Goal: Use online tool/utility: Utilize a website feature to perform a specific function

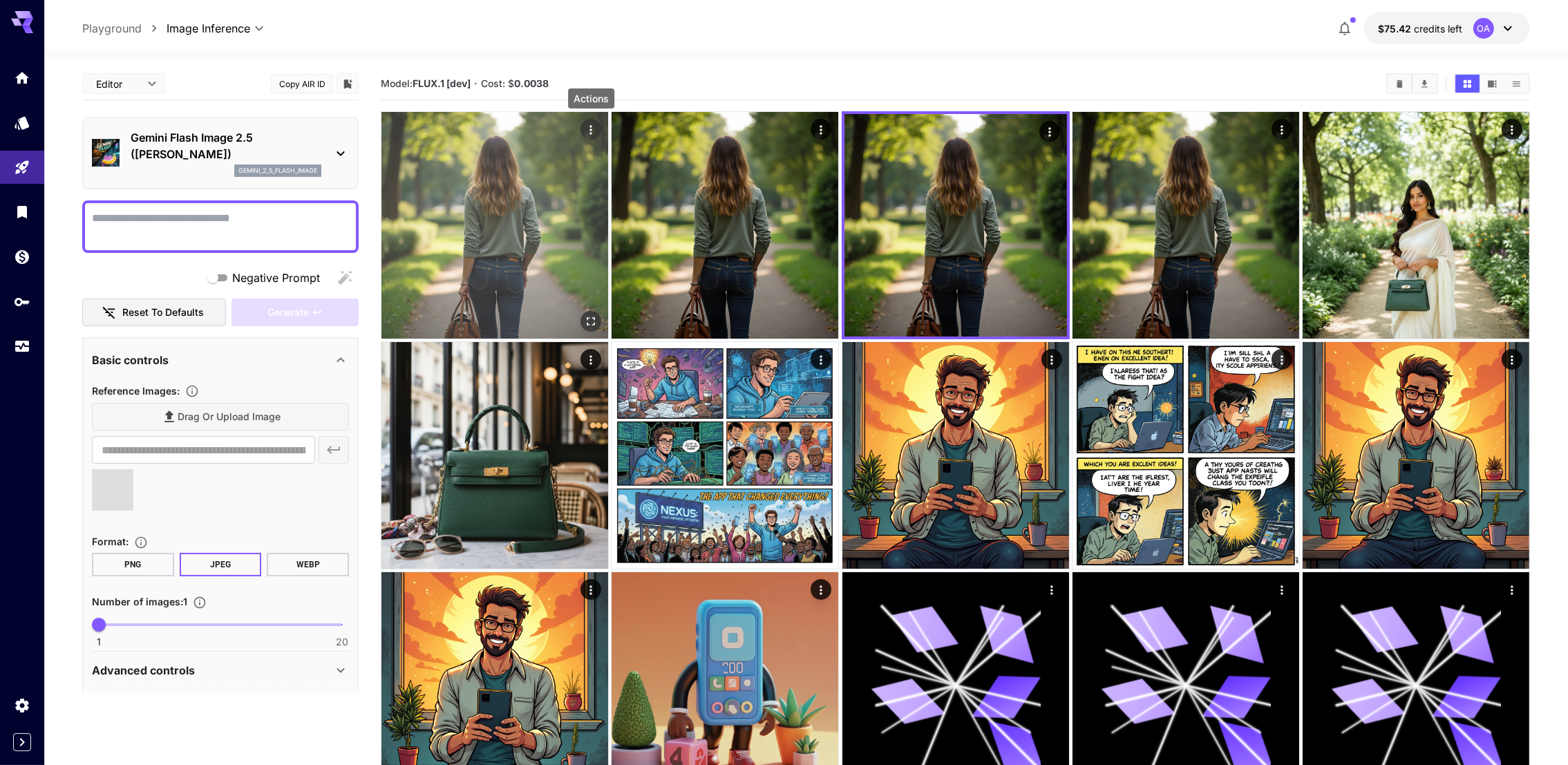
click at [595, 129] on icon "Actions" at bounding box center [591, 130] width 14 height 14
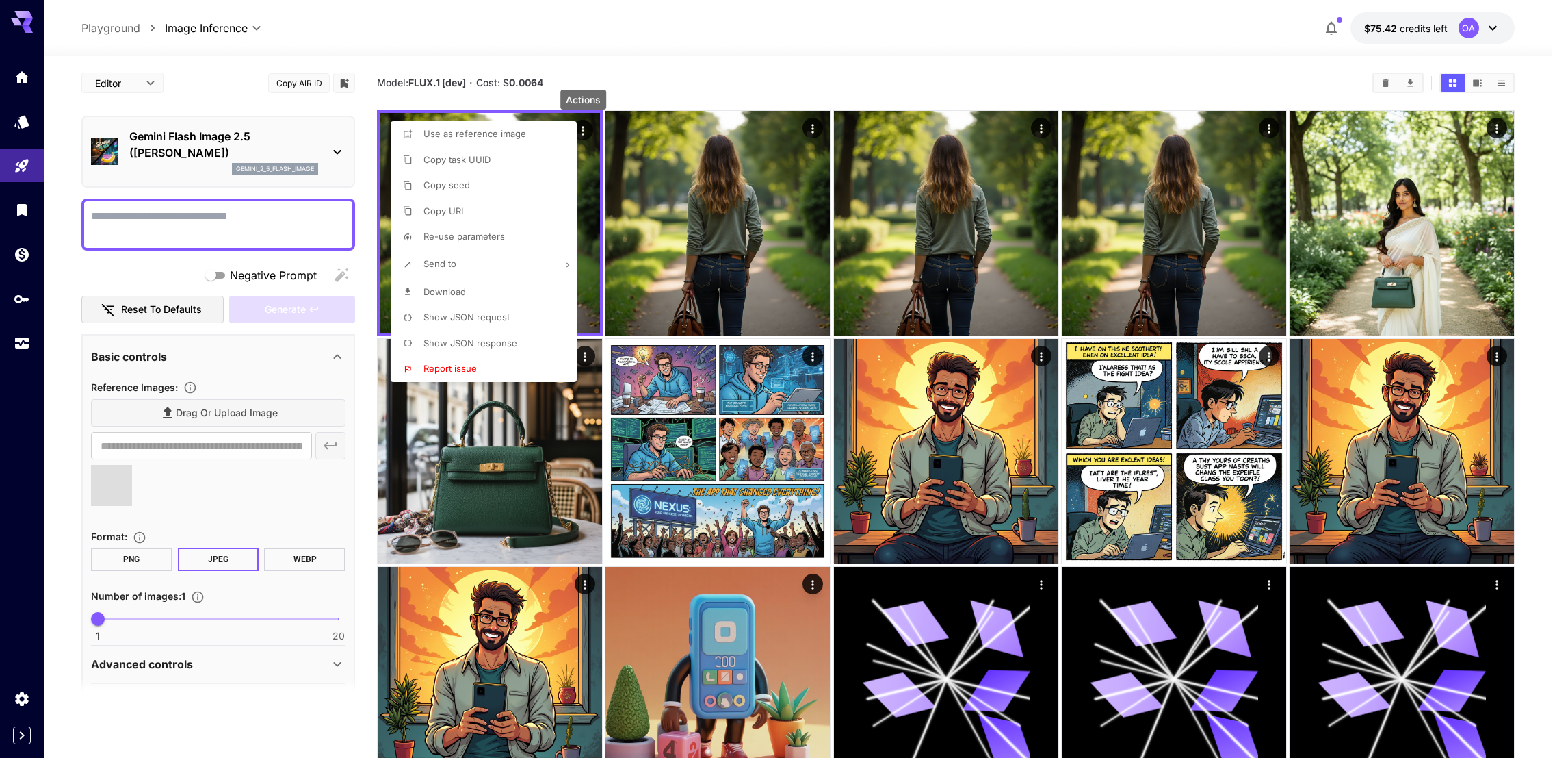
click at [490, 343] on span "Show JSON response" at bounding box center [470, 342] width 94 height 11
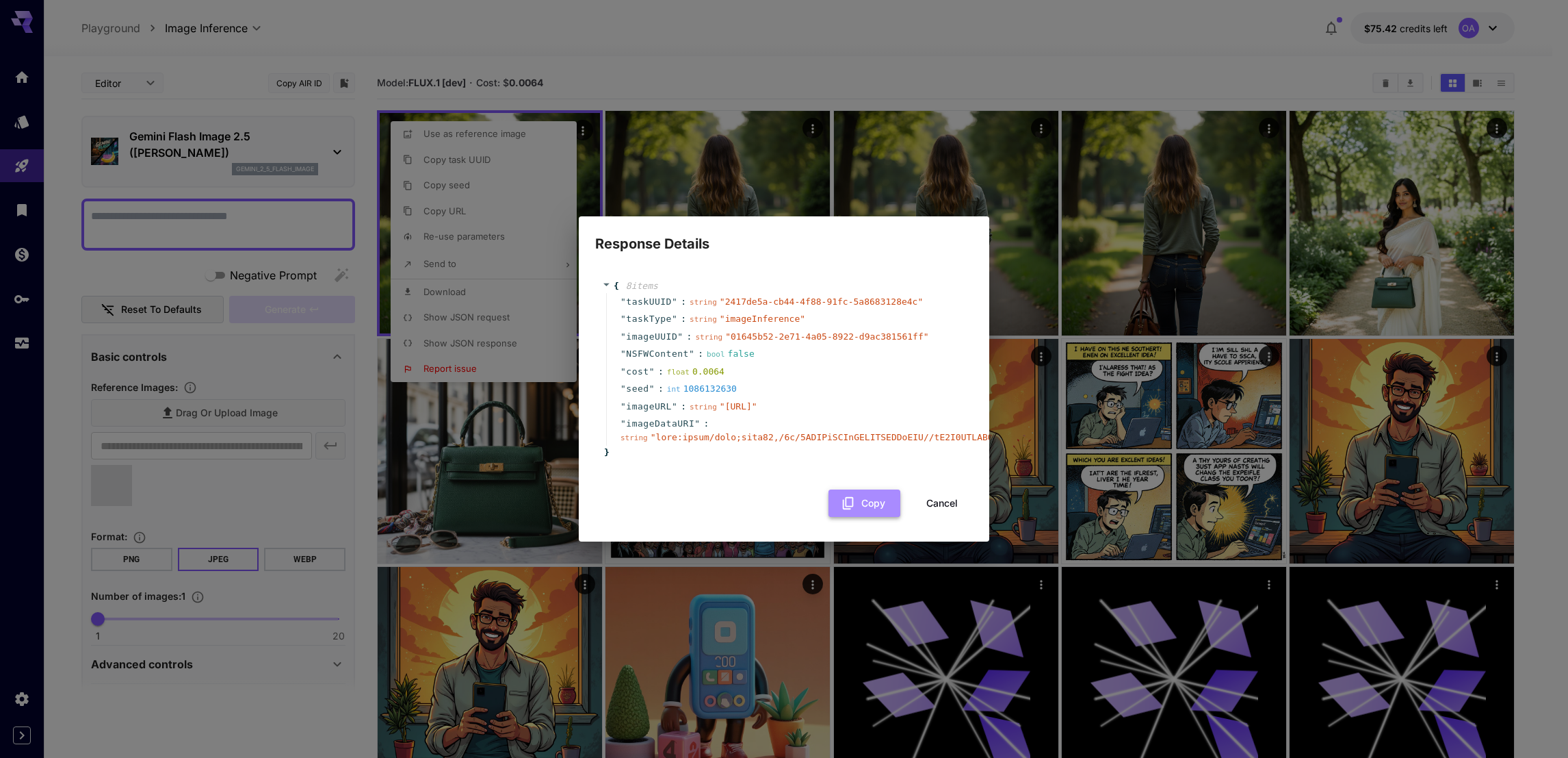
click at [870, 511] on button "Copy" at bounding box center [864, 503] width 72 height 28
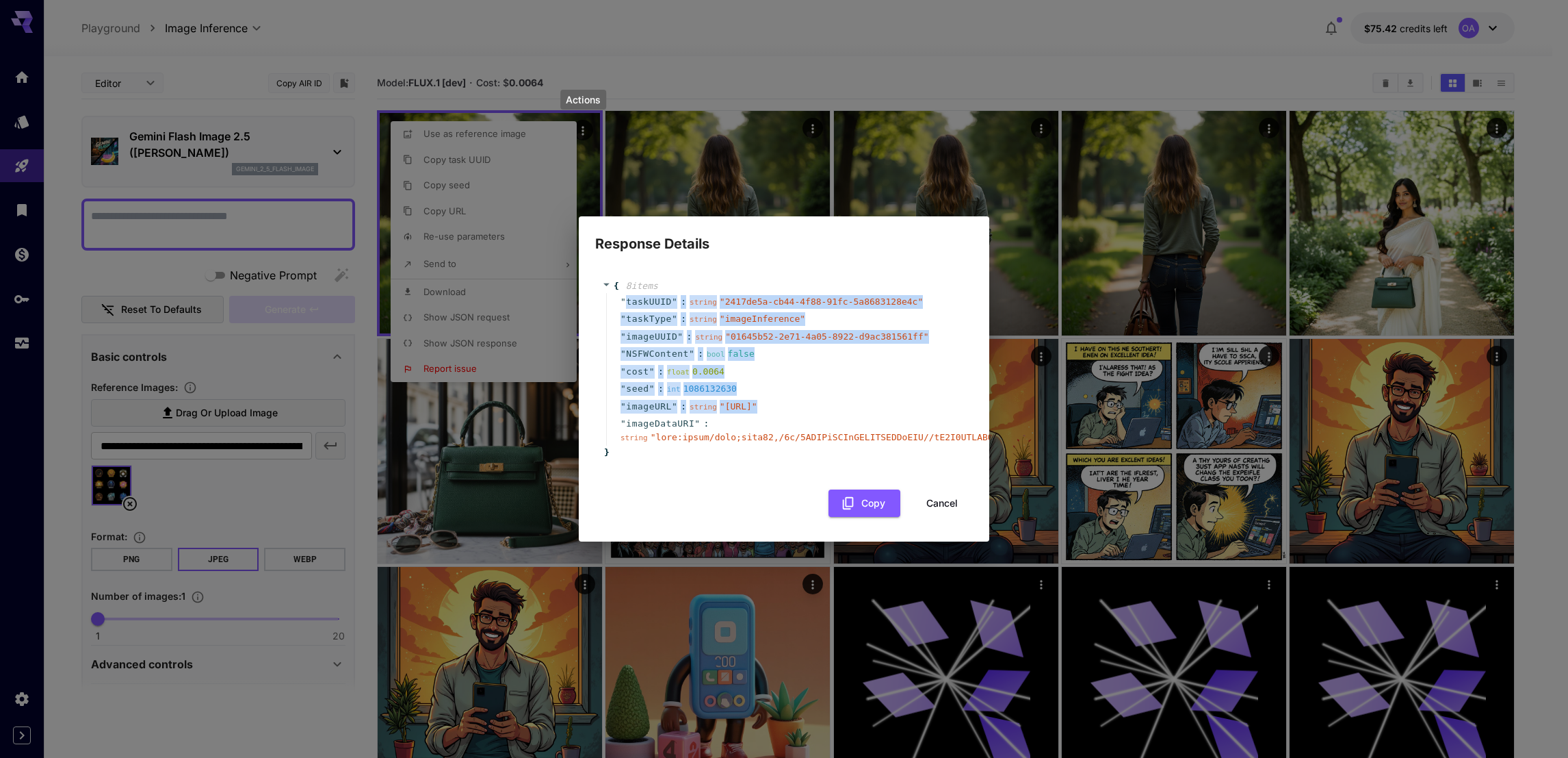
drag, startPoint x: 713, startPoint y: 417, endPoint x: 624, endPoint y: 278, distance: 165.1
click at [624, 293] on div "" taskUUID " : string " 2417de5a-cb44-4f88-91fc-5a8683128e4c " " taskType " : s…" at bounding box center [785, 370] width 359 height 153
copy div "taskUUID " : string " 2417de5a-cb44-4f88-91fc-5a8683128e4c " " taskType " : str…"
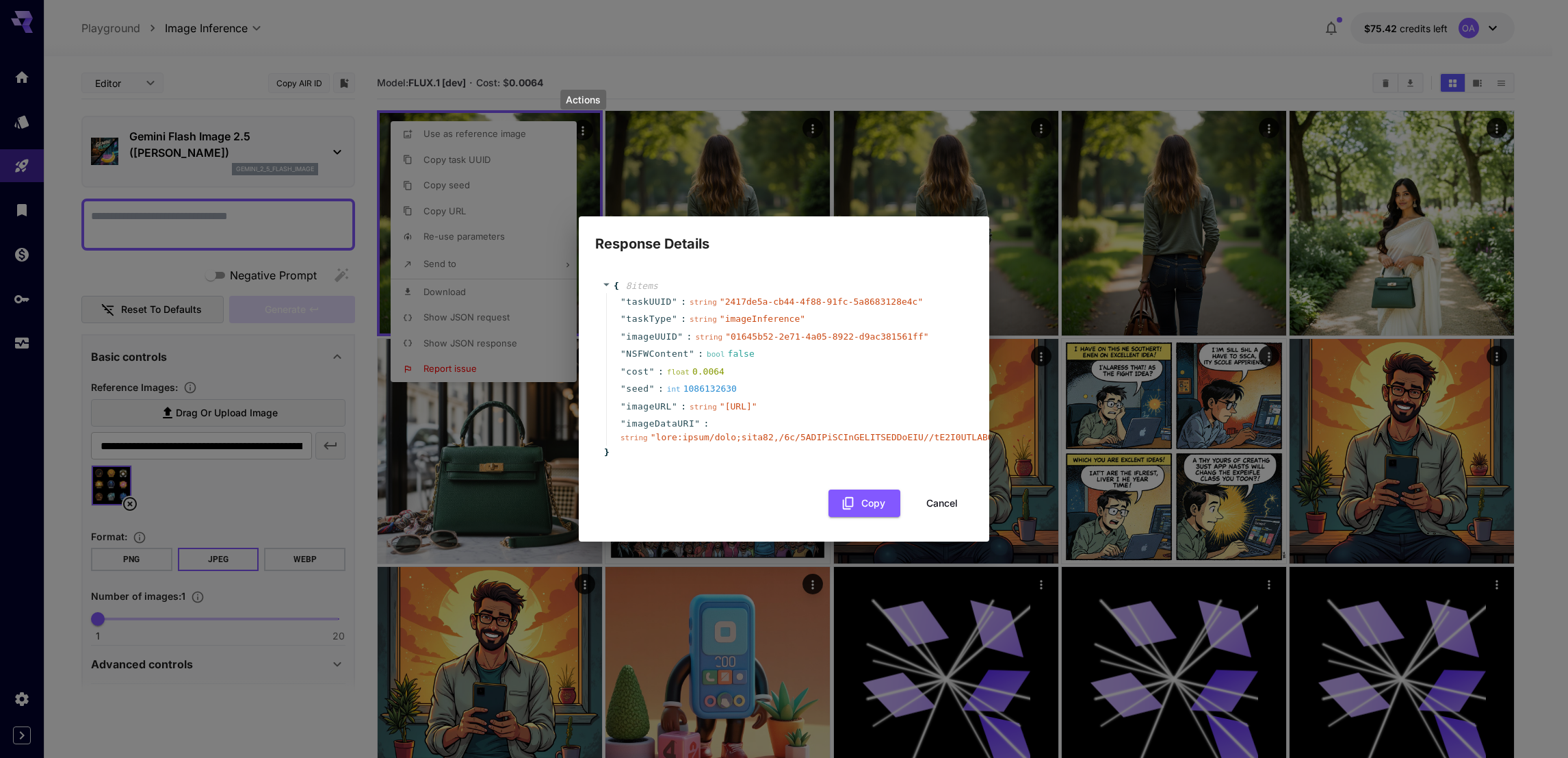
click at [602, 293] on div "" taskUUID " : string " 2417de5a-cb44-4f88-91fc-5a8683128e4c " " taskType " : s…" at bounding box center [784, 370] width 364 height 153
click at [621, 279] on div "8 item s" at bounding box center [640, 286] width 43 height 14
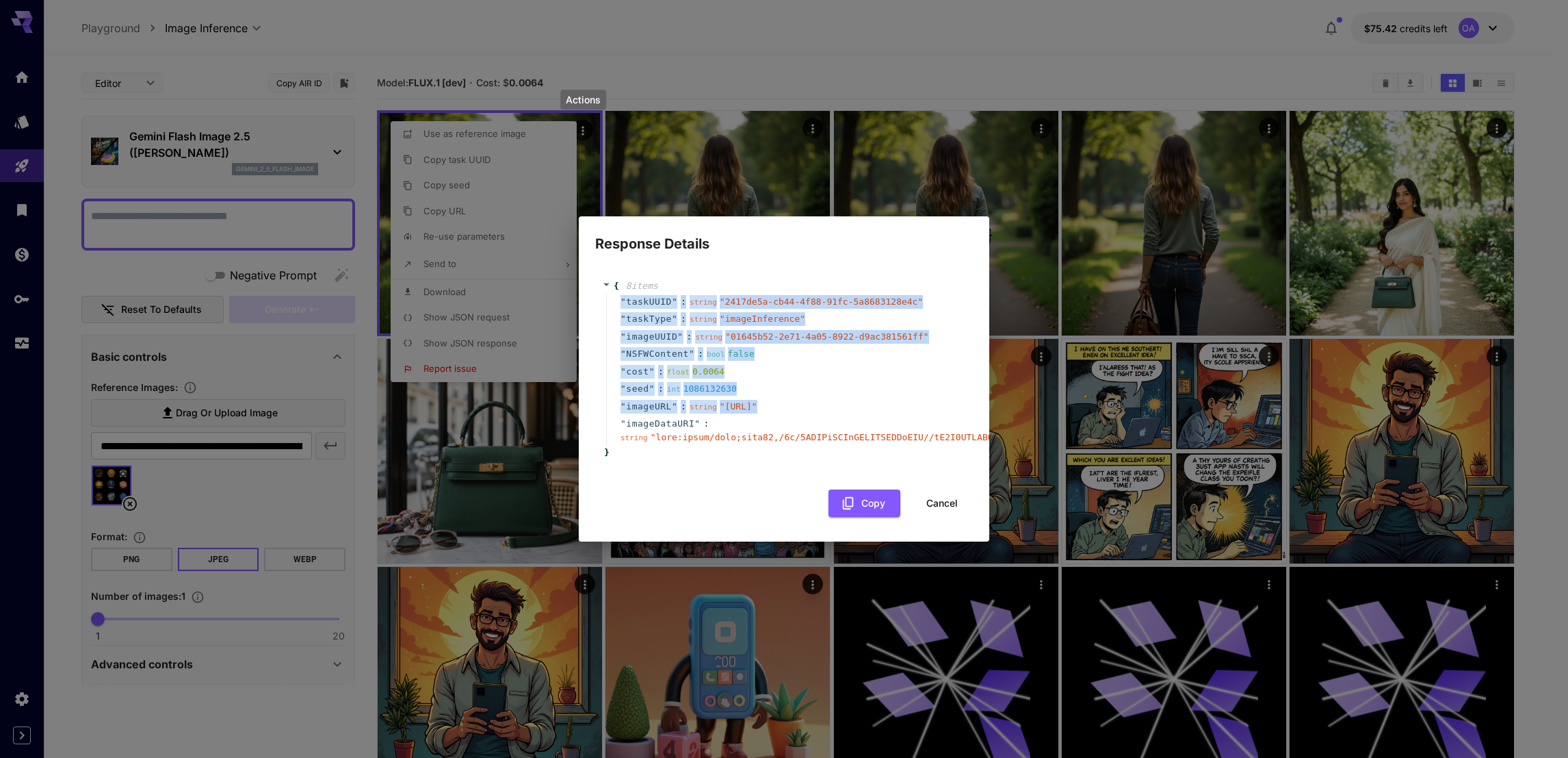
drag, startPoint x: 617, startPoint y: 278, endPoint x: 709, endPoint y: 407, distance: 158.4
click at [709, 407] on div "" taskUUID " : string " 2417de5a-cb44-4f88-91fc-5a8683128e4c " " taskType " : s…" at bounding box center [785, 370] width 359 height 153
copy div "" taskUUID " : string " 2417de5a-cb44-4f88-91fc-5a8683128e4c " " taskType " : s…"
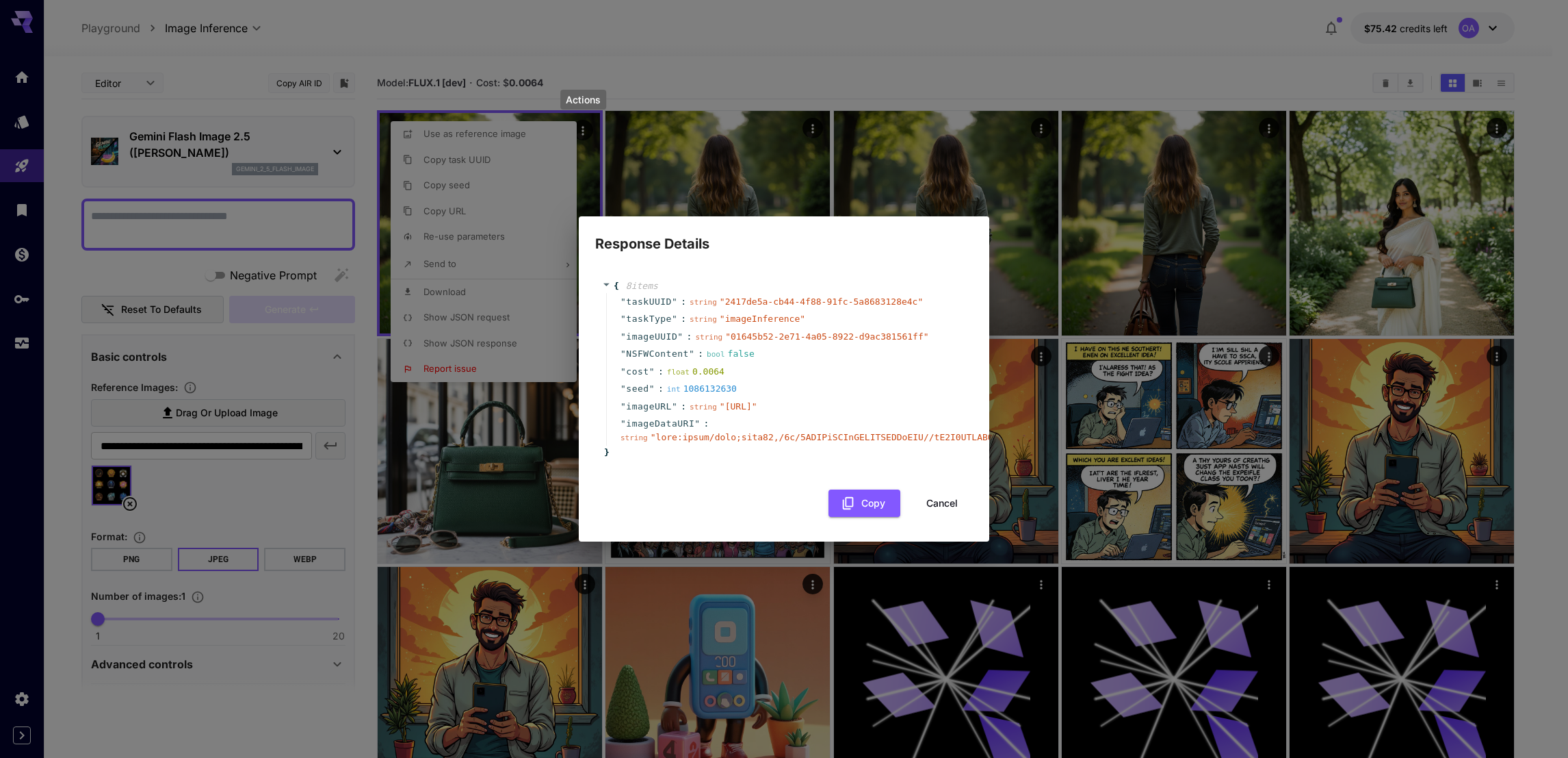
click at [843, 136] on div "Response Details { 8 item s " taskUUID " : string " 2417de5a-cb44-4f88-91fc-5a8…" at bounding box center [784, 379] width 1568 height 758
click at [952, 504] on button "Cancel" at bounding box center [941, 503] width 61 height 28
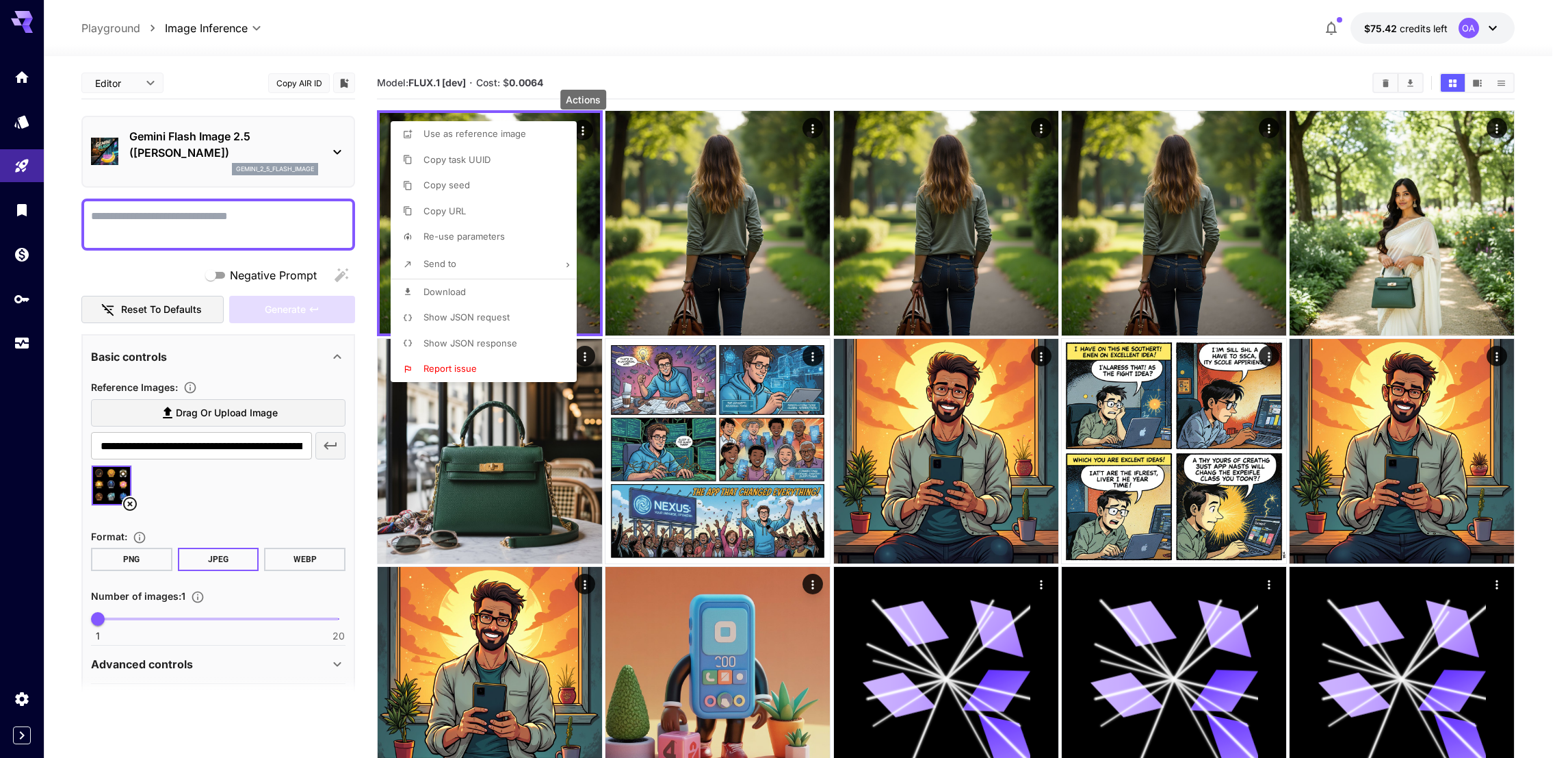
click at [815, 128] on div at bounding box center [784, 379] width 1568 height 758
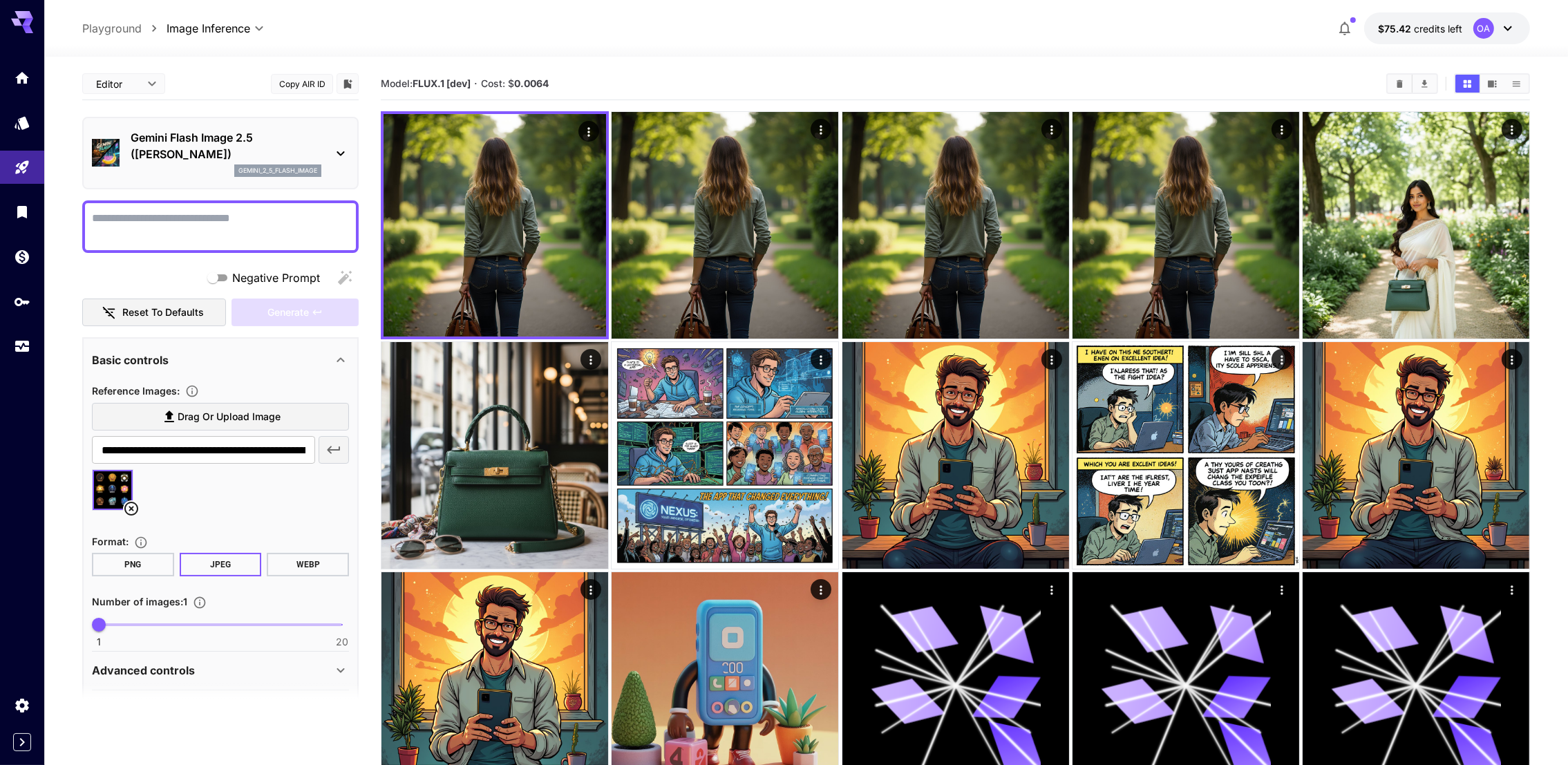
click at [823, 130] on icon "Actions" at bounding box center [821, 130] width 14 height 14
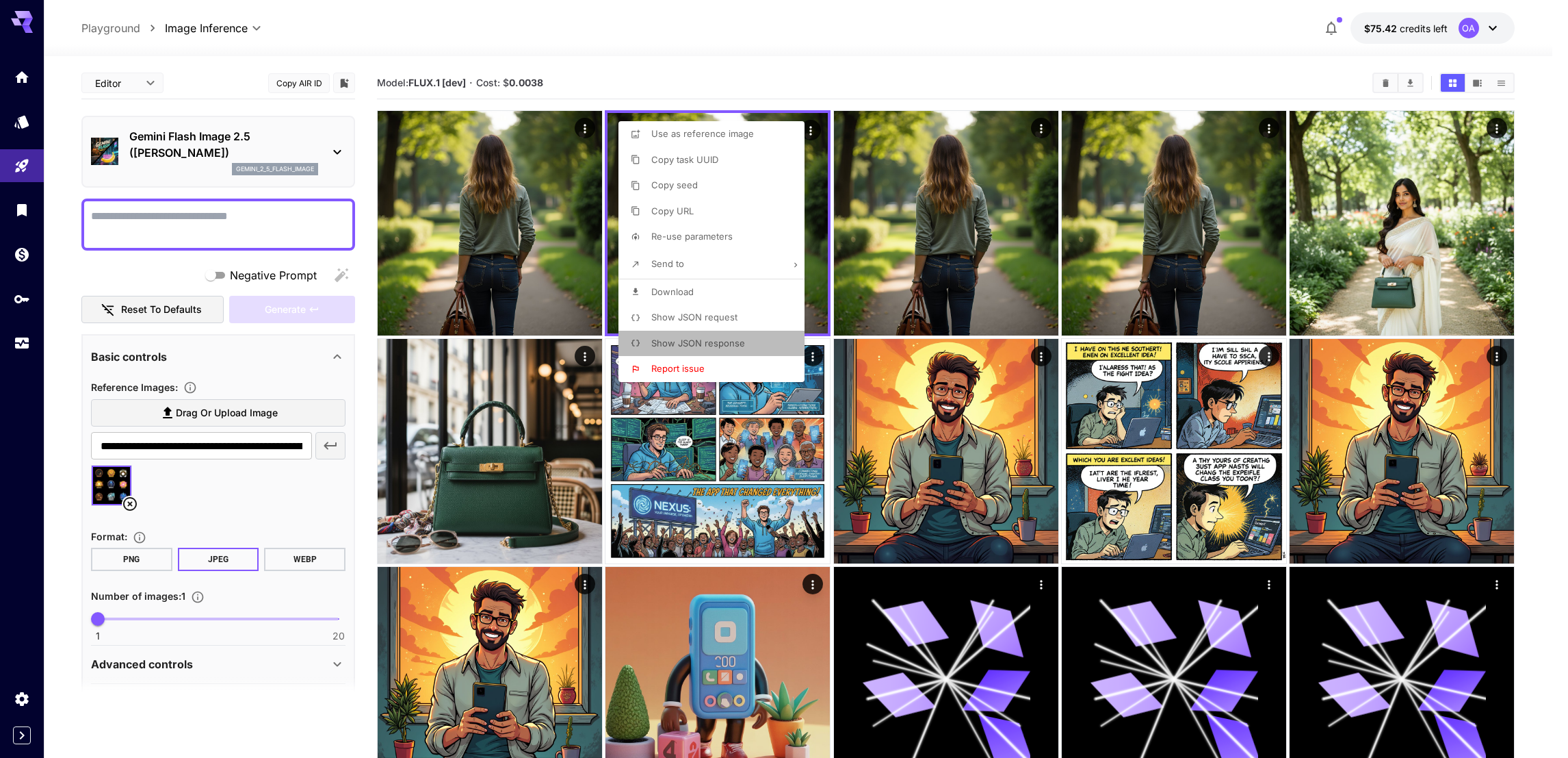
click at [709, 336] on p "Show JSON response" at bounding box center [698, 343] width 94 height 14
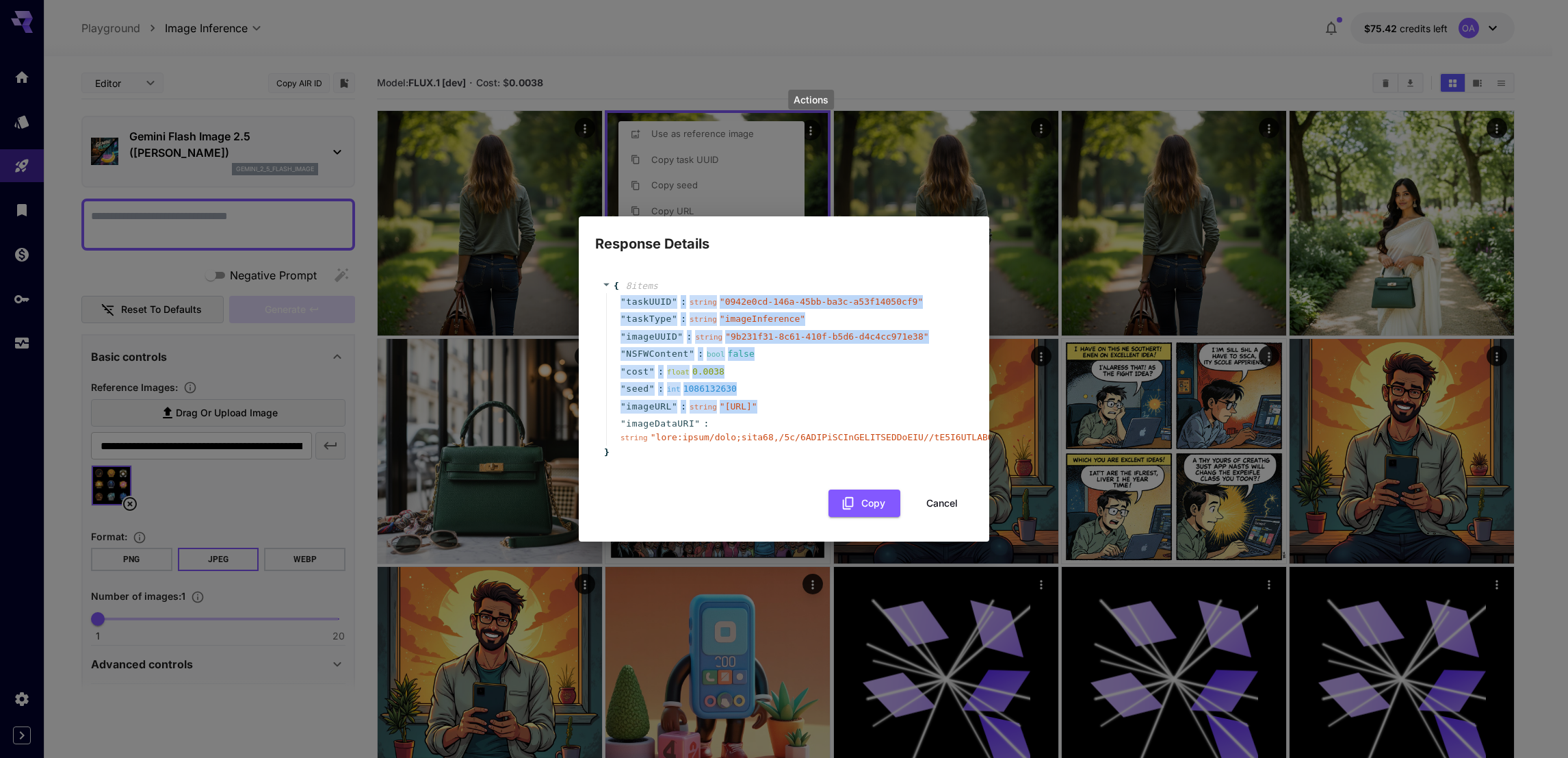
drag, startPoint x: 709, startPoint y: 418, endPoint x: 598, endPoint y: 276, distance: 180.2
click at [598, 276] on div "{ 8 item s " taskUUID " : string " 0942e0cd-146a-45bb-ba3c-a53f14050cf9 " " tas…" at bounding box center [784, 369] width 378 height 207
copy div "" taskUUID " : string " 0942e0cd-146a-45bb-ba3c-a53f14050cf9 " " taskType " : s…"
click at [959, 505] on button "Cancel" at bounding box center [941, 503] width 61 height 28
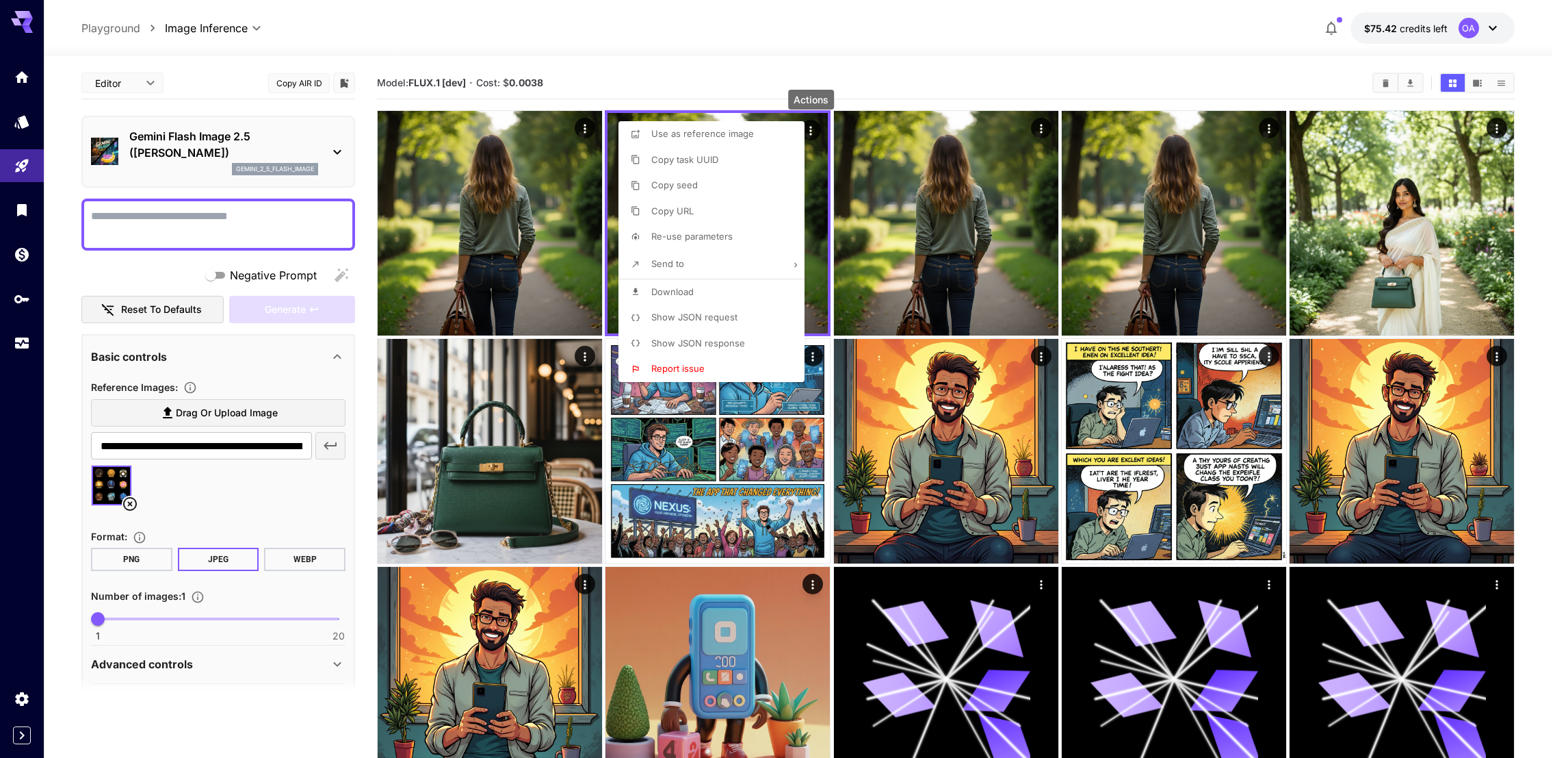
click at [272, 442] on div at bounding box center [784, 379] width 1568 height 758
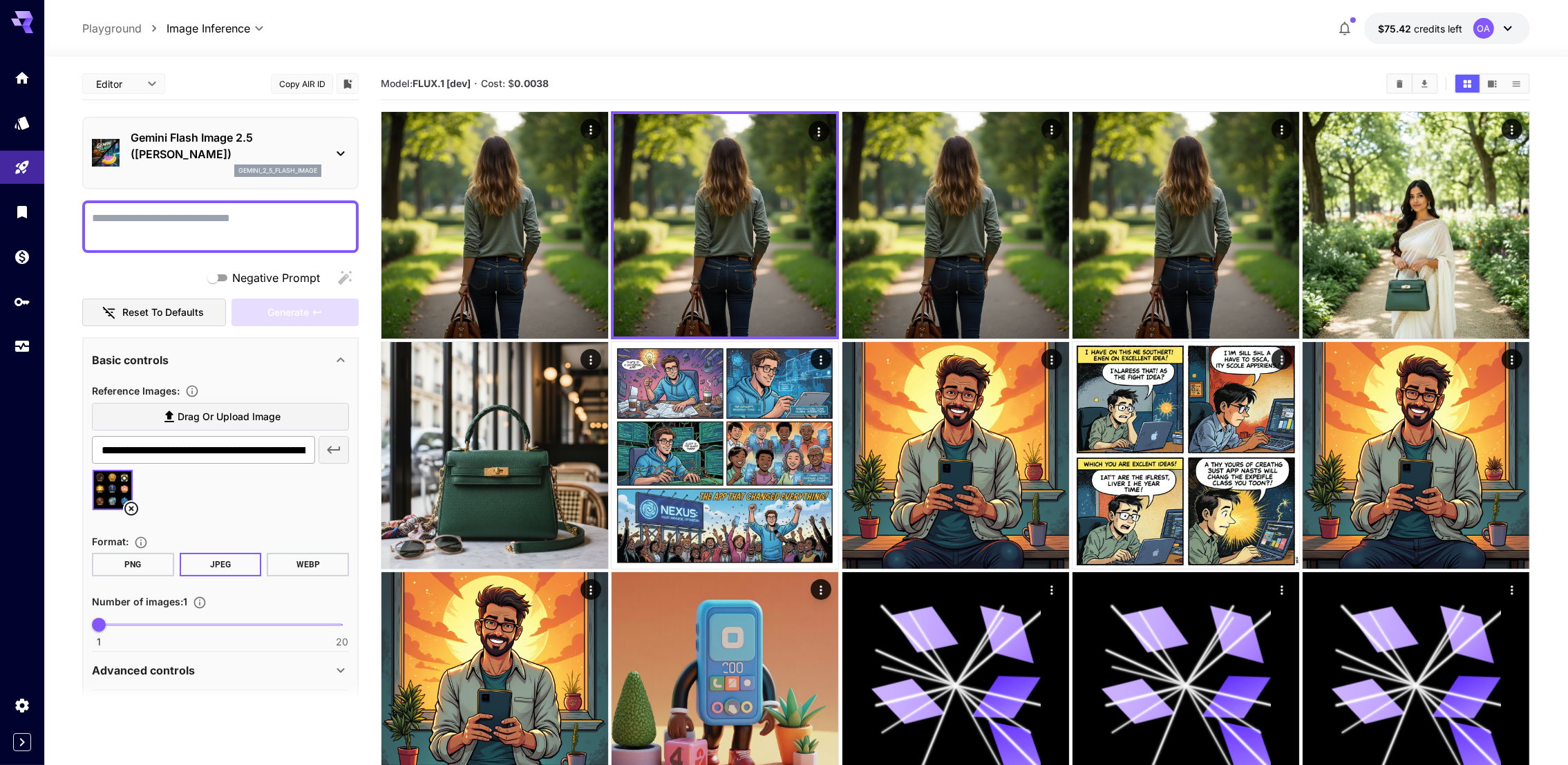
click at [303, 442] on input "**********" at bounding box center [204, 450] width 223 height 28
click at [338, 449] on icon "button" at bounding box center [333, 449] width 17 height 17
click at [181, 508] on icon at bounding box center [178, 508] width 17 height 17
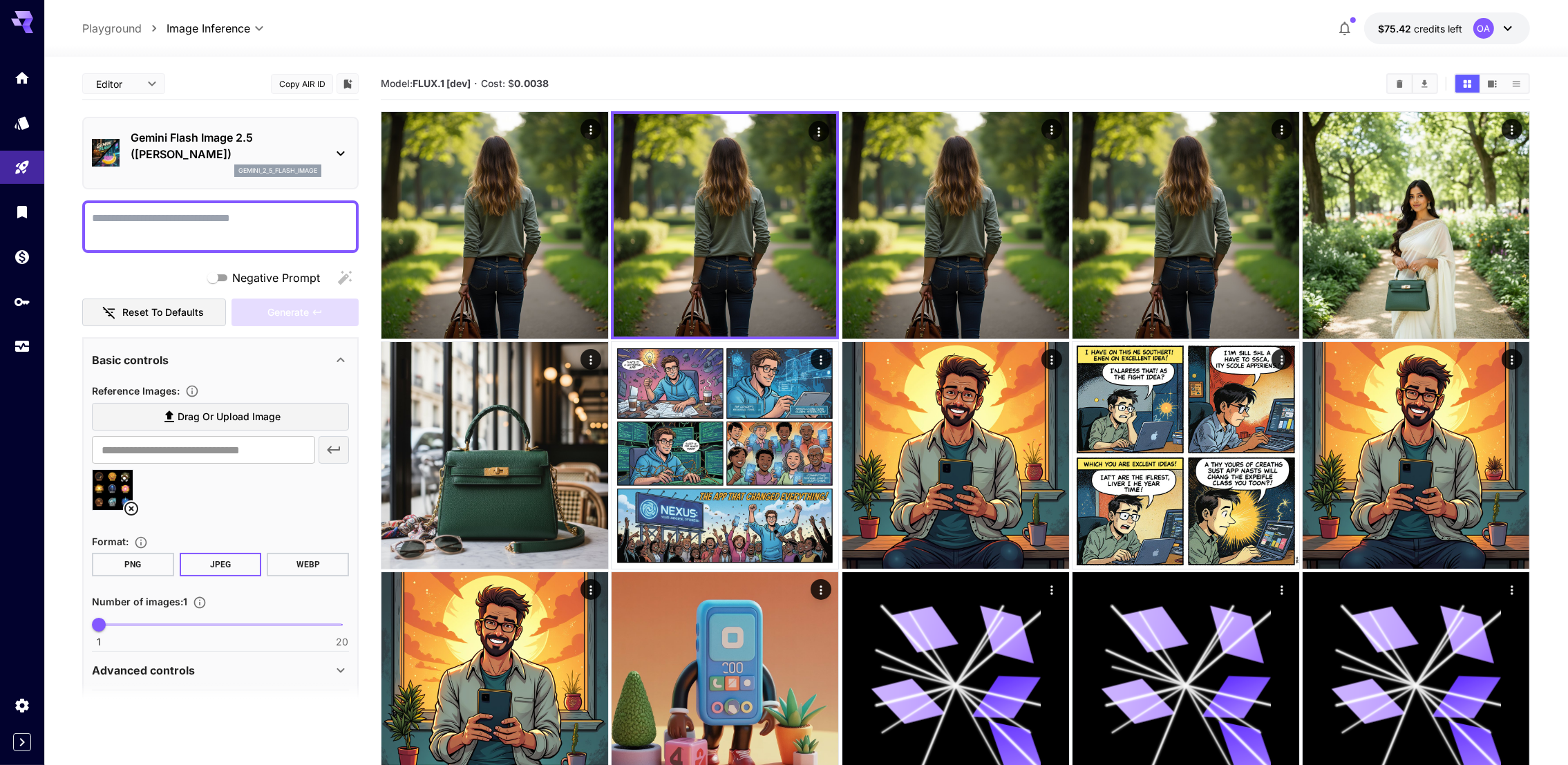
click at [295, 238] on textarea "Negative Prompt" at bounding box center [220, 226] width 257 height 33
paste textarea "**********"
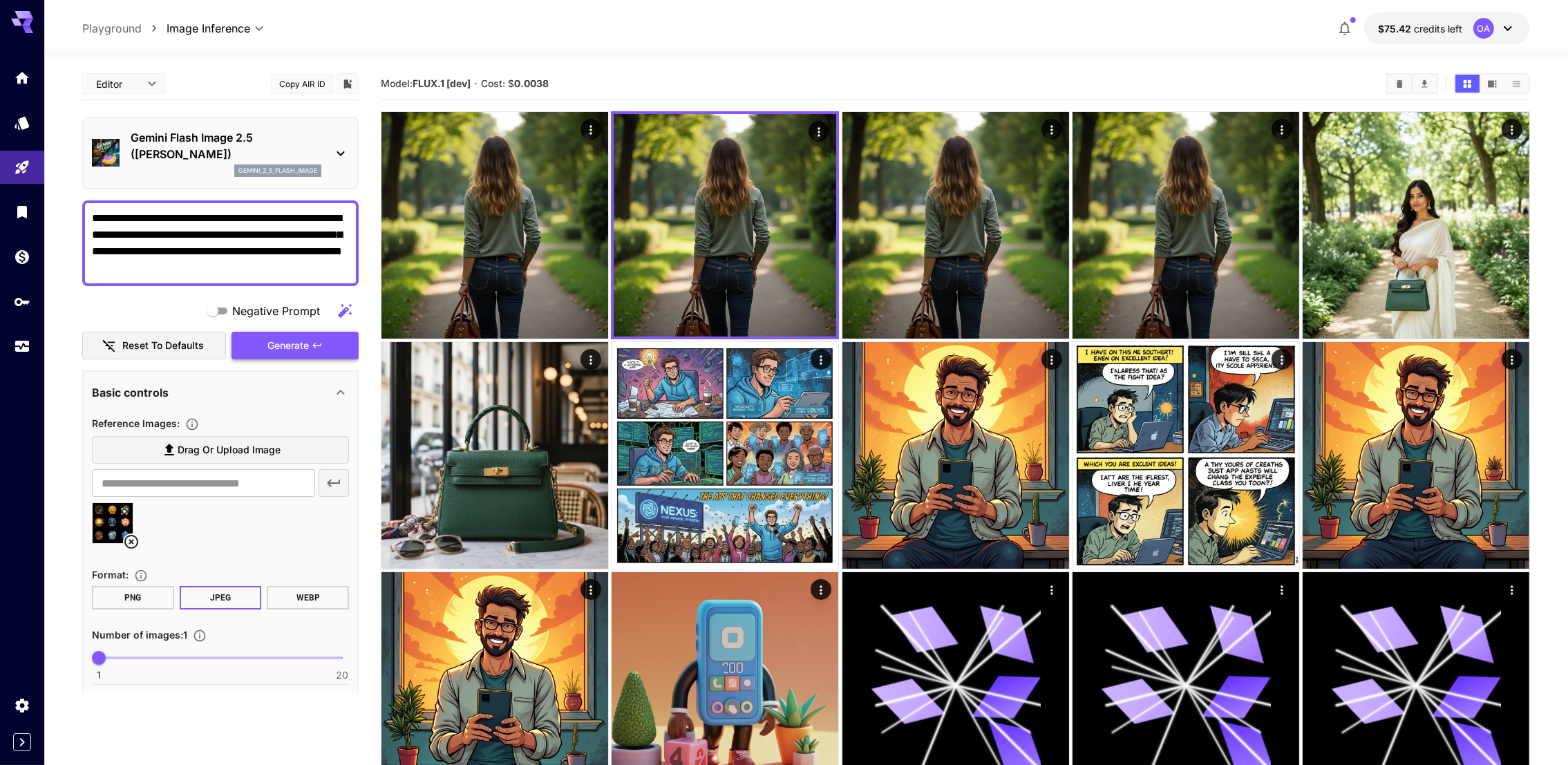
type textarea "**********"
click at [271, 332] on button "Generate" at bounding box center [295, 346] width 127 height 29
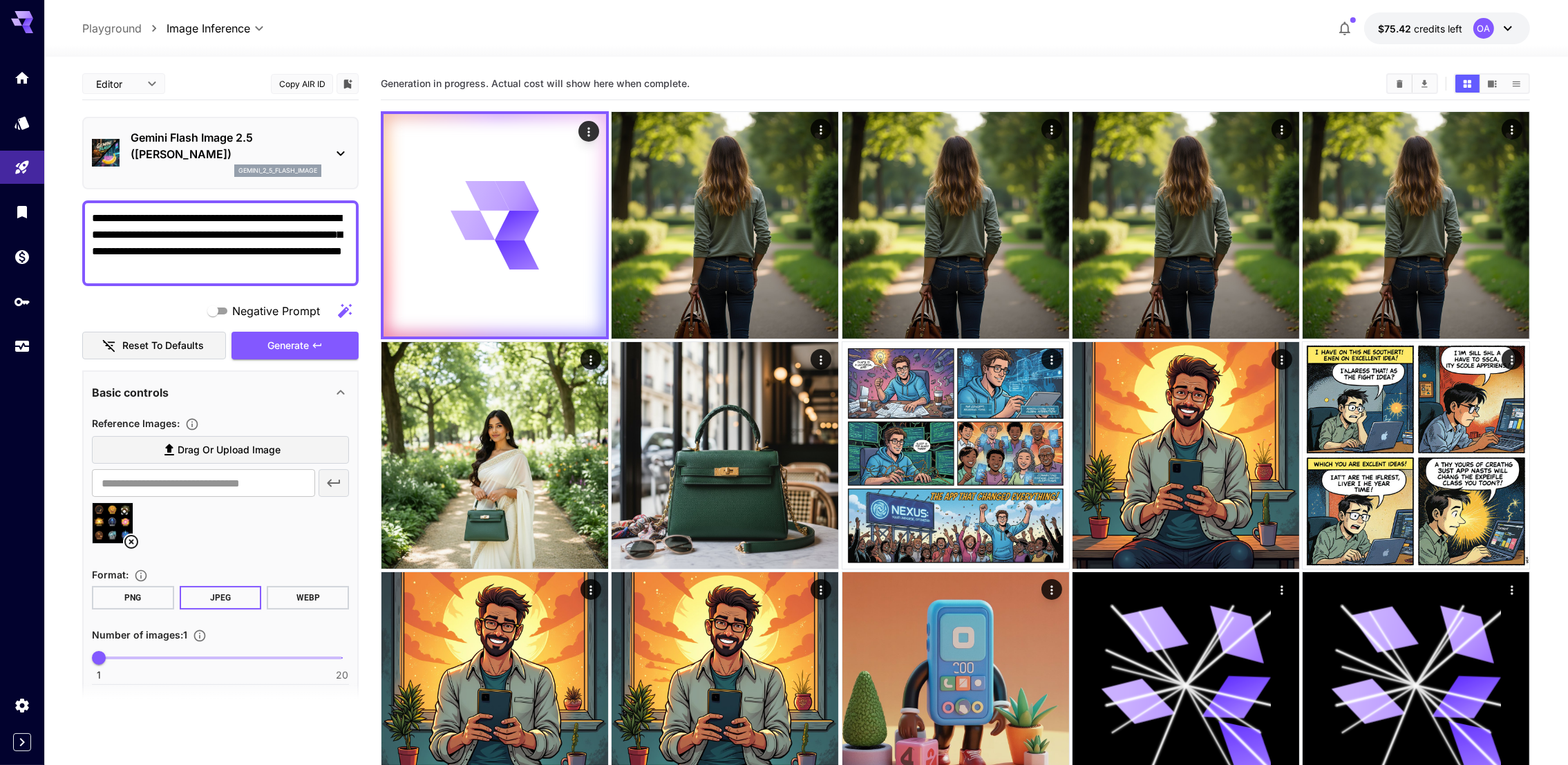
click at [200, 701] on section at bounding box center [219, 701] width 276 height 35
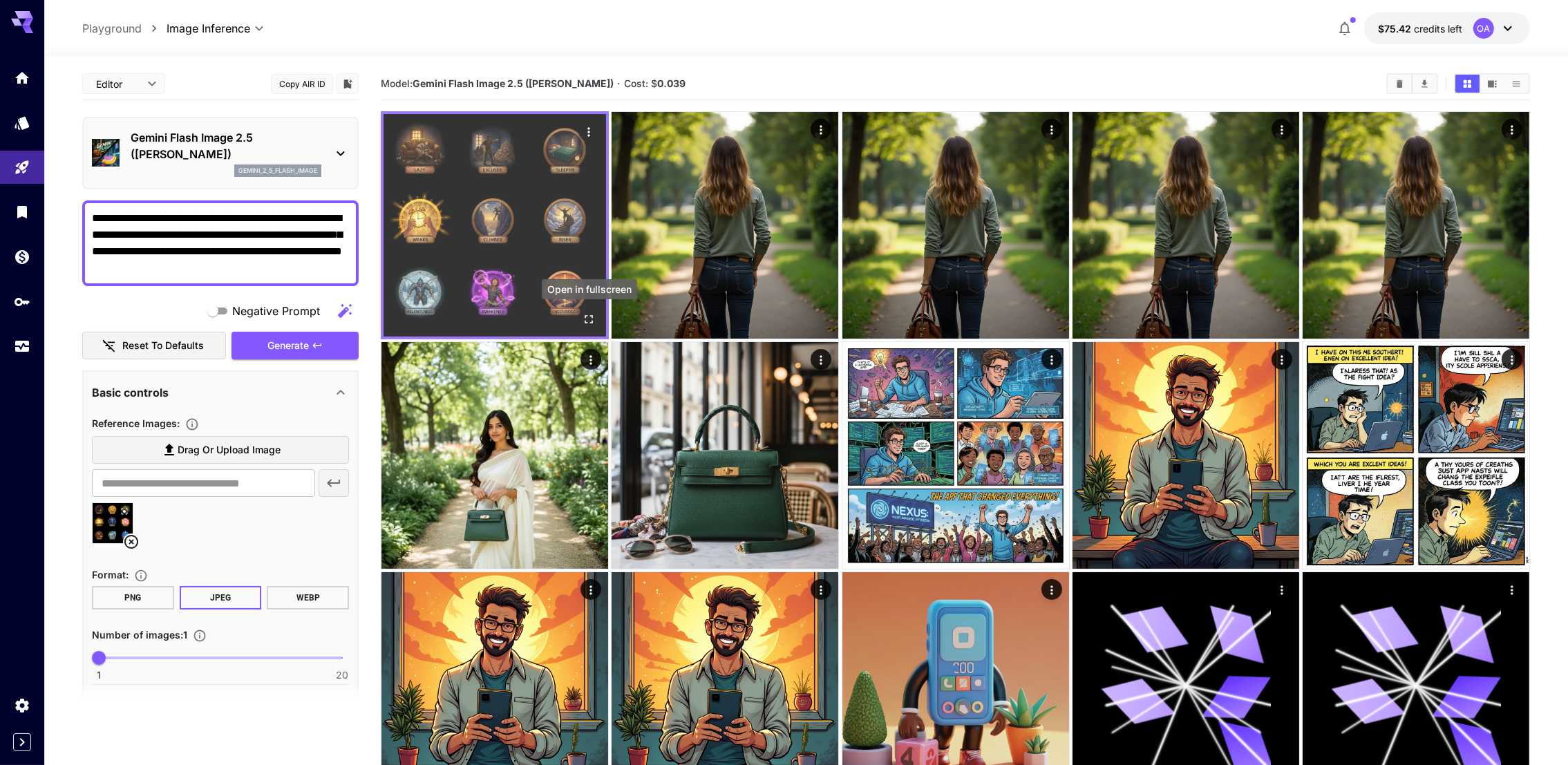
click at [584, 324] on icon "Open in fullscreen" at bounding box center [589, 319] width 14 height 14
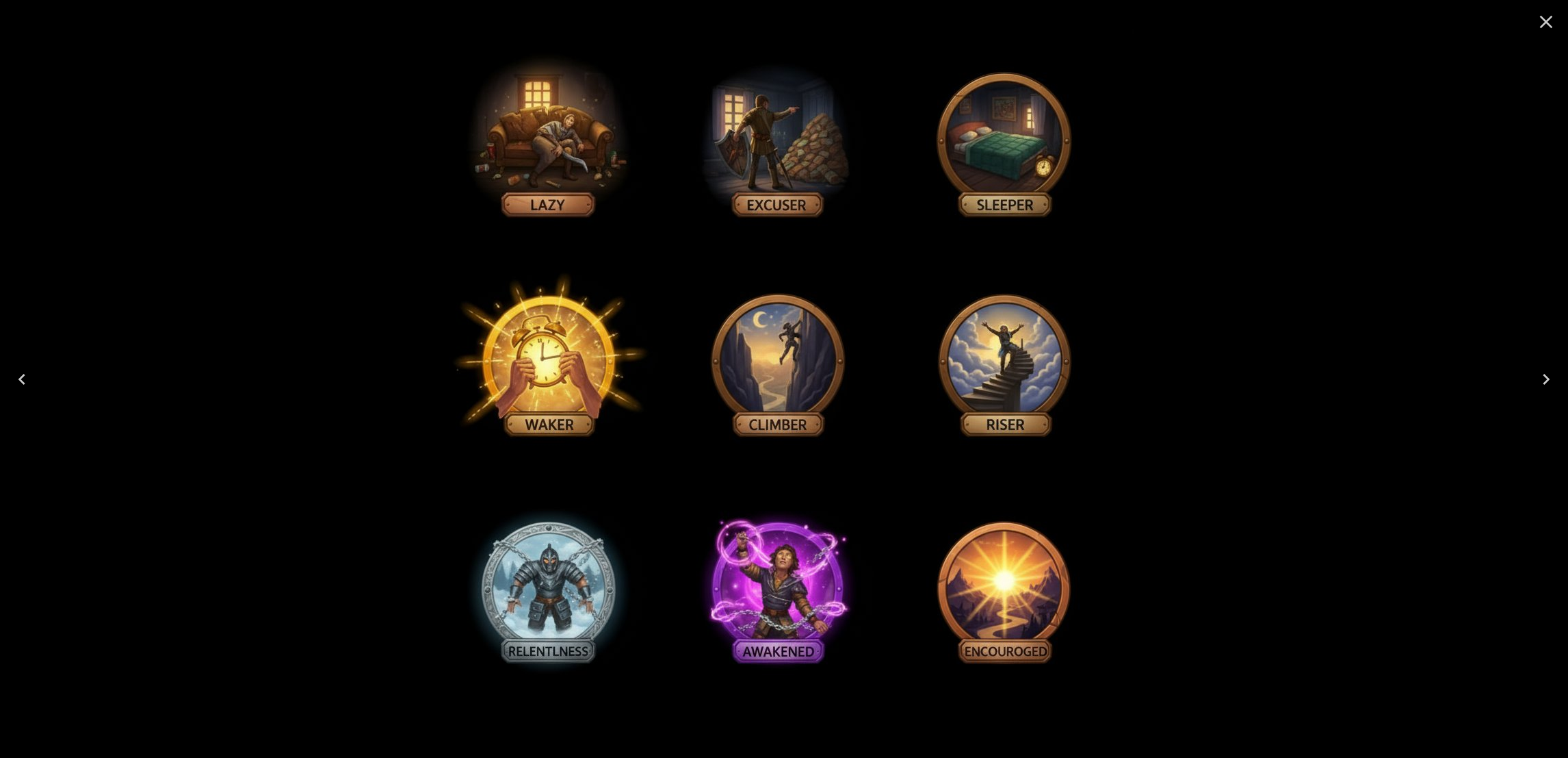
click at [1544, 15] on icon "Close" at bounding box center [1546, 22] width 22 height 22
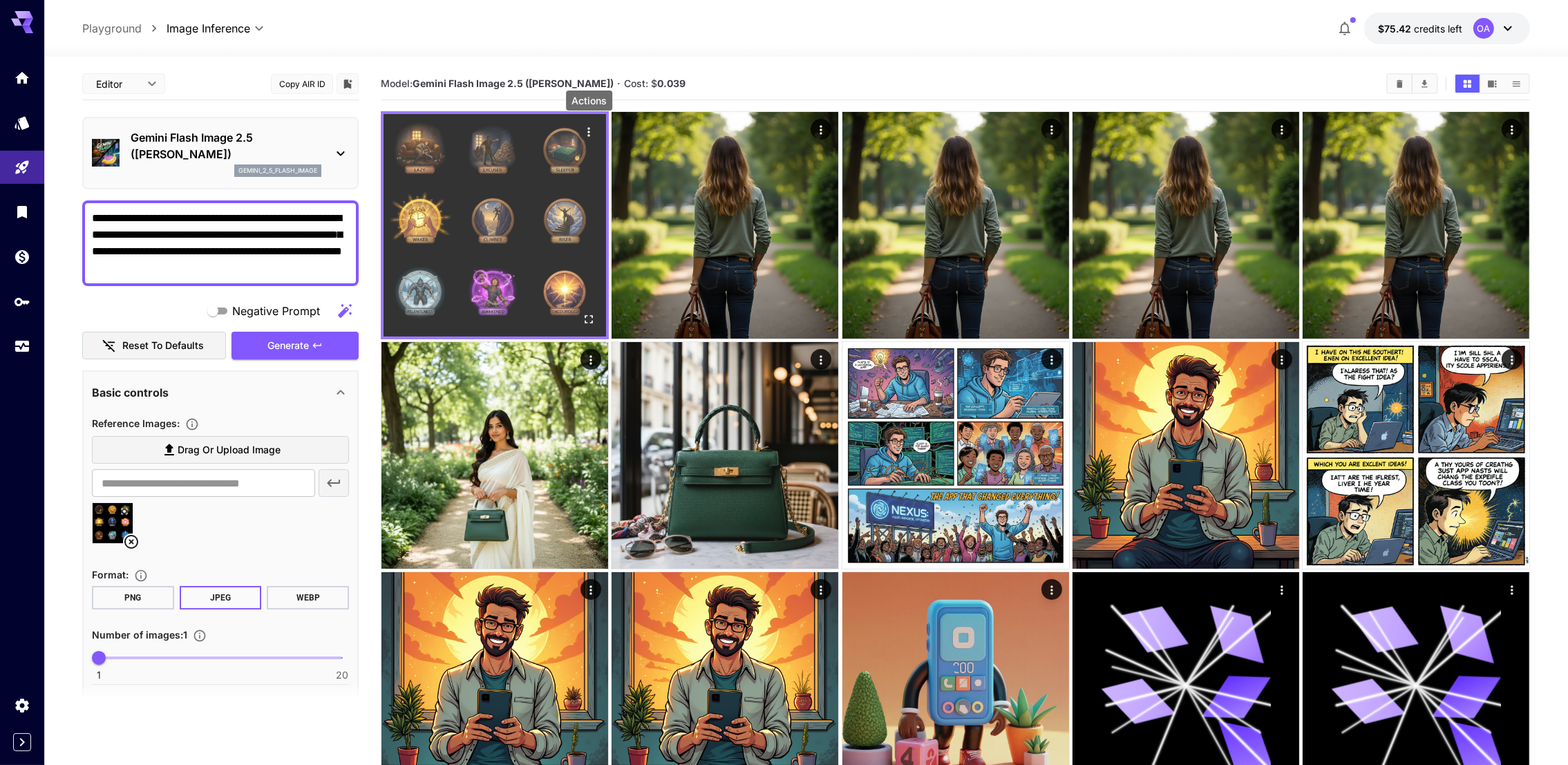
click at [584, 133] on icon "Actions" at bounding box center [589, 132] width 14 height 14
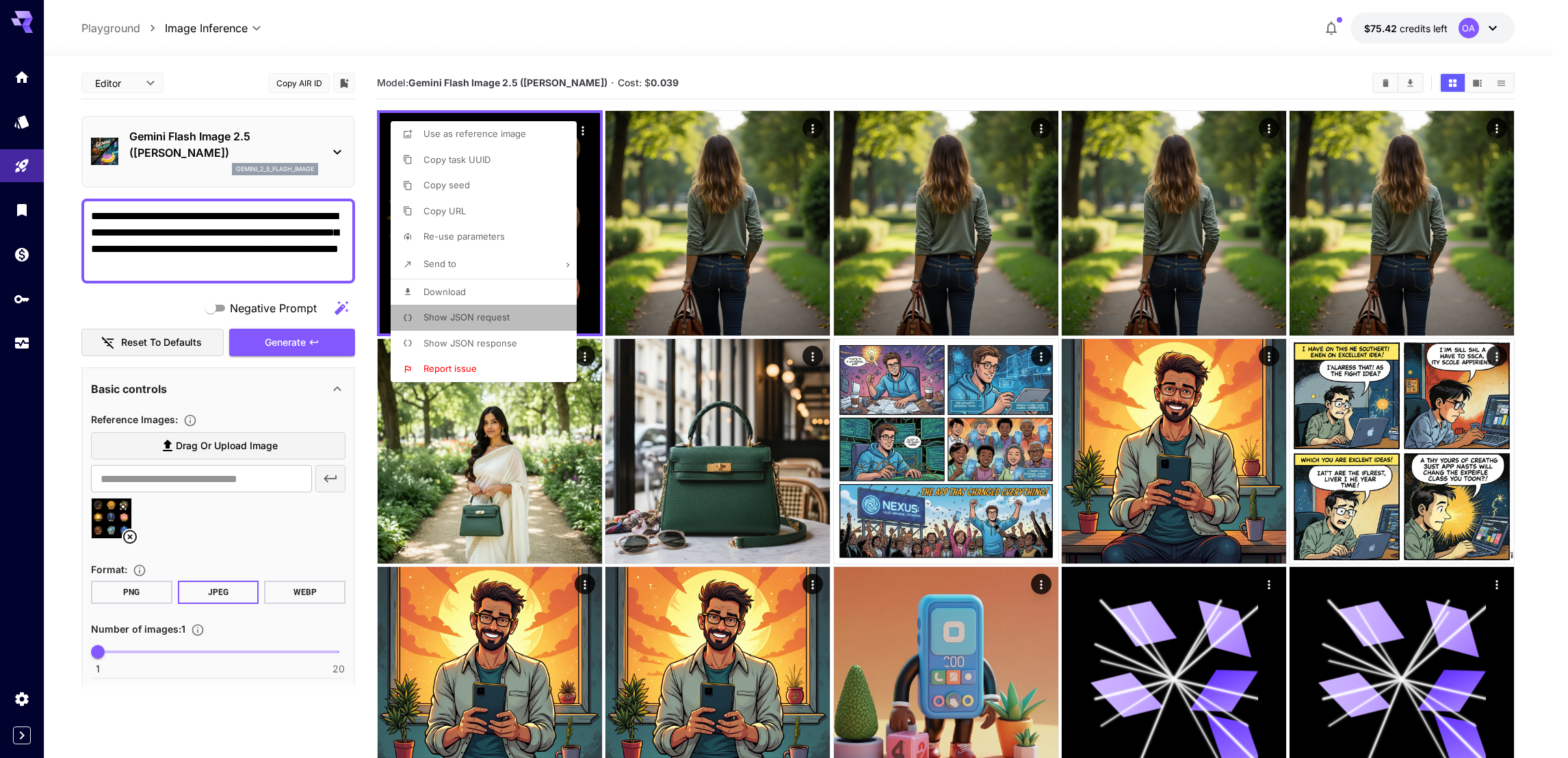
click at [473, 316] on span "Show JSON request" at bounding box center [466, 316] width 86 height 11
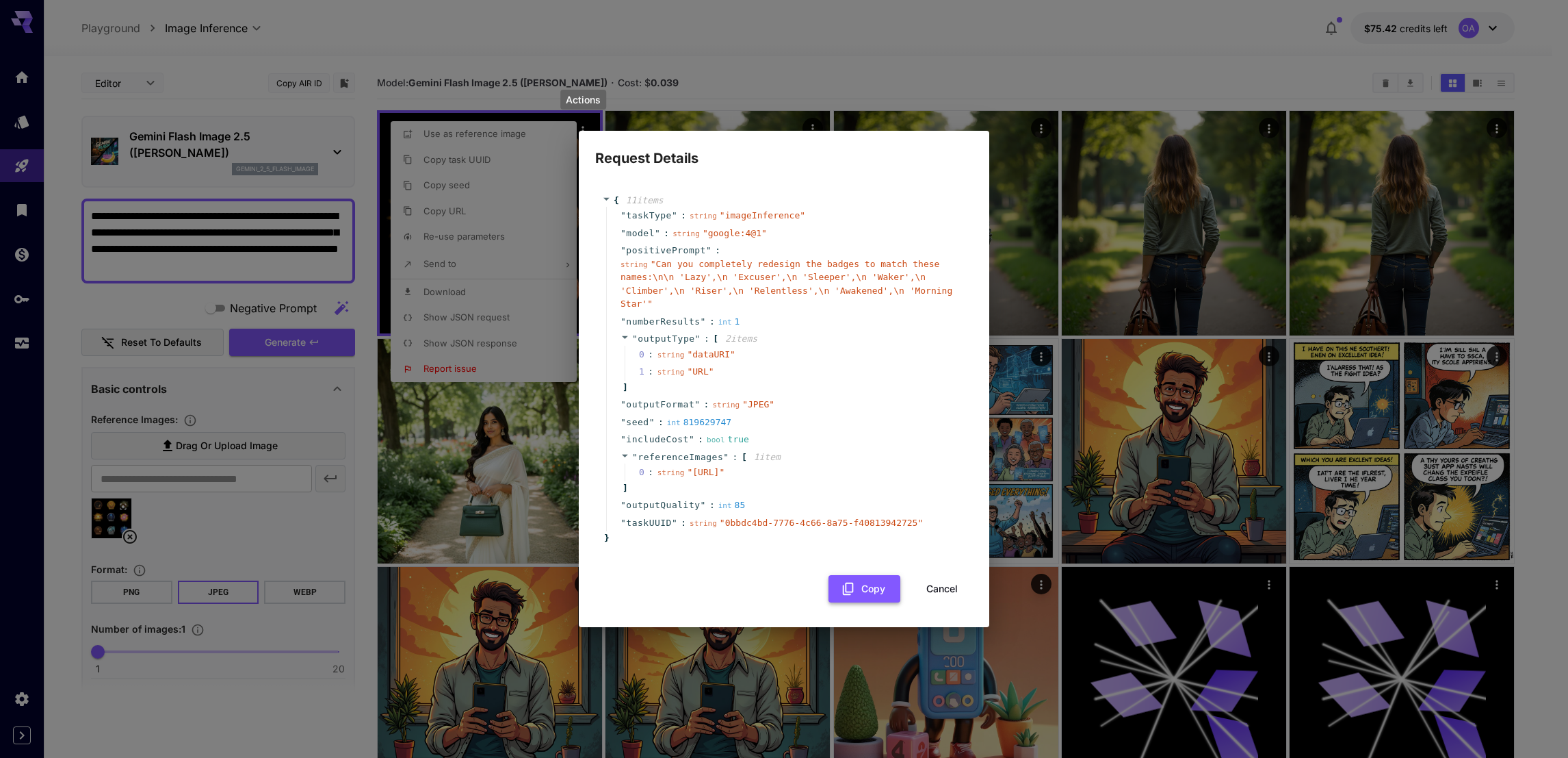
click at [853, 586] on button "Copy" at bounding box center [864, 589] width 72 height 28
click at [1029, 70] on div "Request Details { 11 item s " taskType " : string " imageInference " " model " …" at bounding box center [784, 379] width 1568 height 758
click at [946, 597] on button "Cancel" at bounding box center [941, 589] width 61 height 28
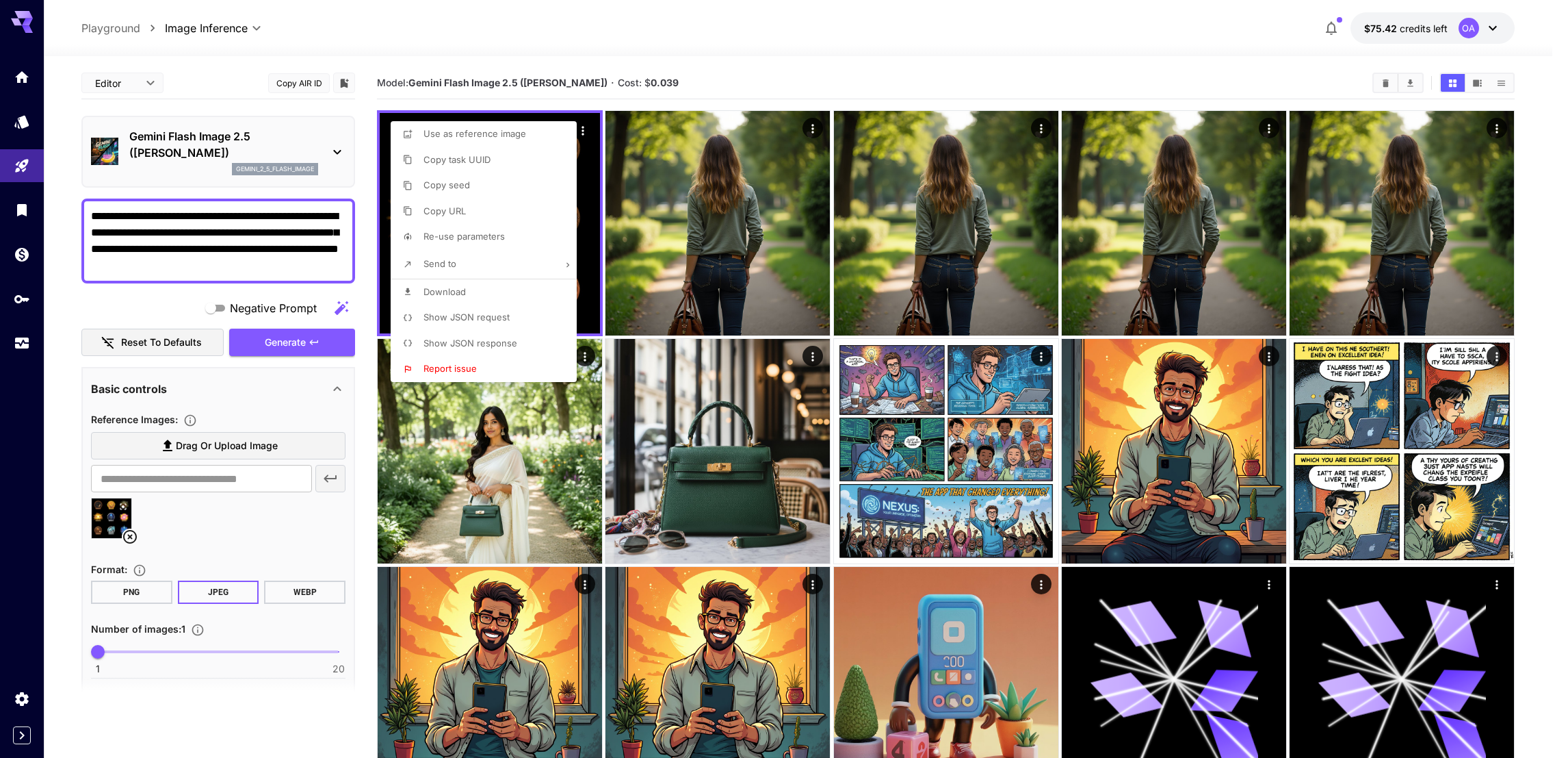
click at [351, 711] on div at bounding box center [784, 379] width 1568 height 758
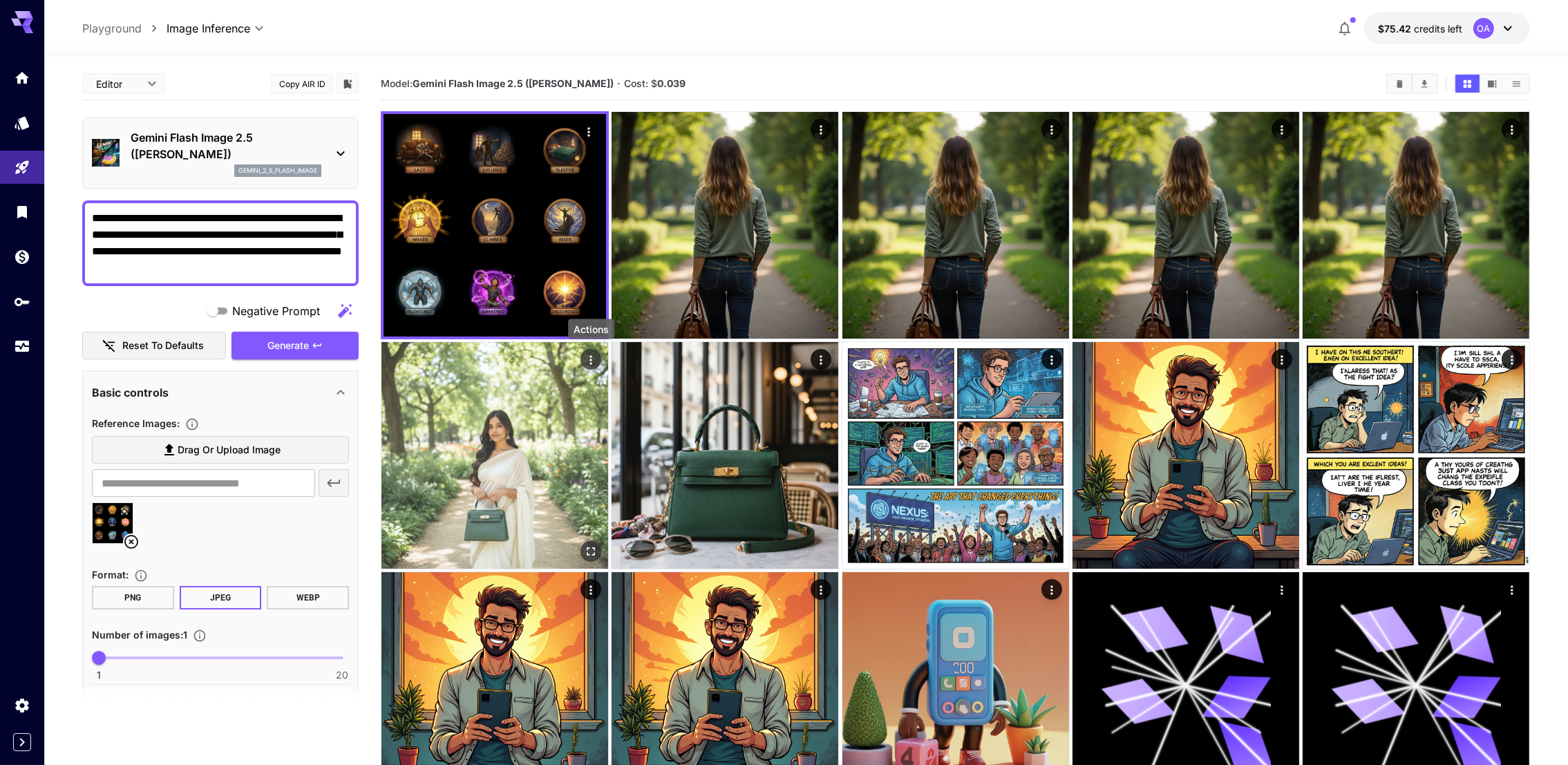
click at [596, 355] on icon "Actions" at bounding box center [591, 360] width 14 height 14
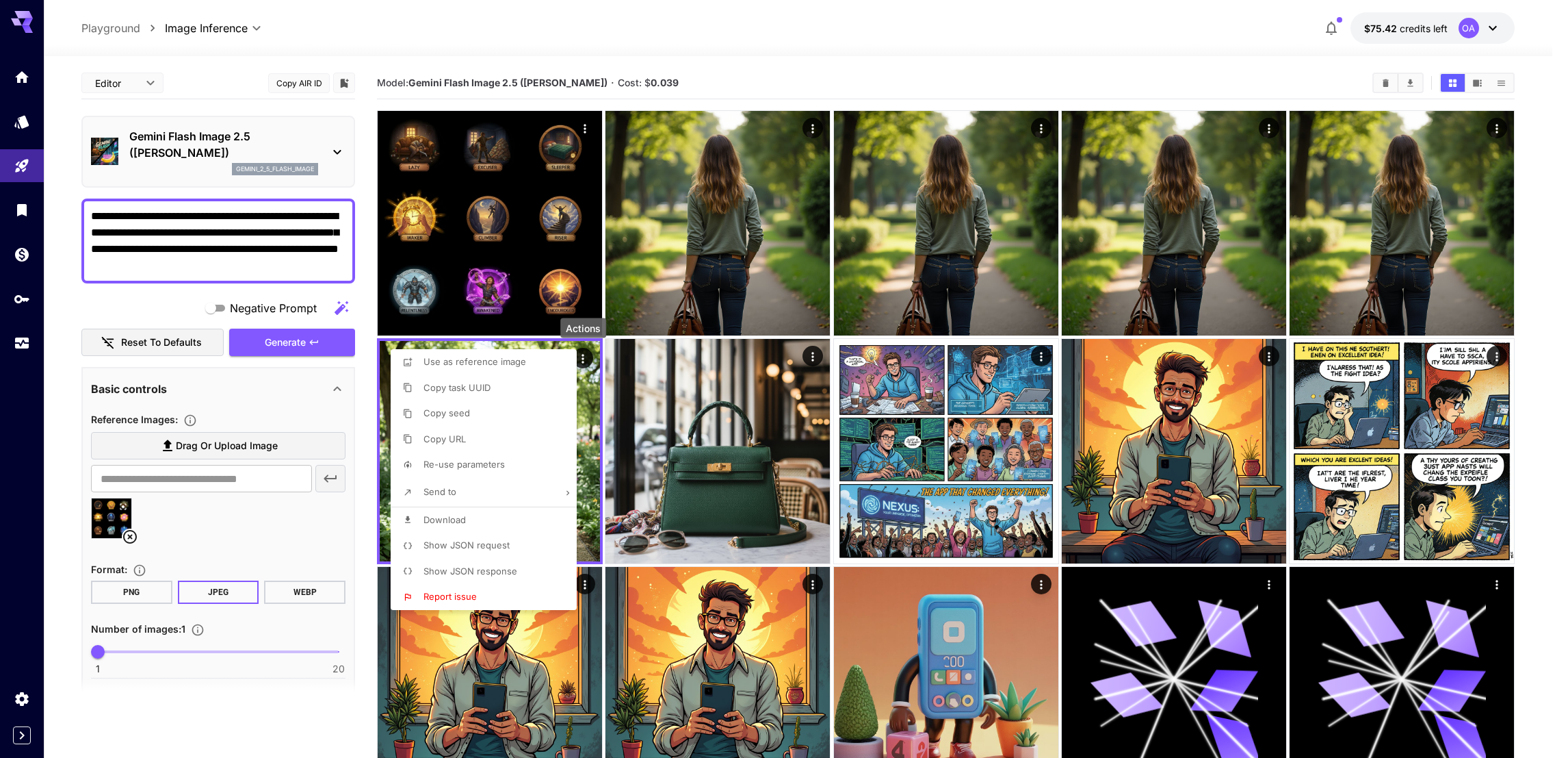
click at [307, 165] on div at bounding box center [784, 379] width 1568 height 758
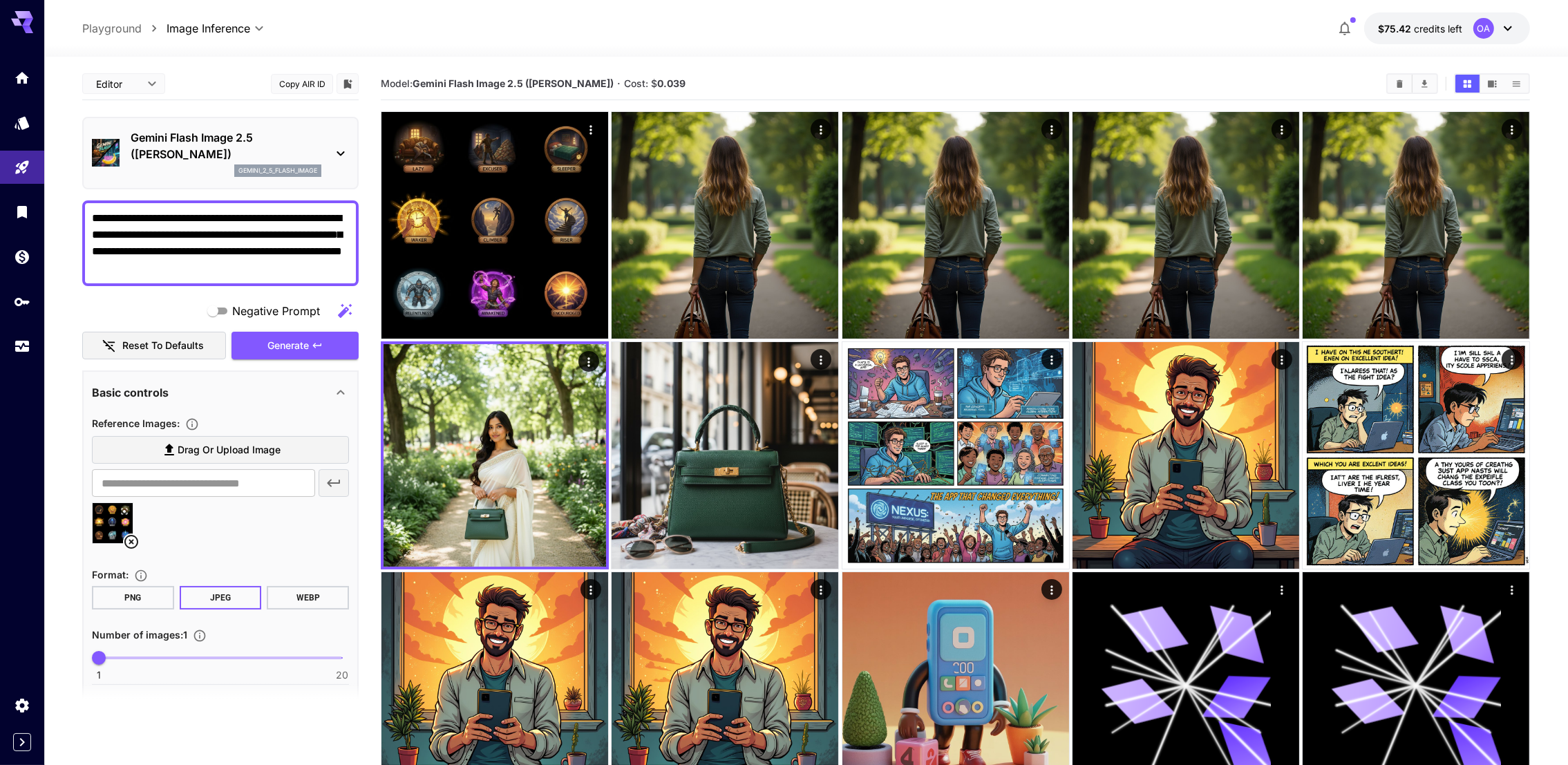
click at [323, 156] on div "Gemini Flash Image 2.5 (Nano Banana) gemini_2_5_flash_image" at bounding box center [220, 152] width 257 height 58
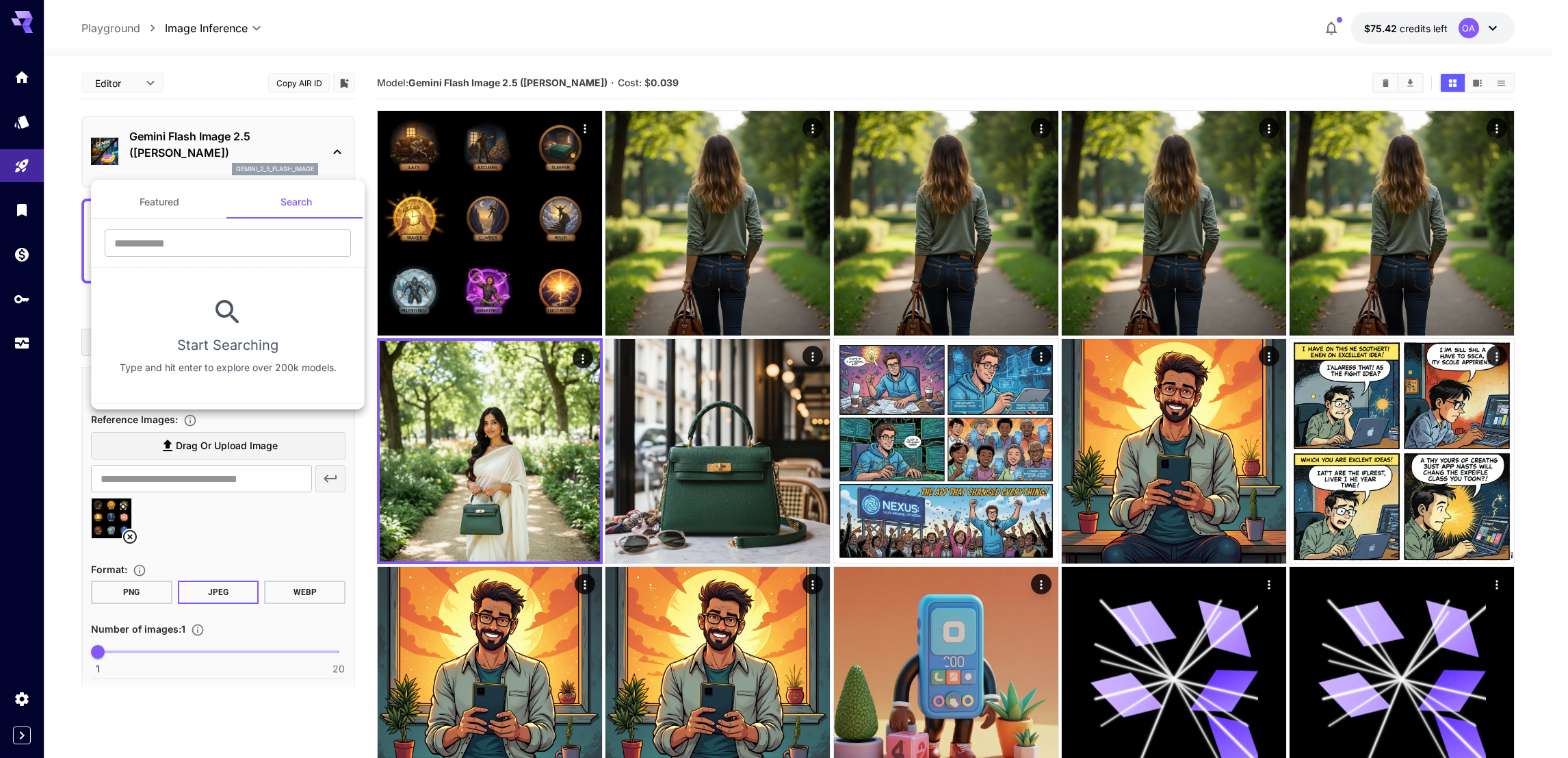
click at [178, 208] on button "Featured" at bounding box center [159, 202] width 137 height 33
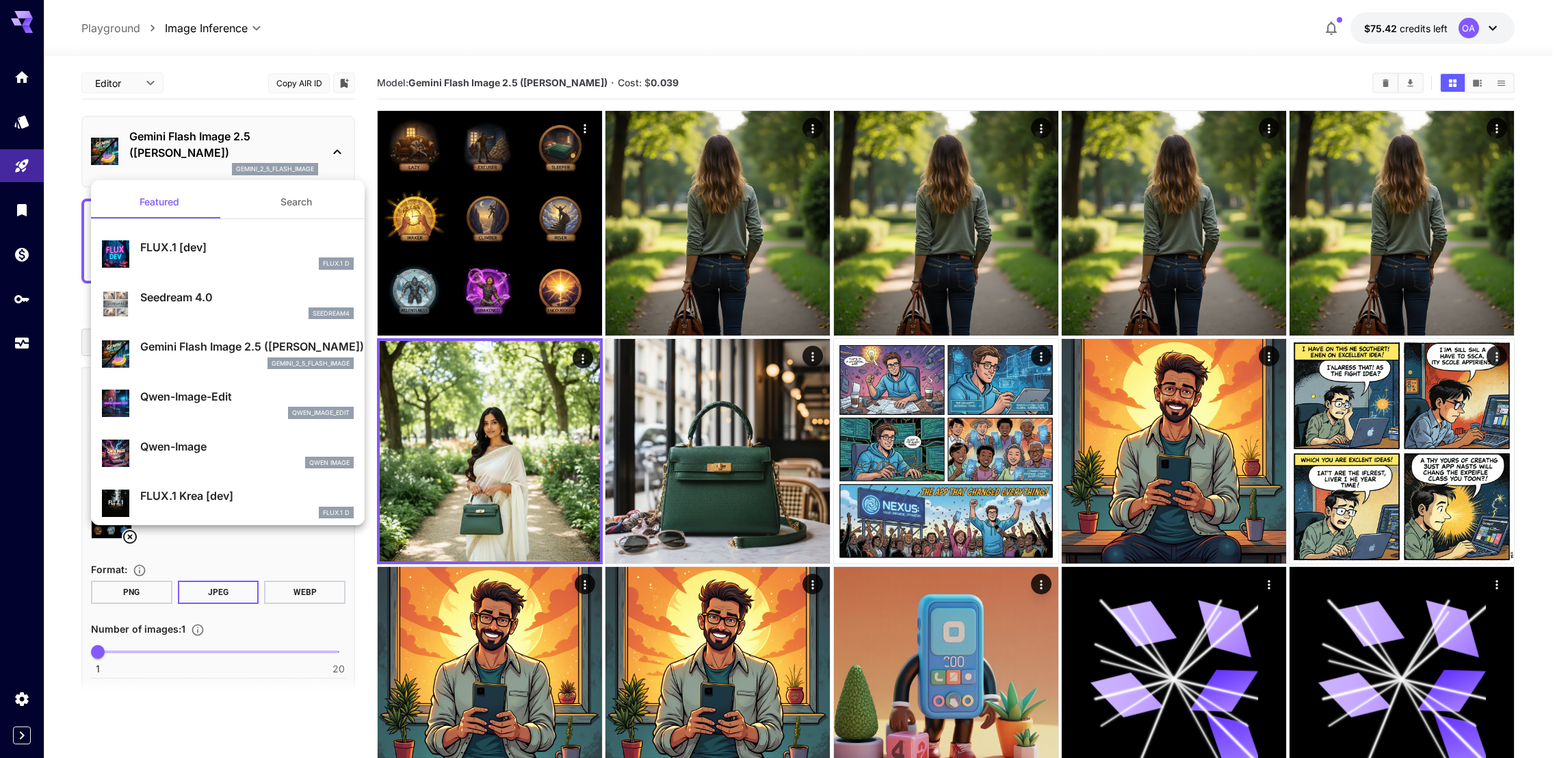
click at [190, 297] on p "Seedream 4.0" at bounding box center [247, 297] width 214 height 16
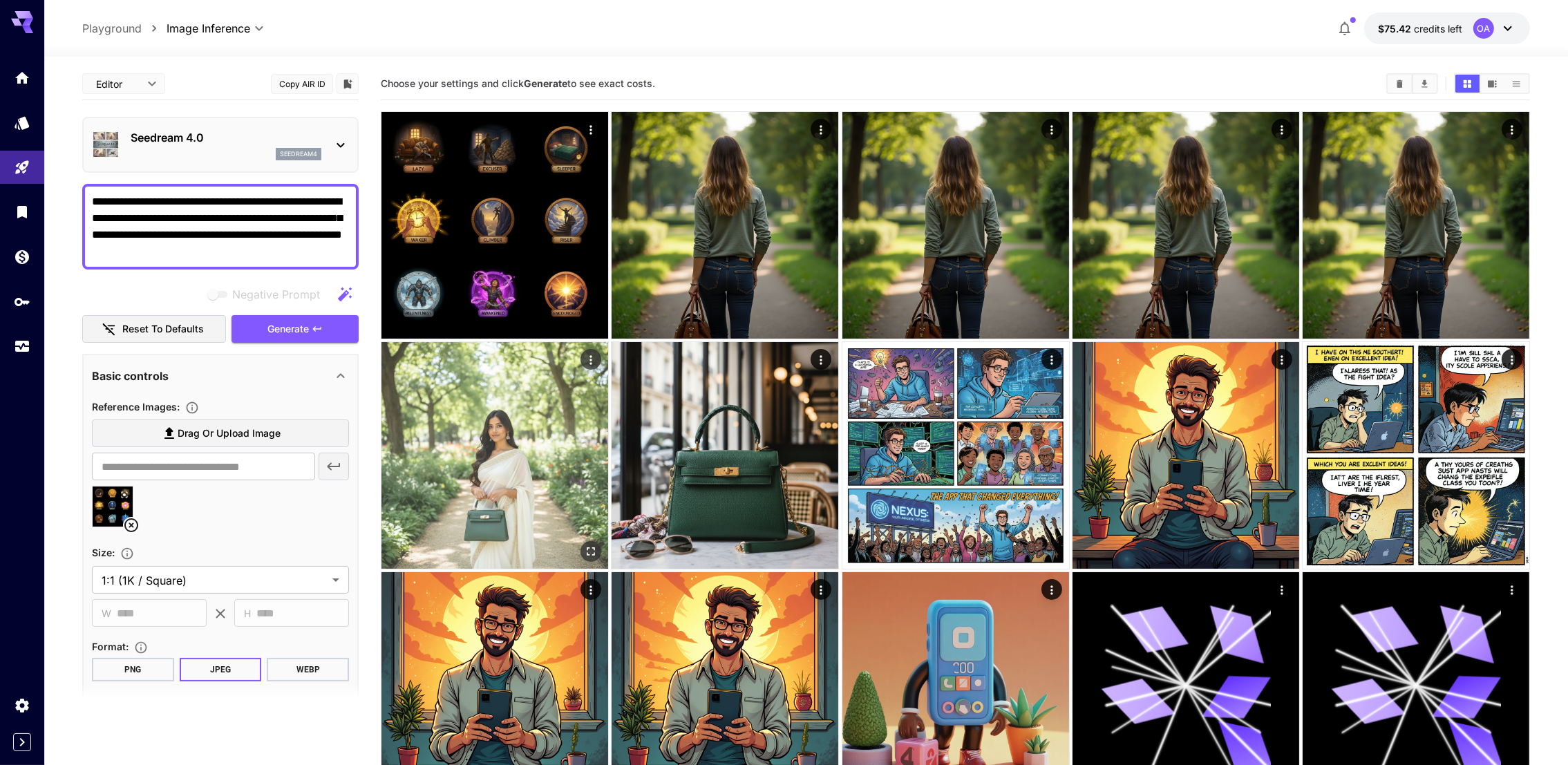
click at [589, 357] on icon "Actions" at bounding box center [591, 360] width 14 height 14
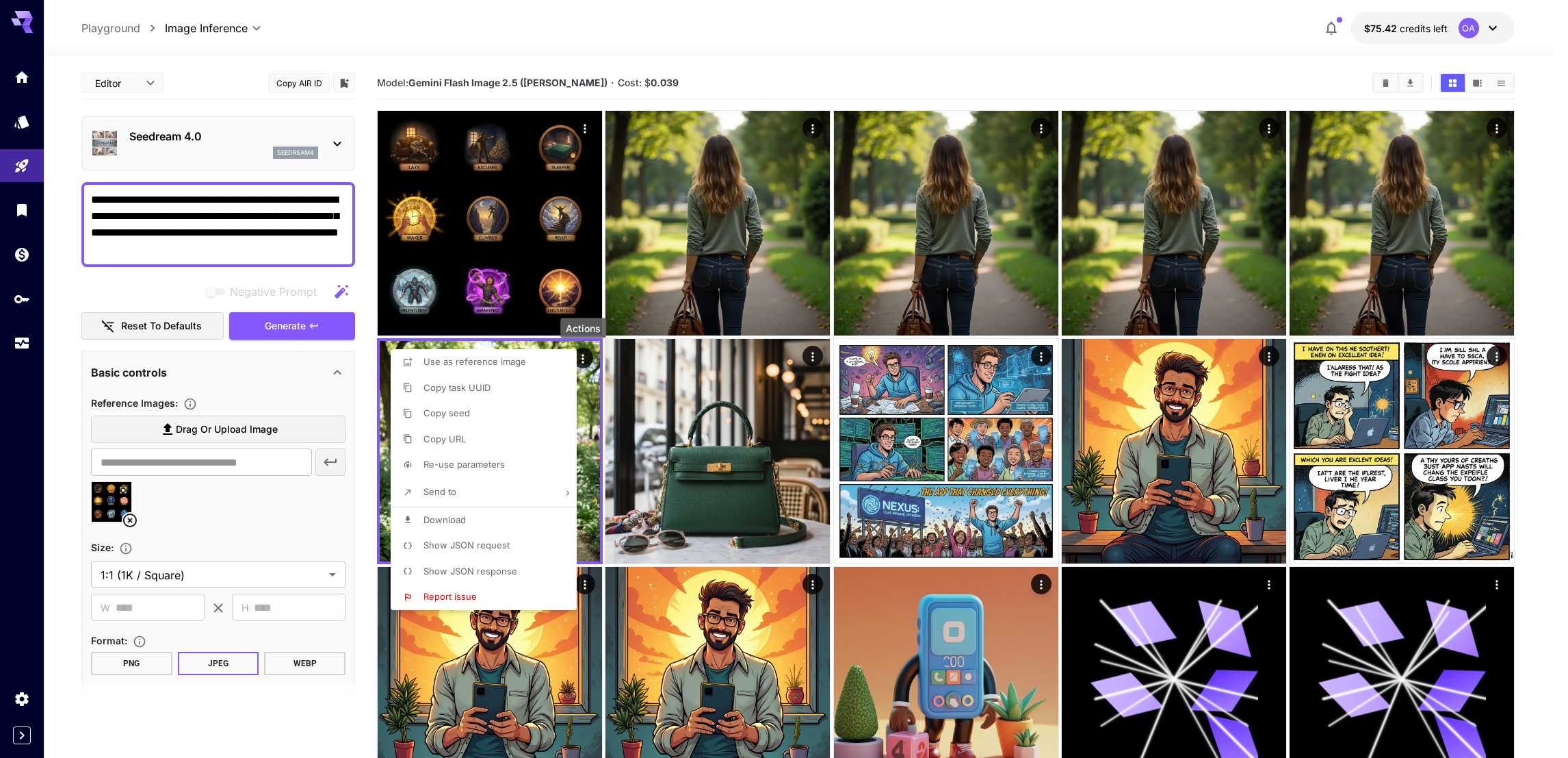
click at [487, 361] on span "Use as reference image" at bounding box center [474, 361] width 103 height 11
click at [264, 242] on div at bounding box center [784, 379] width 1568 height 758
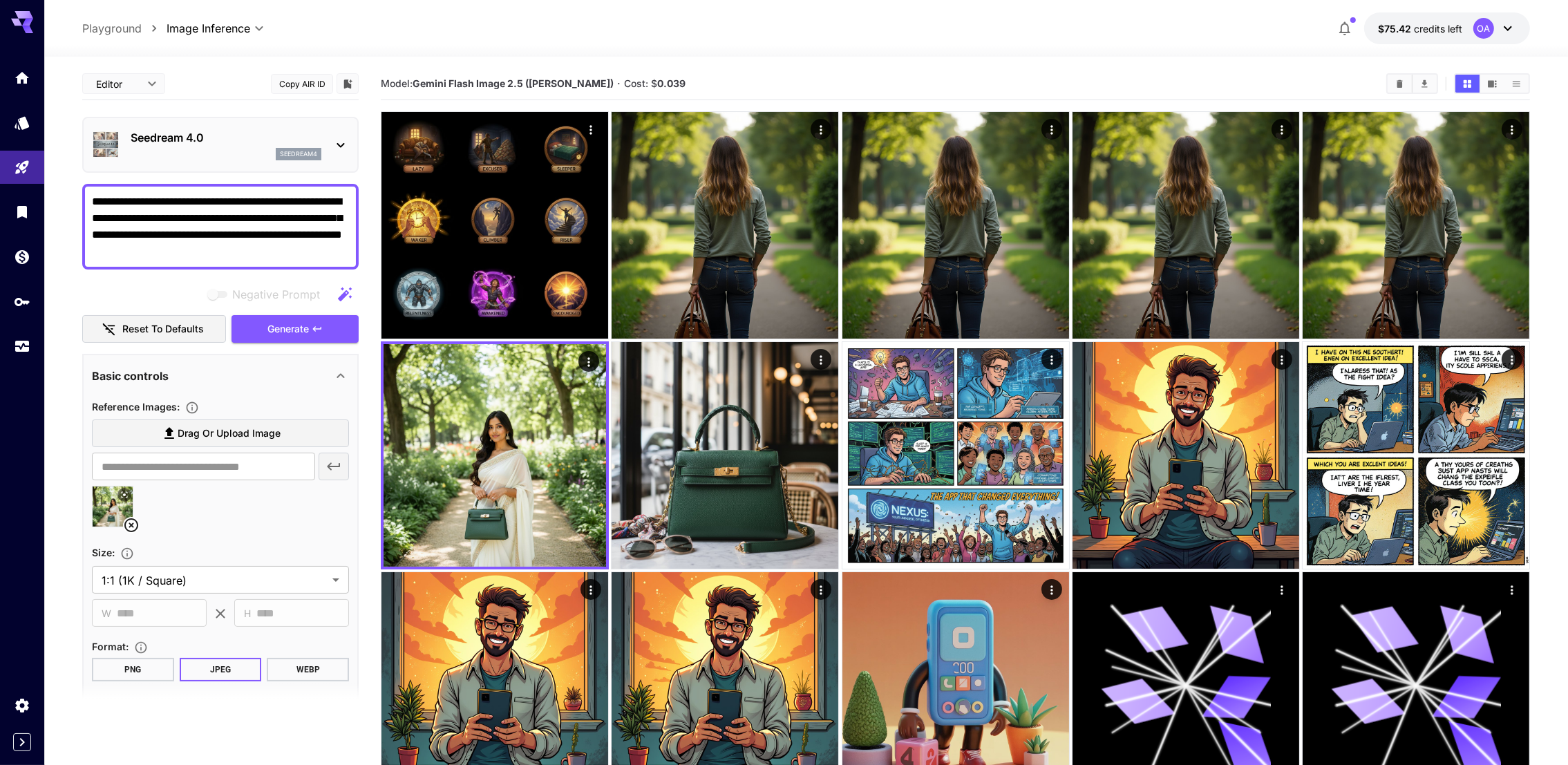
drag, startPoint x: 266, startPoint y: 250, endPoint x: 92, endPoint y: 180, distance: 187.6
click at [92, 180] on div "**********" at bounding box center [219, 451] width 276 height 766
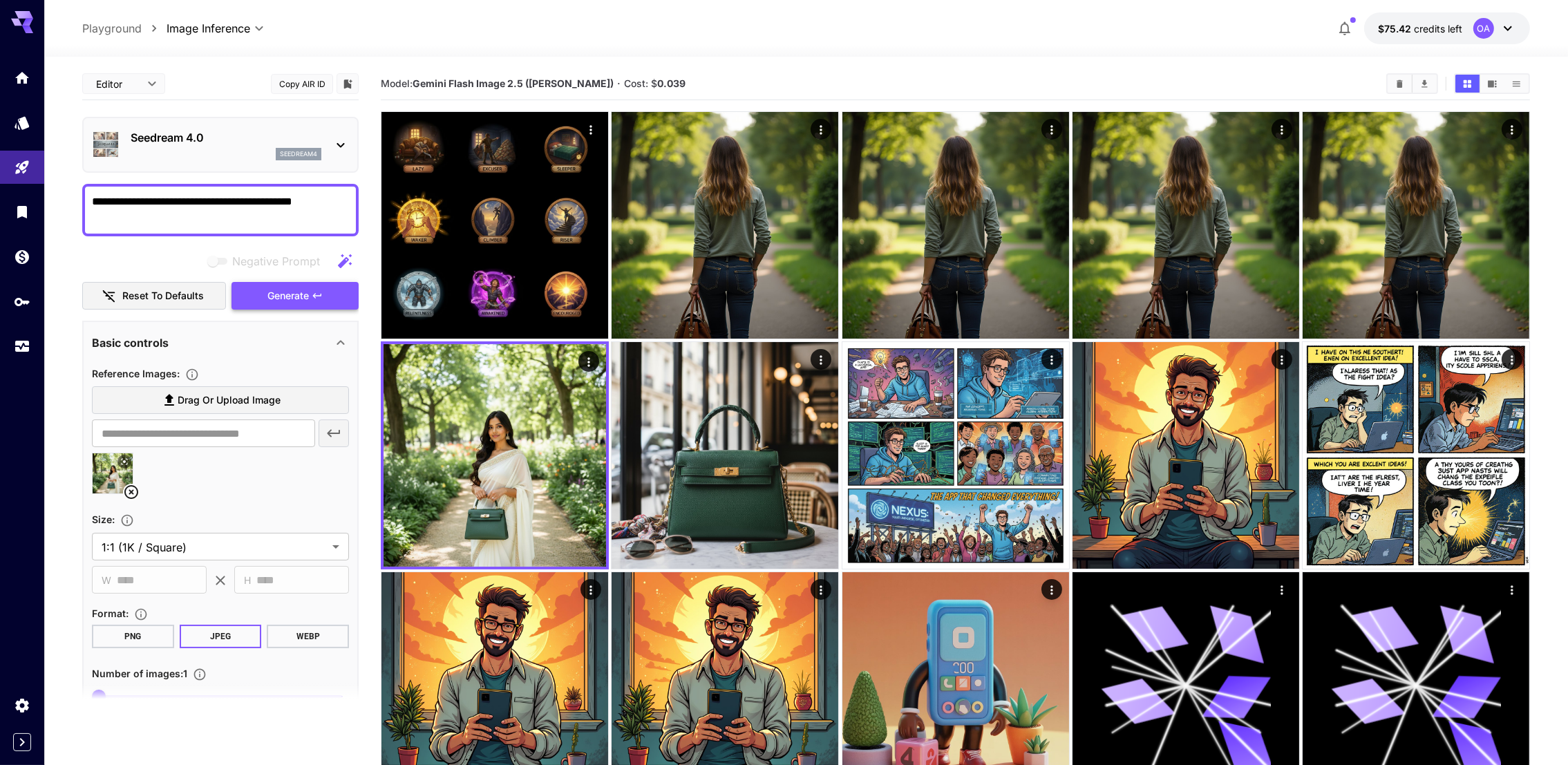
type textarea "**********"
click at [322, 299] on icon "button" at bounding box center [317, 295] width 11 height 11
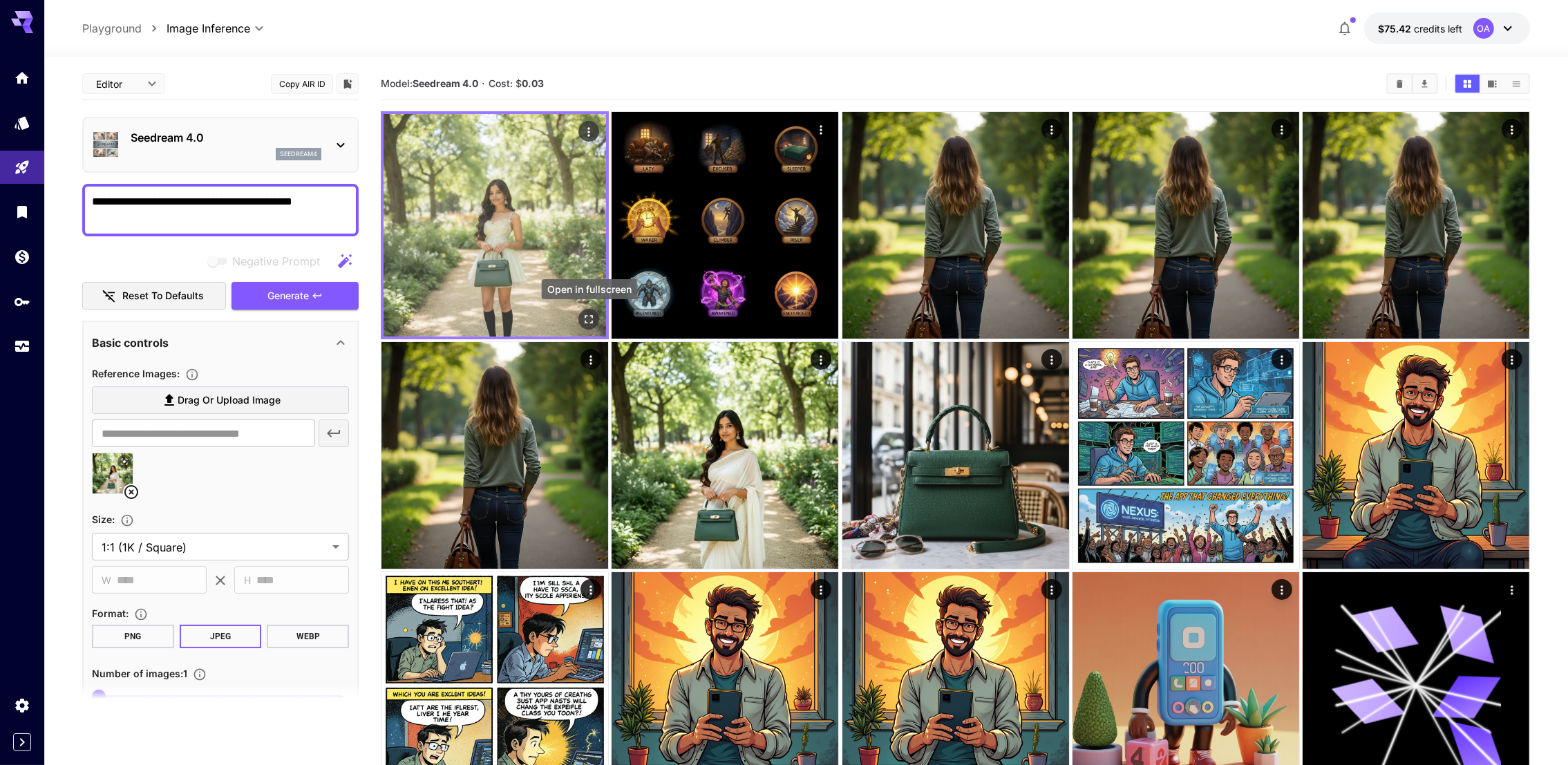
click at [595, 314] on icon "Open in fullscreen" at bounding box center [589, 319] width 14 height 14
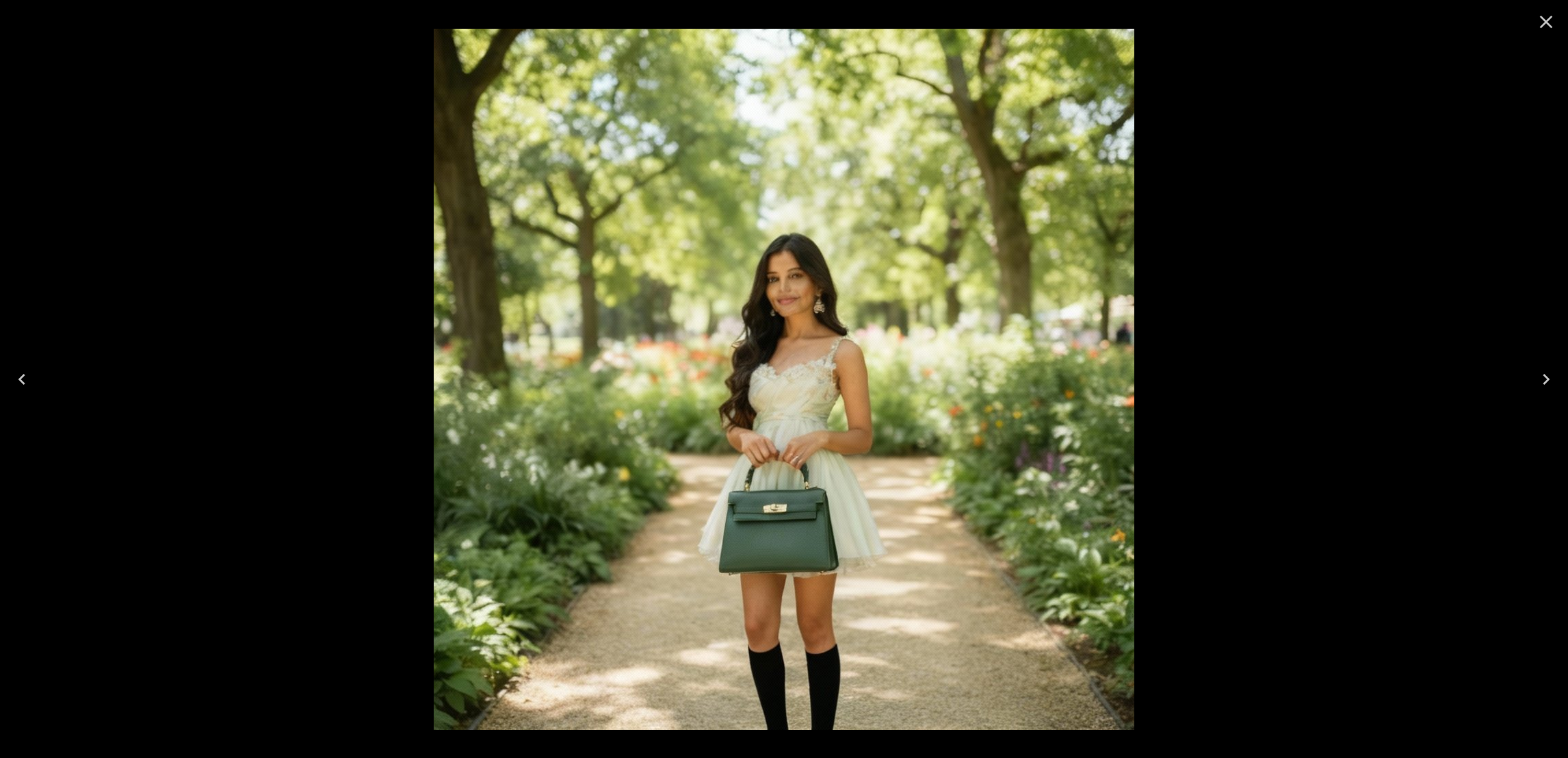
click at [1540, 22] on icon "Close" at bounding box center [1546, 22] width 22 height 22
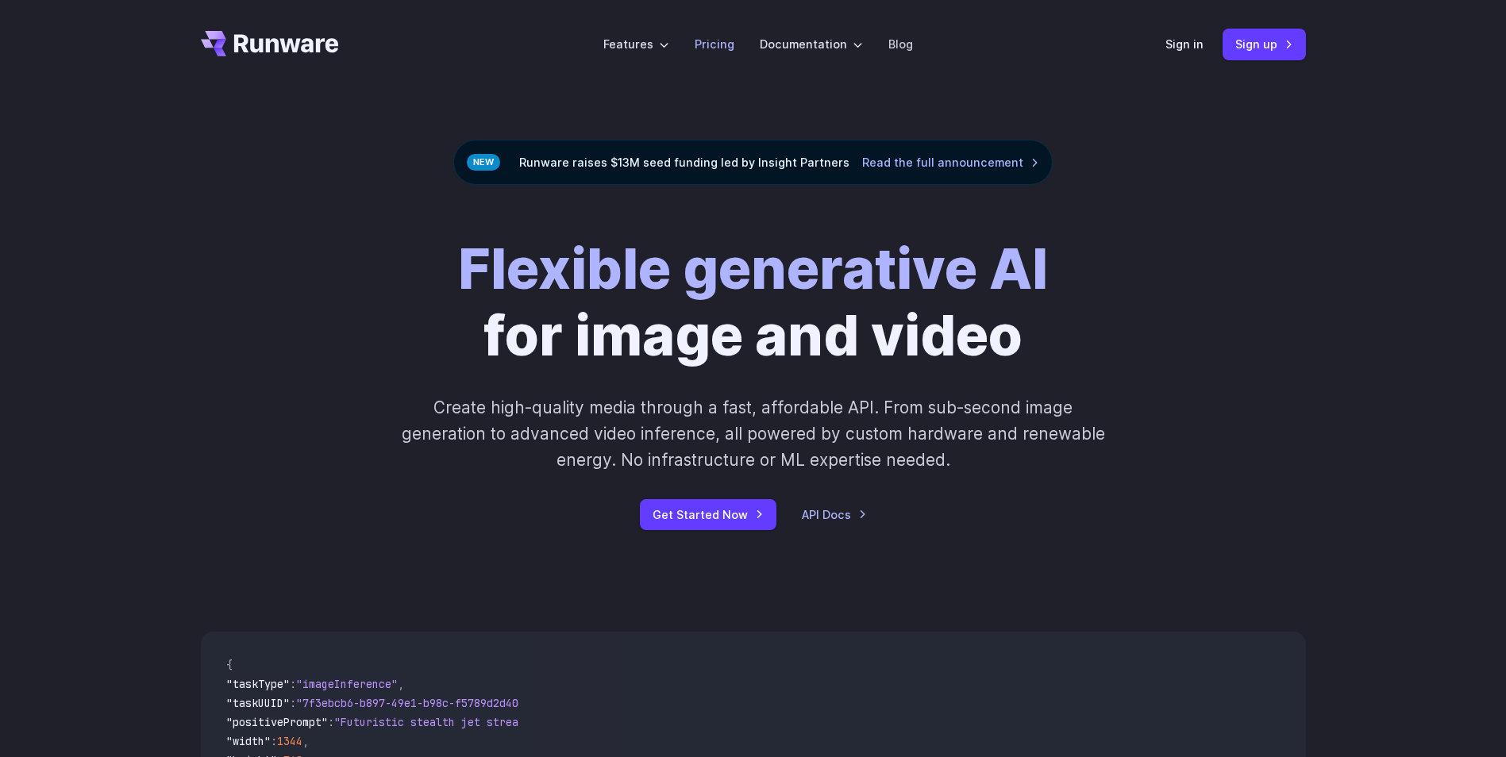
click at [733, 48] on link "Pricing" at bounding box center [714, 44] width 40 height 18
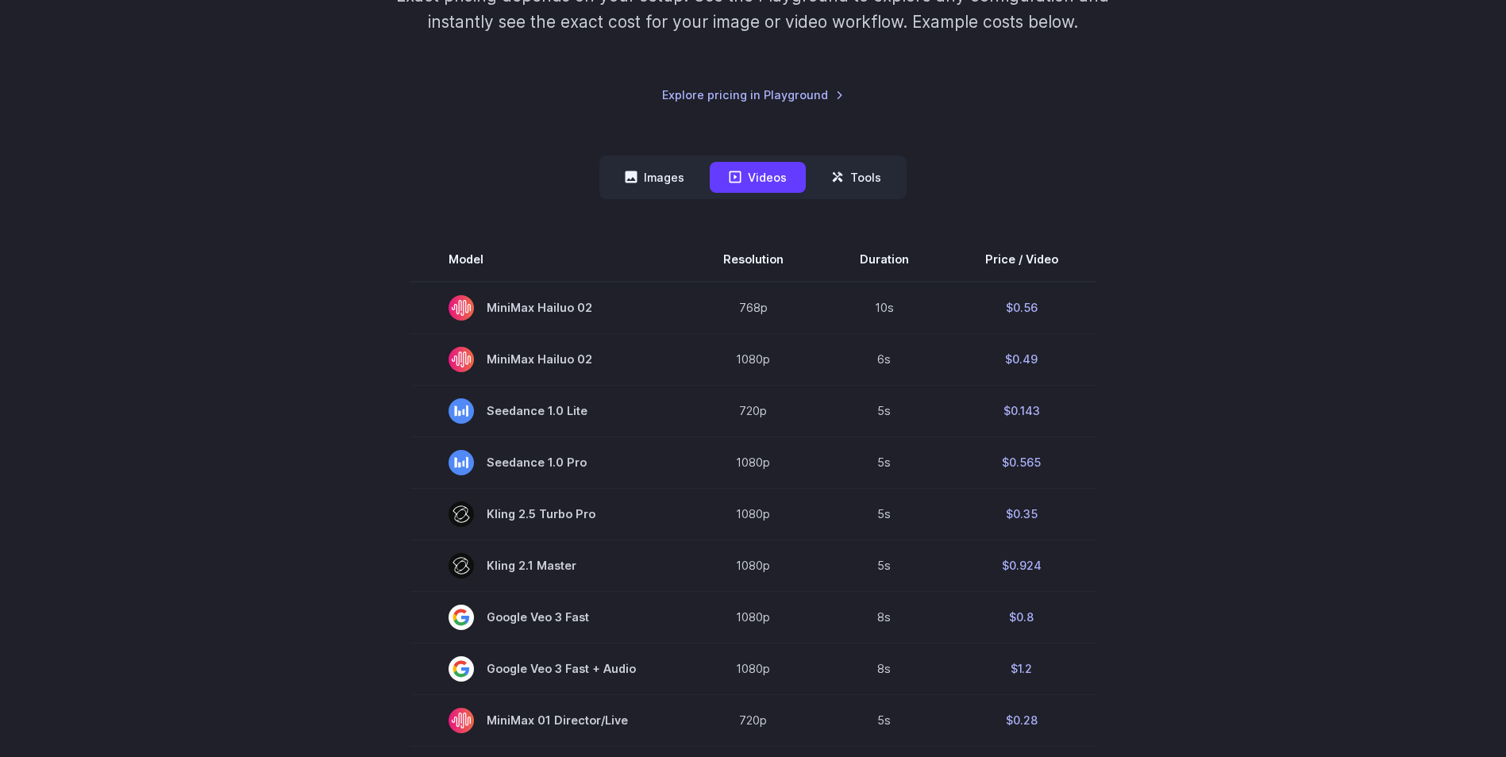
scroll to position [317, 0]
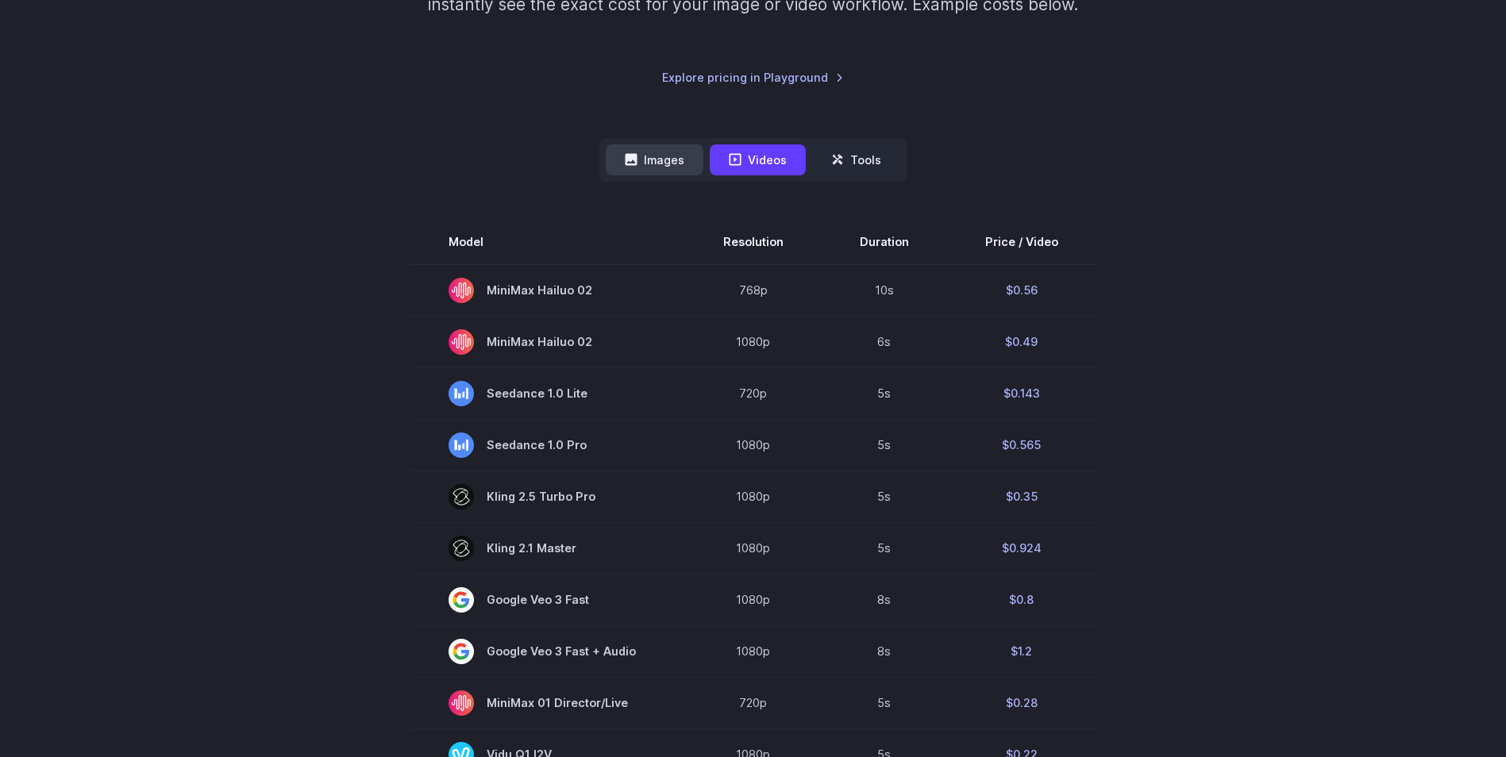
click at [673, 160] on button "Images" at bounding box center [655, 159] width 98 height 31
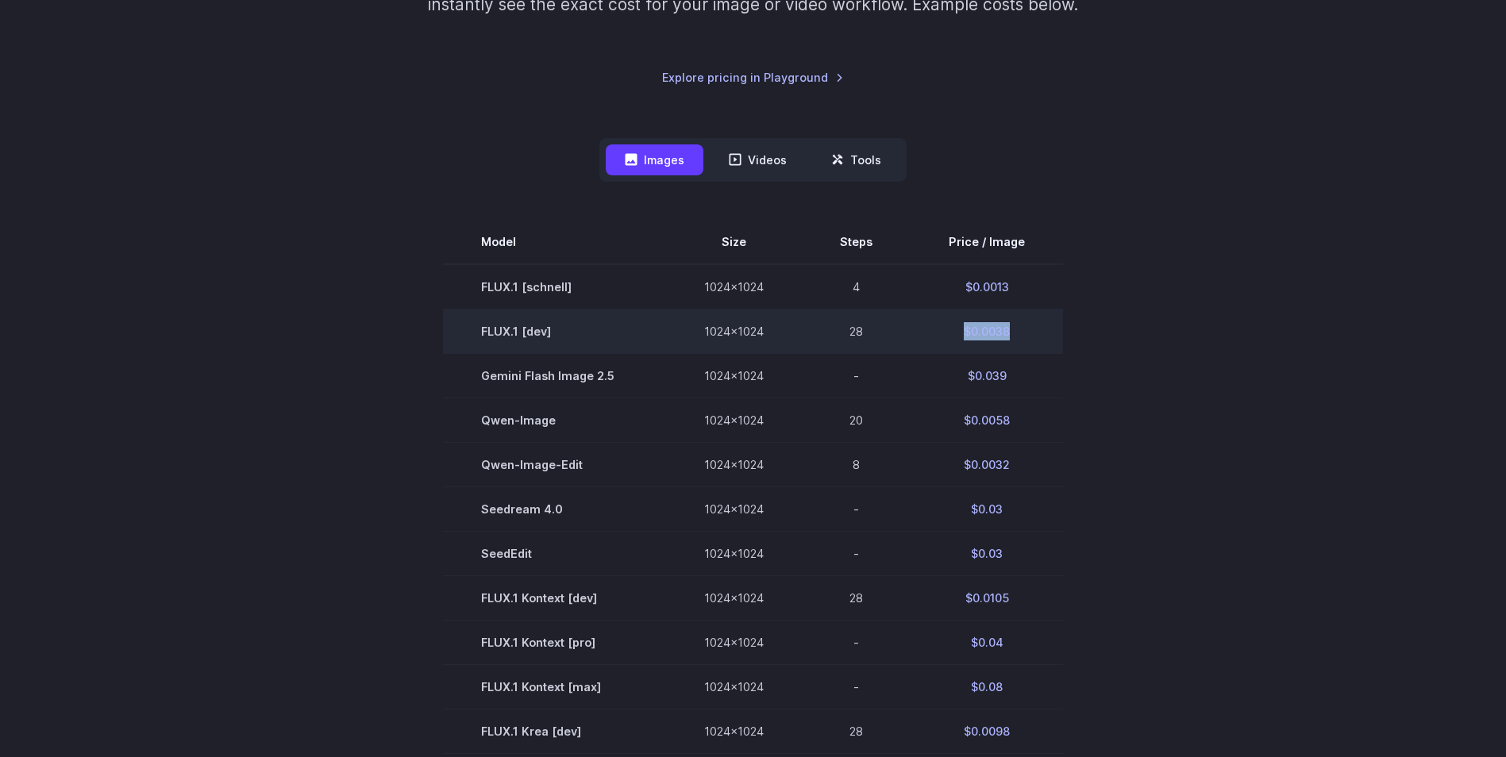
drag, startPoint x: 954, startPoint y: 333, endPoint x: 1030, endPoint y: 329, distance: 76.3
click at [1030, 329] on td "$0.0038" at bounding box center [986, 331] width 152 height 44
drag, startPoint x: 1030, startPoint y: 329, endPoint x: 970, endPoint y: 330, distance: 60.3
copy td "$0.0038"
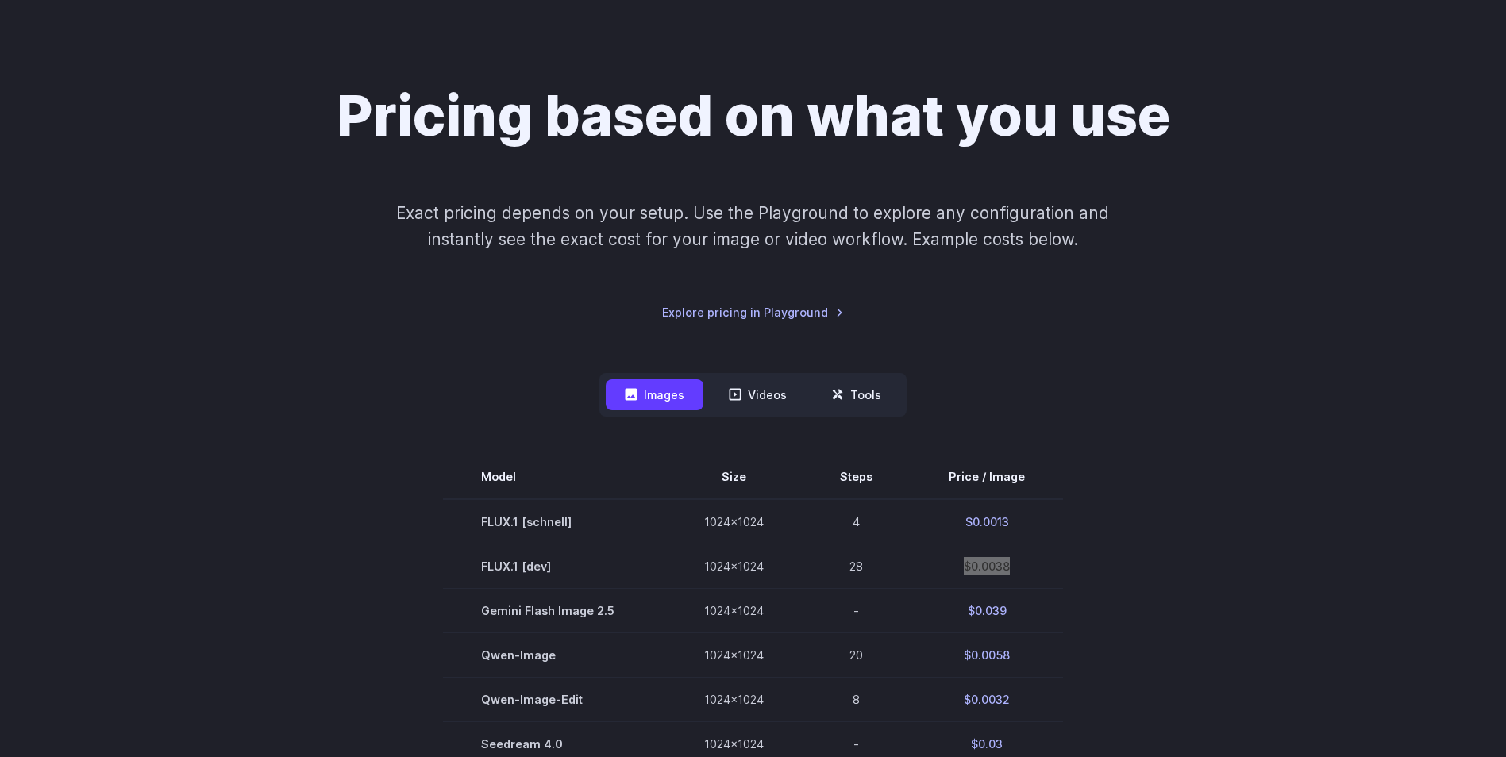
scroll to position [159, 0]
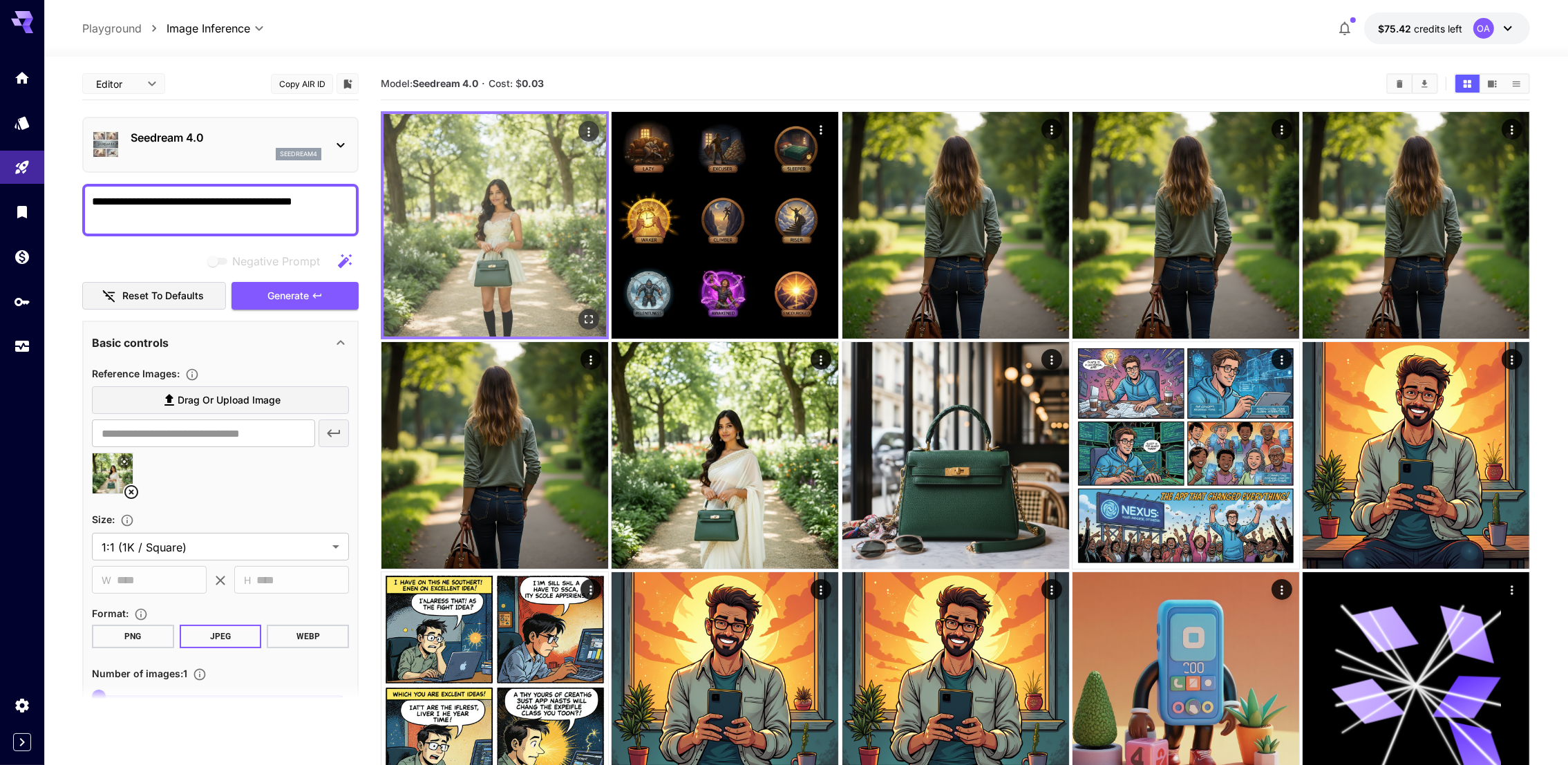
click at [587, 127] on icon "Actions" at bounding box center [589, 132] width 14 height 14
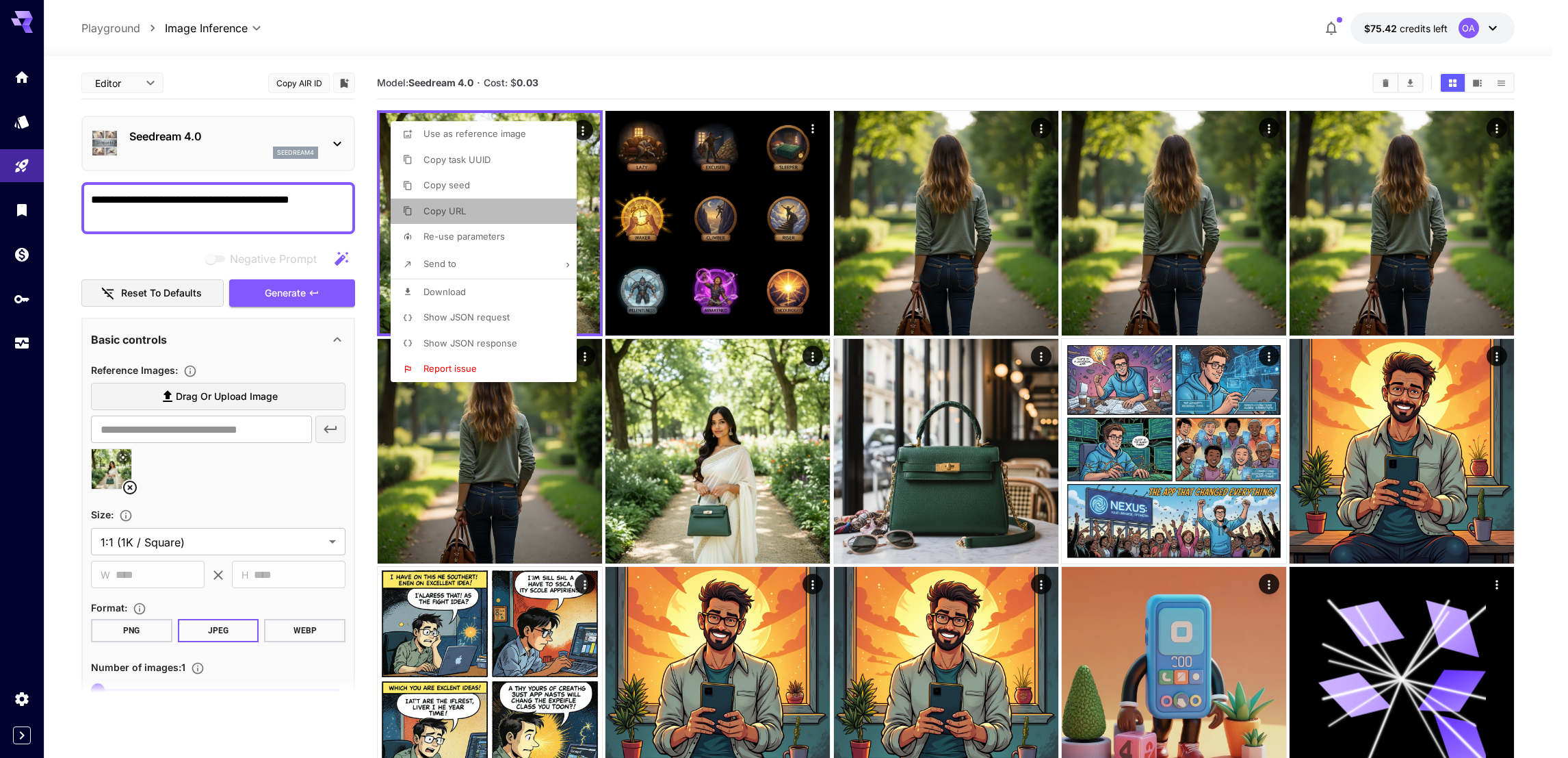
click at [465, 208] on span "Copy URL" at bounding box center [444, 210] width 42 height 11
click at [206, 133] on div at bounding box center [784, 379] width 1568 height 758
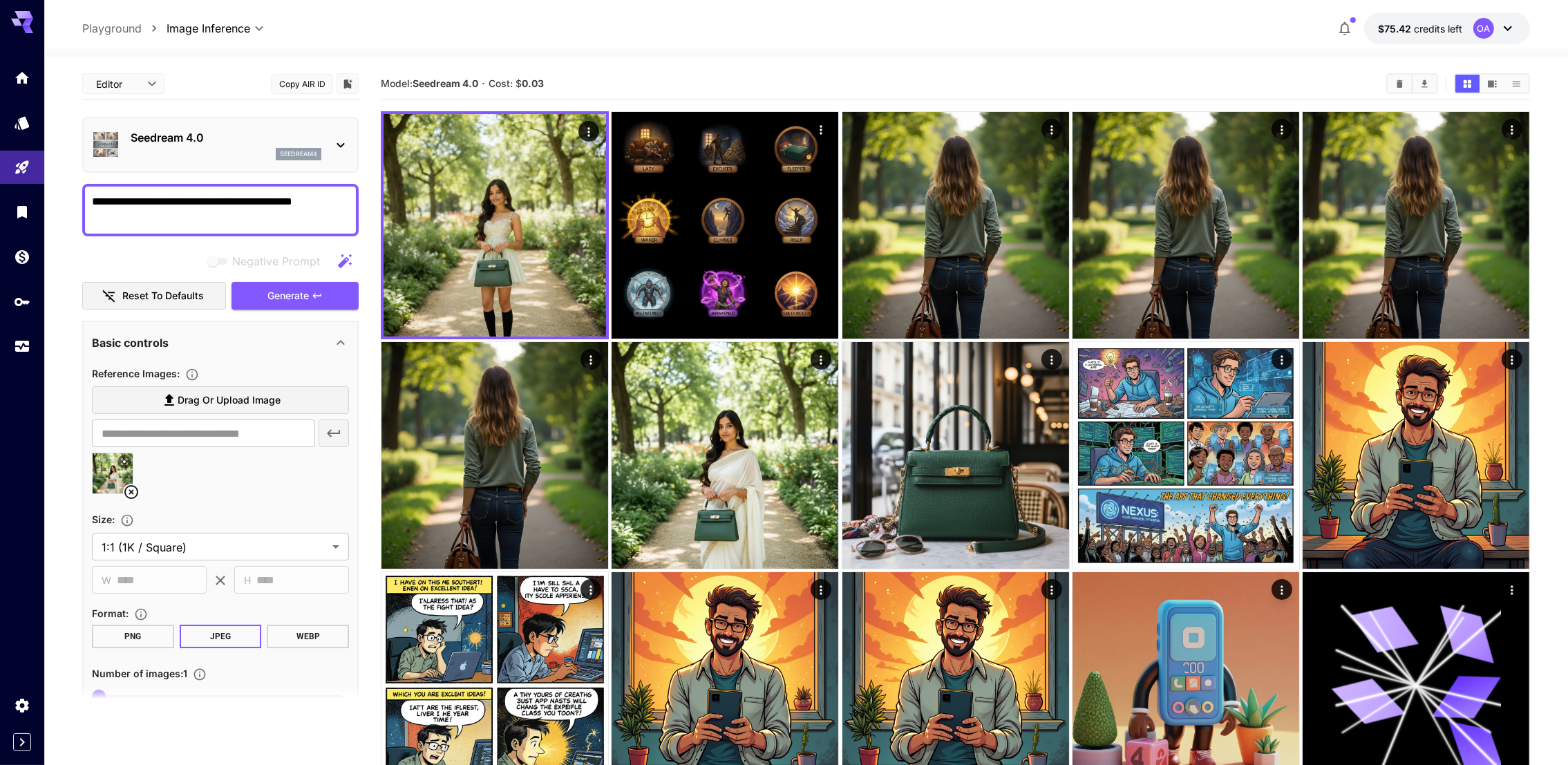
click at [222, 139] on p "Seedream 4.0" at bounding box center [225, 137] width 191 height 17
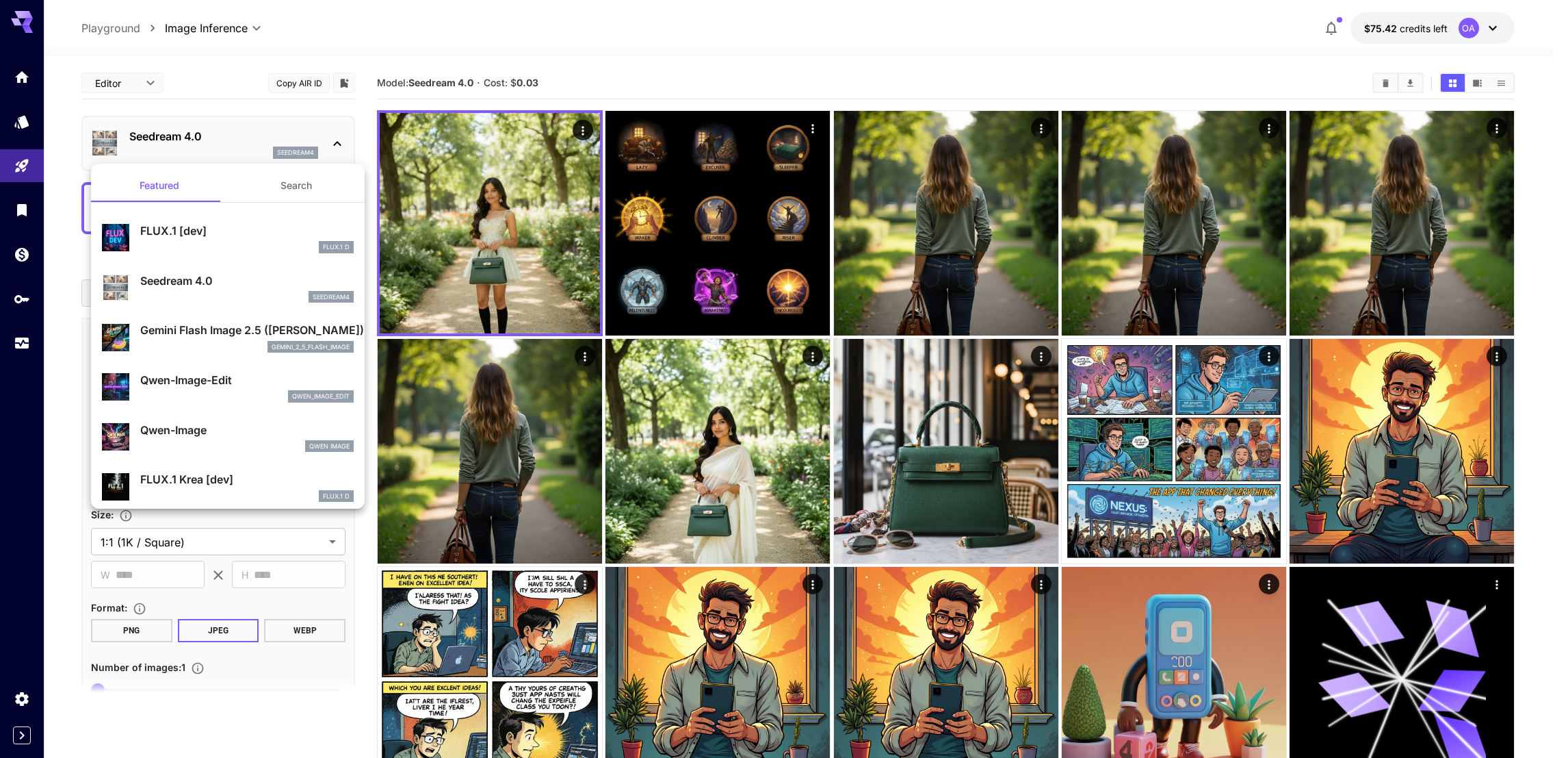
click at [270, 38] on div at bounding box center [784, 379] width 1568 height 758
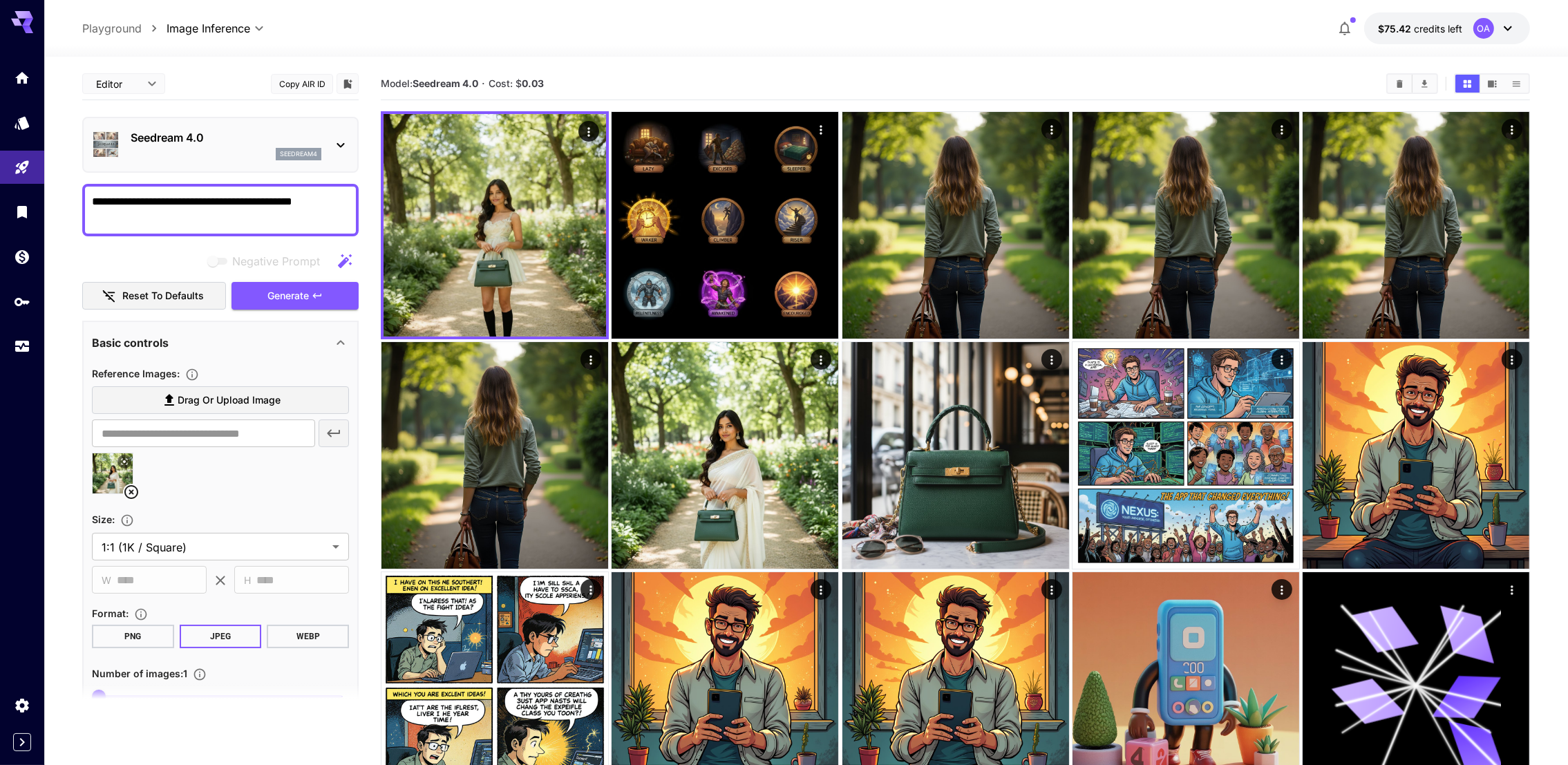
click at [225, 131] on p "Seedream 4.0" at bounding box center [225, 137] width 191 height 17
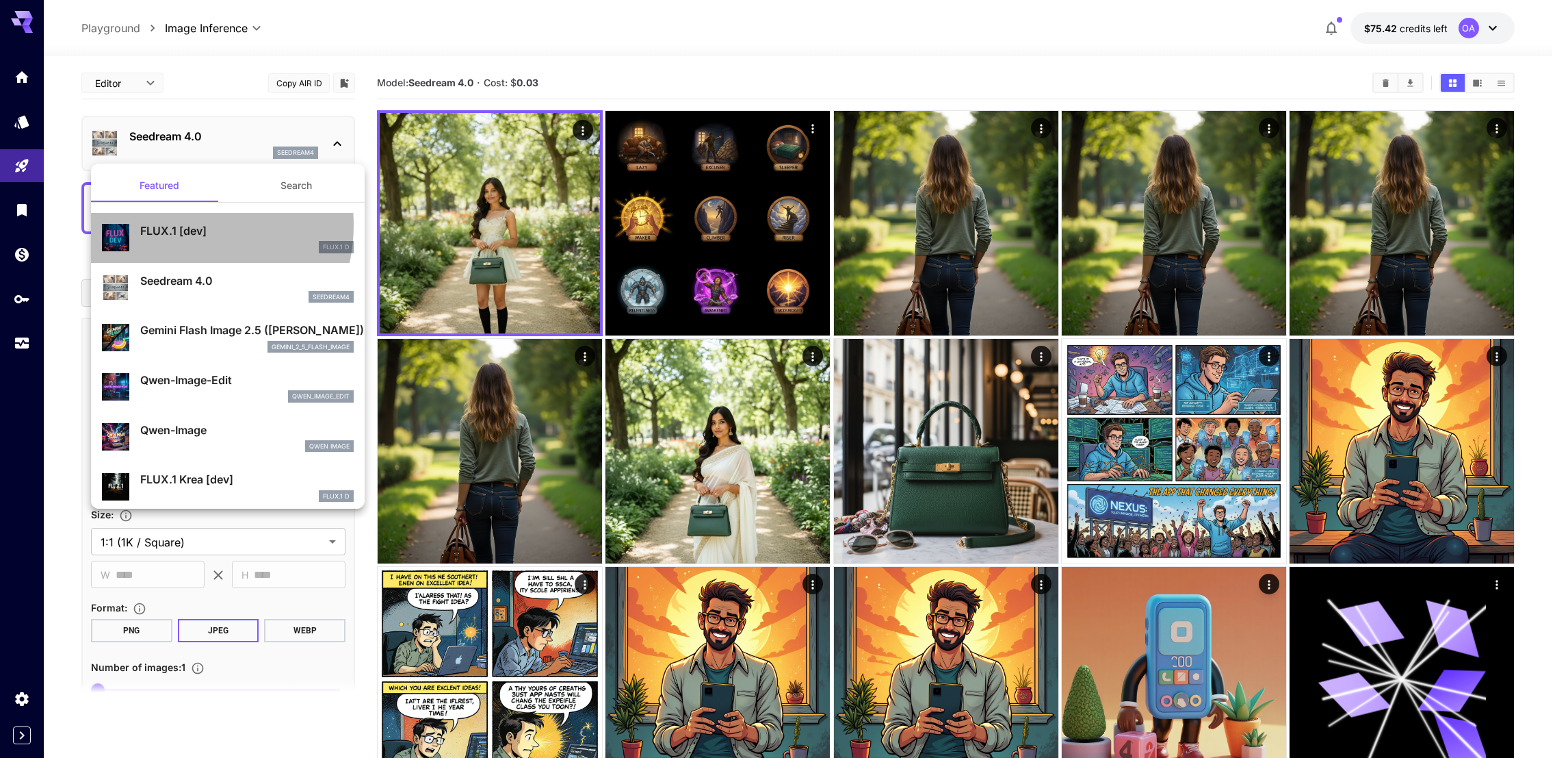
click at [181, 225] on p "FLUX.1 [dev]" at bounding box center [247, 230] width 214 height 16
type input "**********"
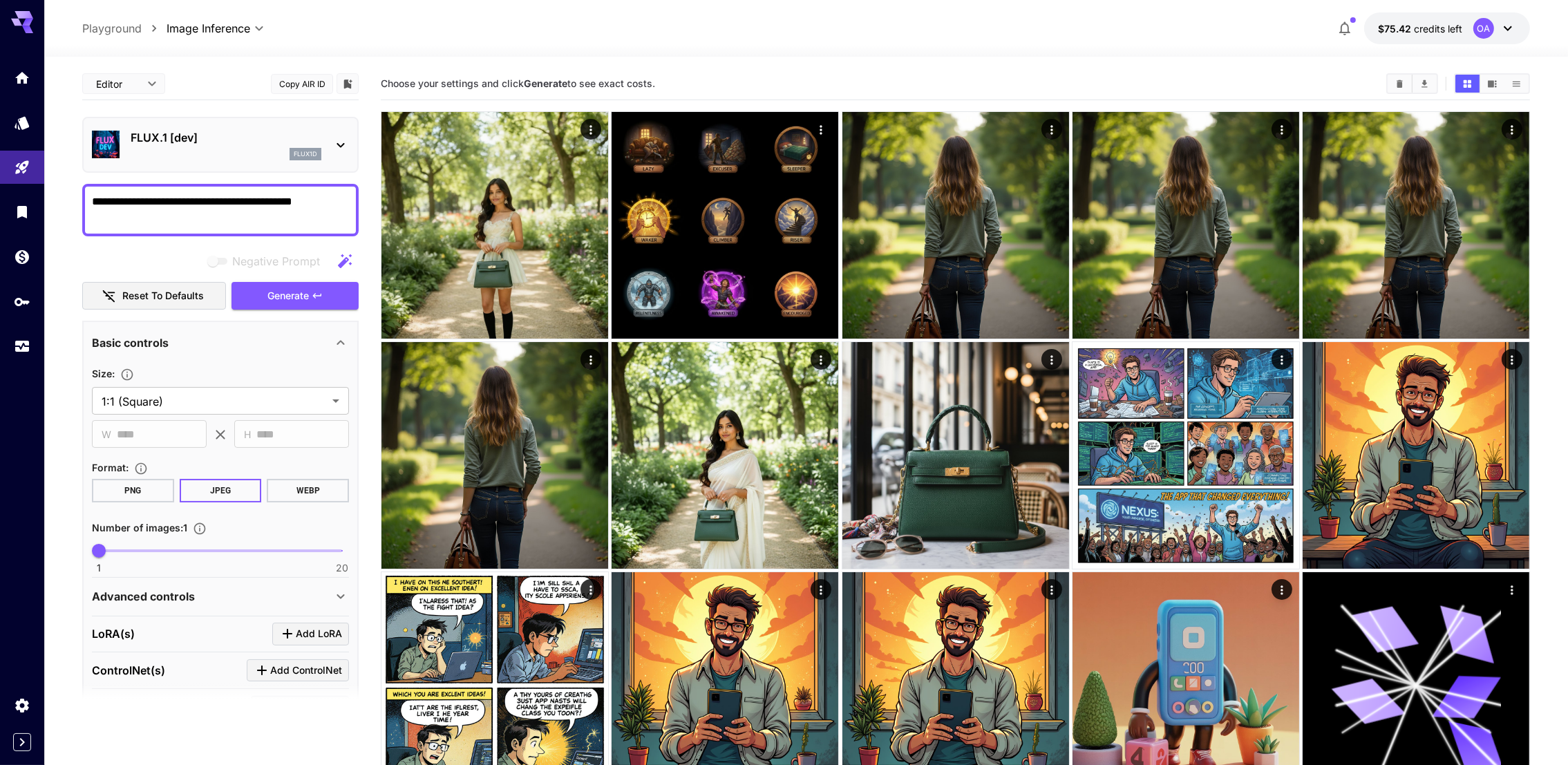
drag, startPoint x: 341, startPoint y: 207, endPoint x: 66, endPoint y: 196, distance: 275.2
type textarea "**********"
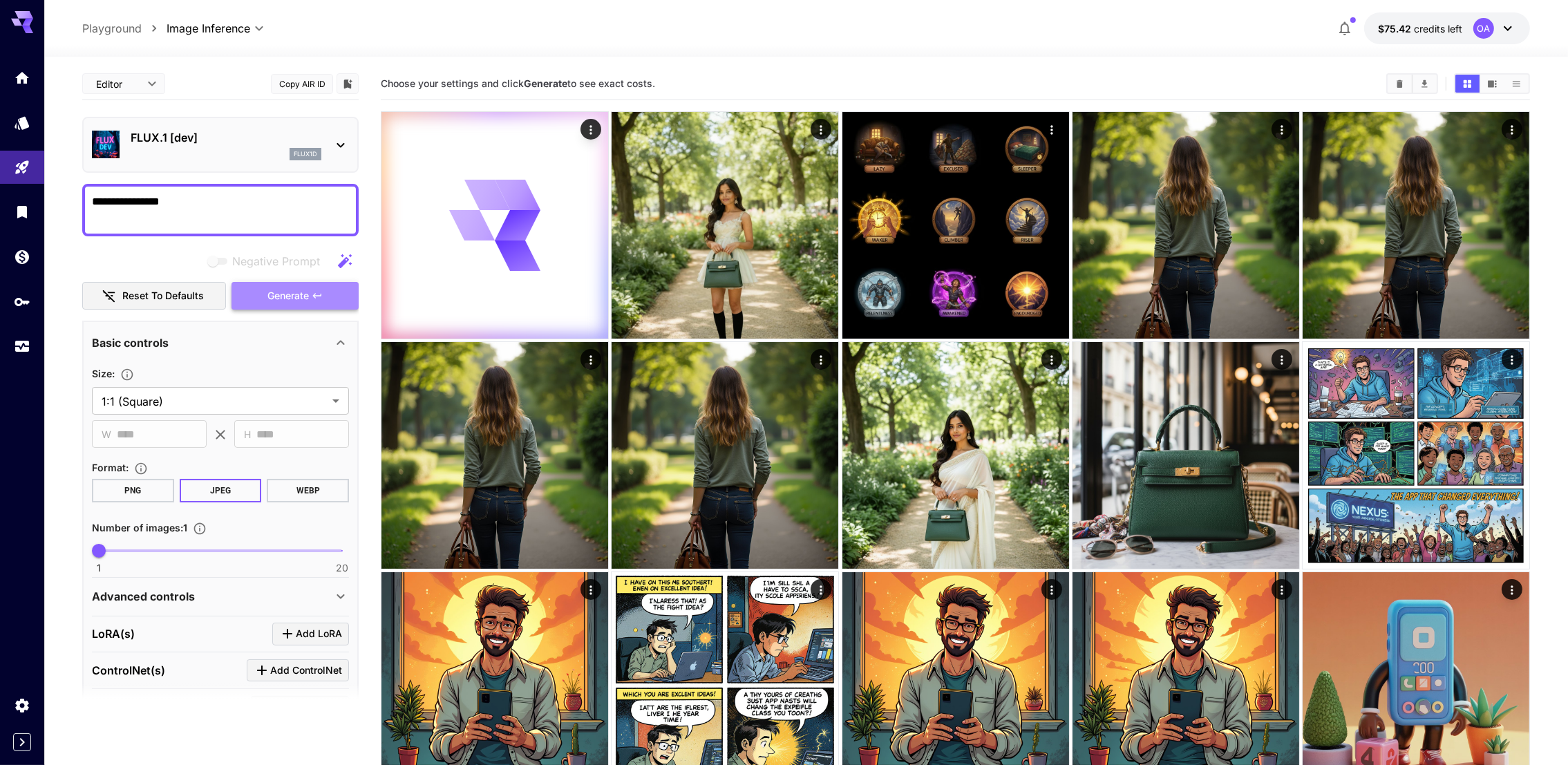
click at [237, 286] on button "Generate" at bounding box center [295, 296] width 127 height 29
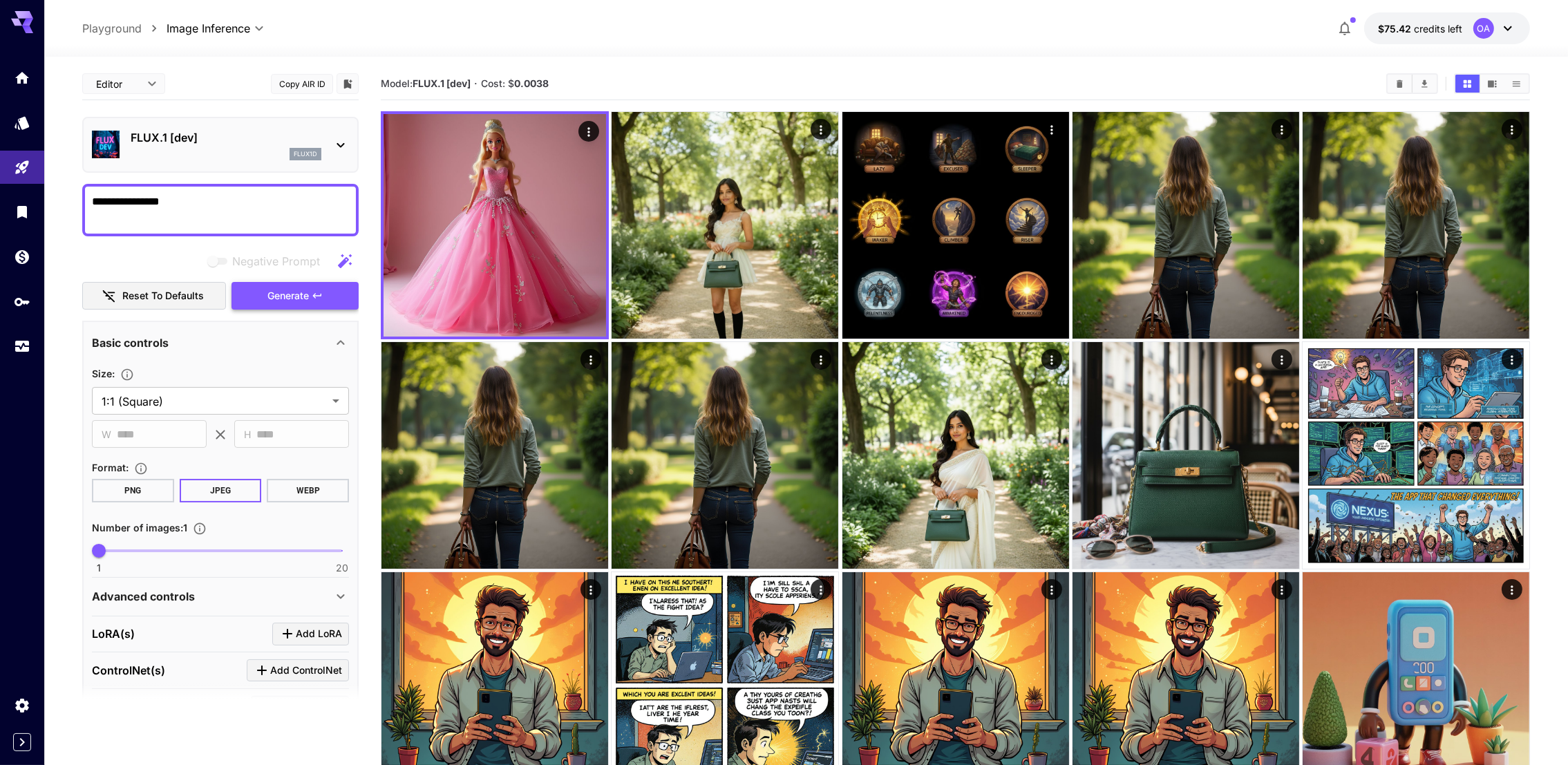
click at [324, 300] on button "Generate" at bounding box center [295, 296] width 127 height 29
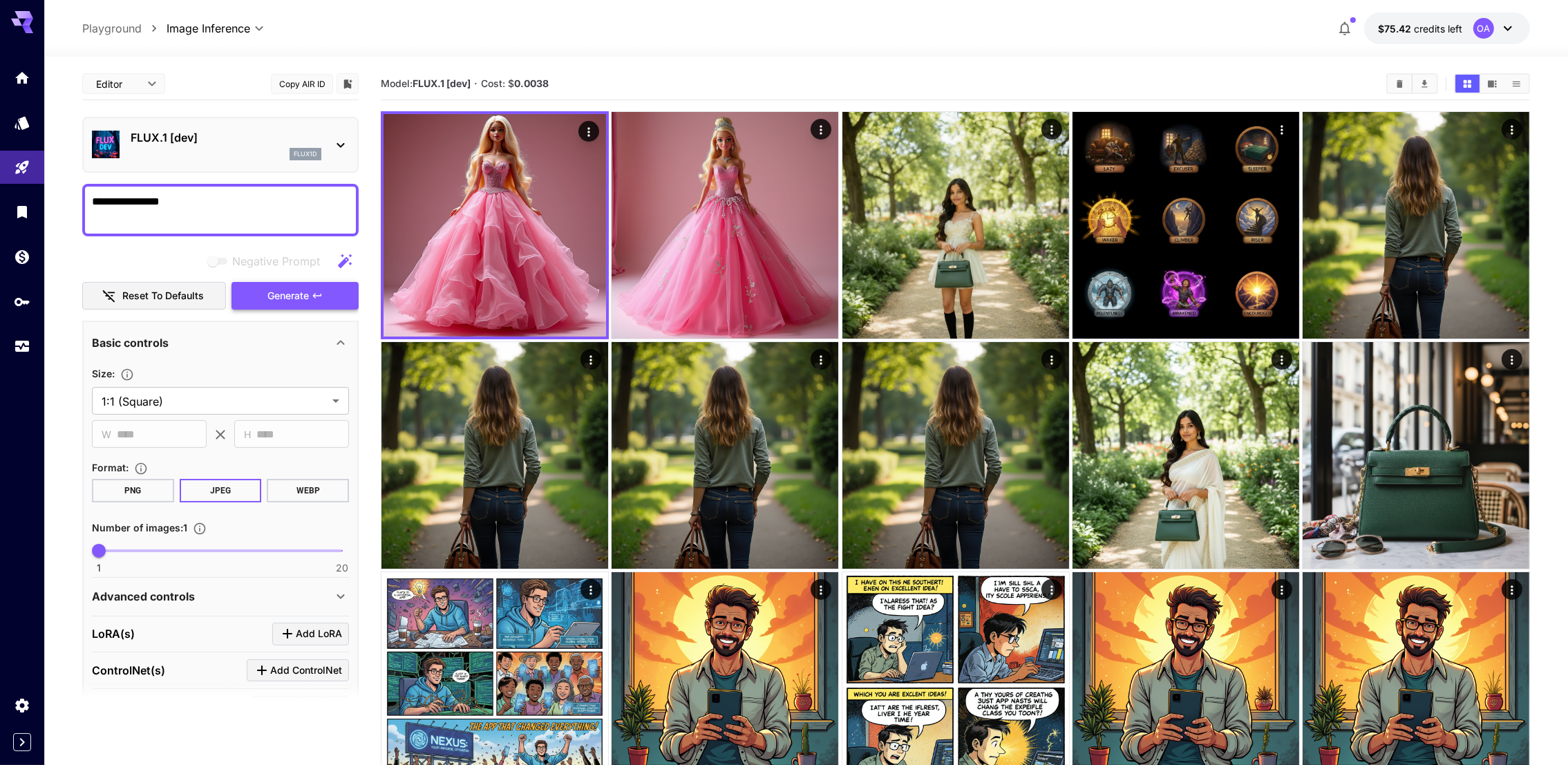
click at [326, 296] on button "Generate" at bounding box center [295, 296] width 127 height 29
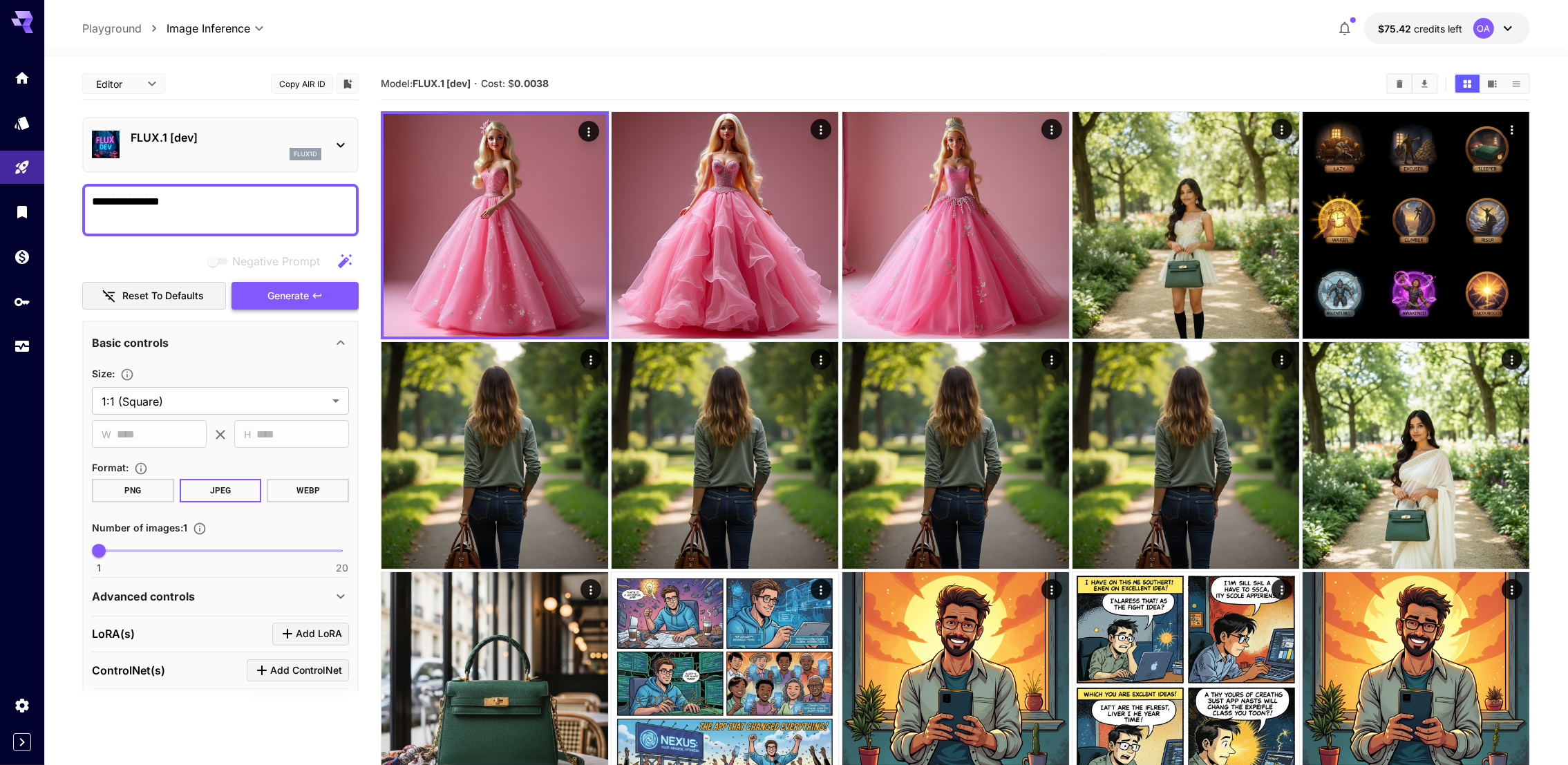
click at [337, 282] on button "Generate" at bounding box center [295, 296] width 127 height 29
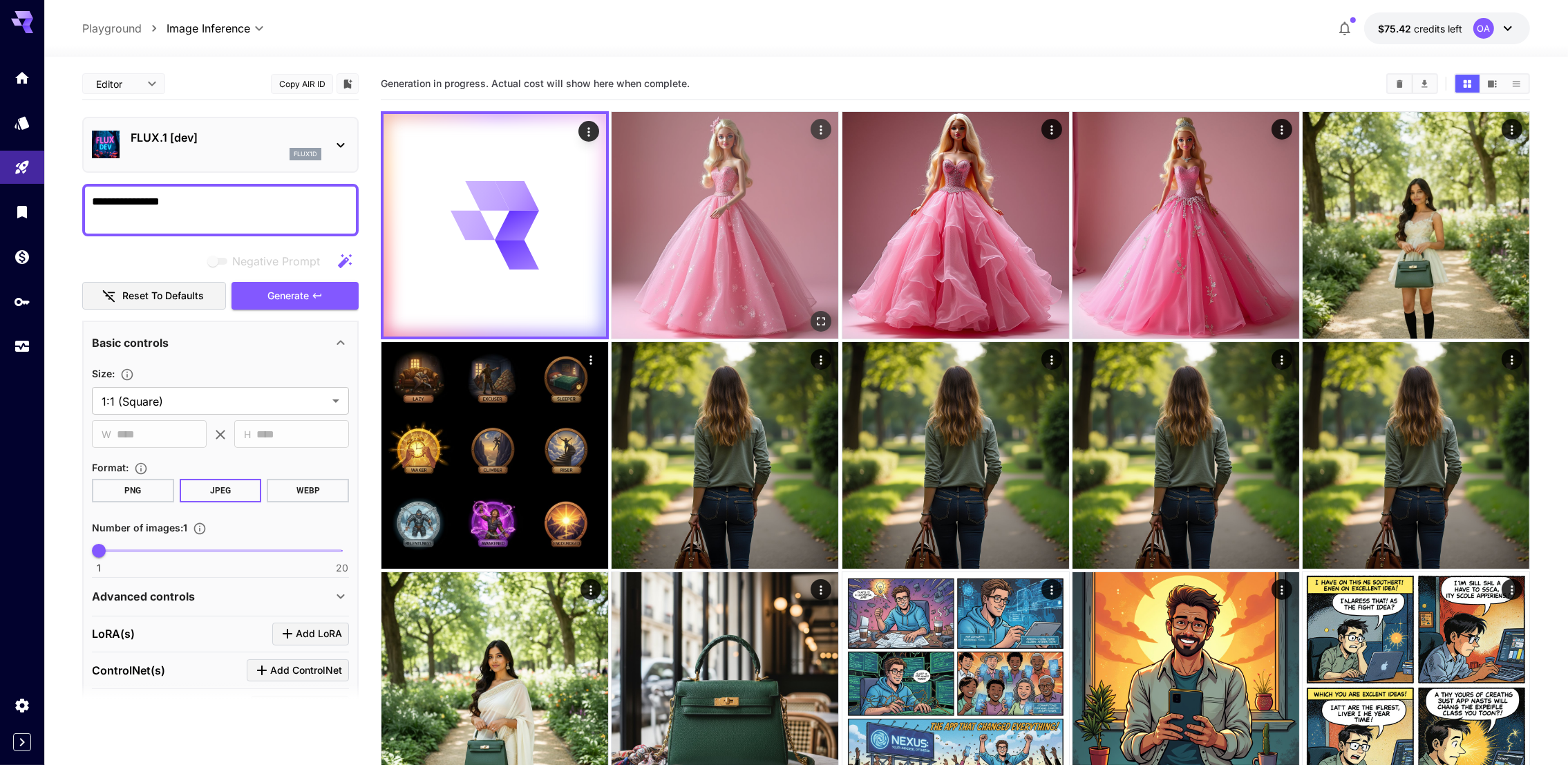
click at [687, 199] on img at bounding box center [724, 225] width 226 height 226
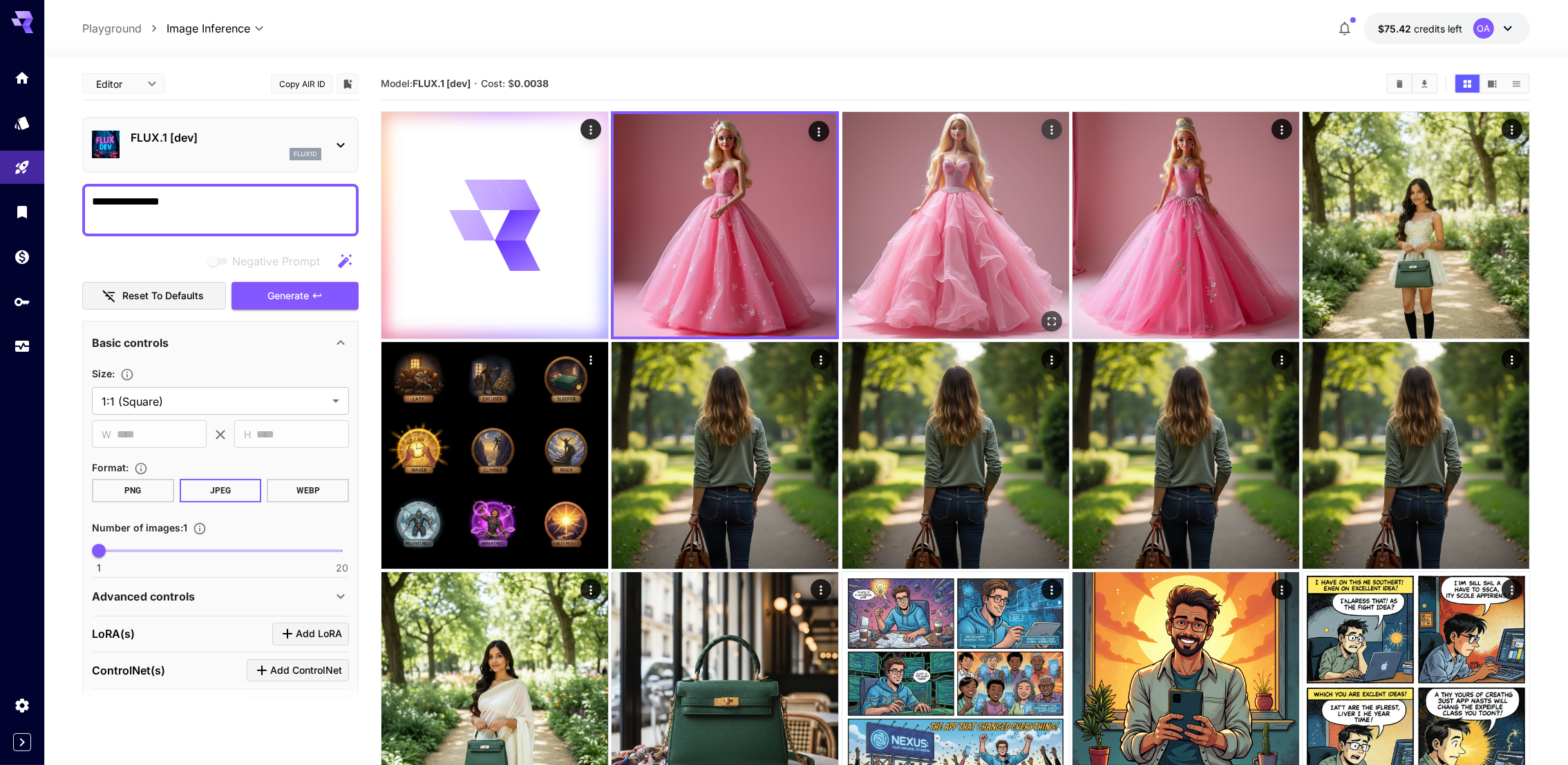
click at [955, 217] on img at bounding box center [955, 225] width 226 height 226
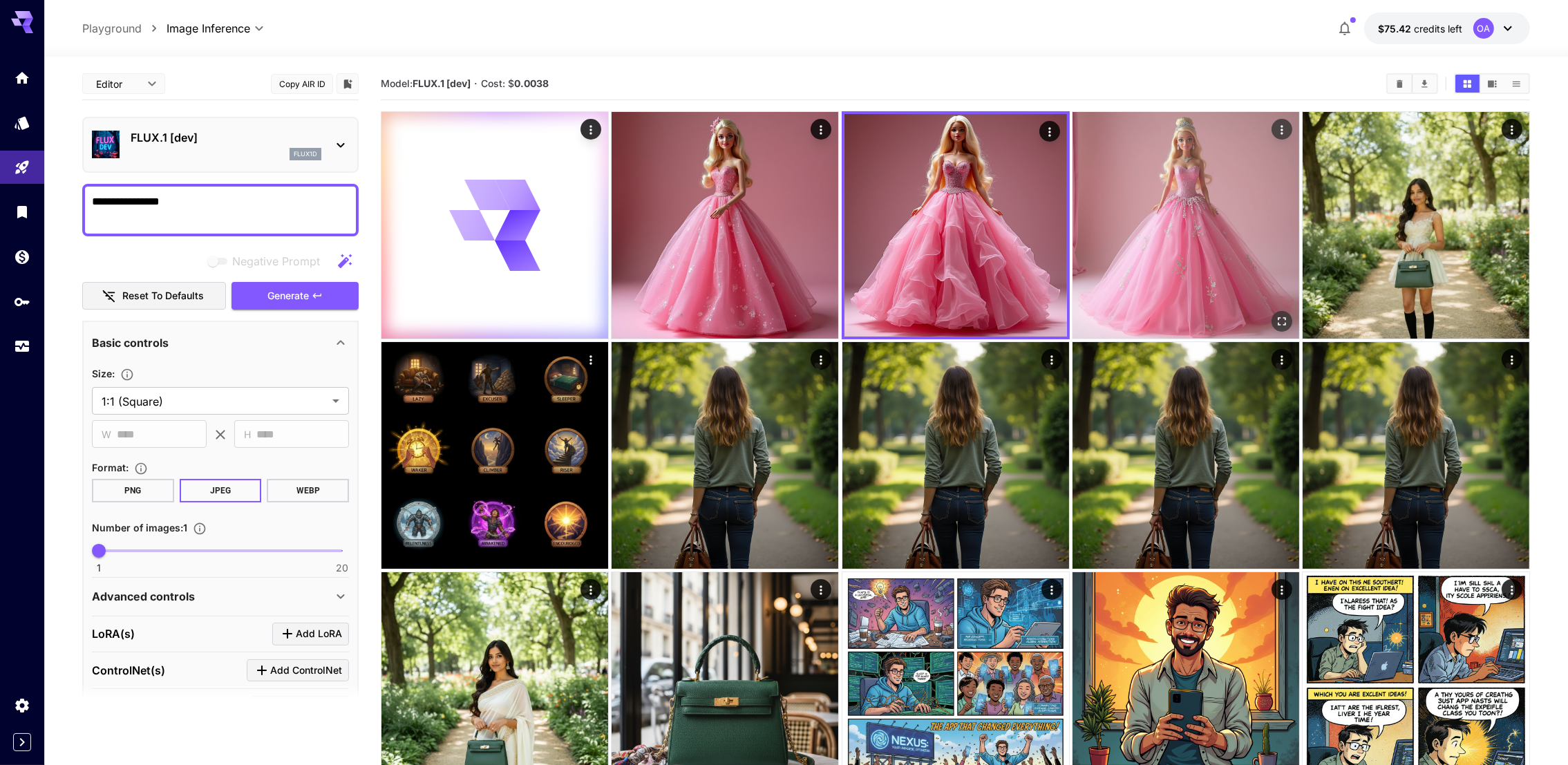
click at [1179, 206] on img at bounding box center [1186, 225] width 226 height 226
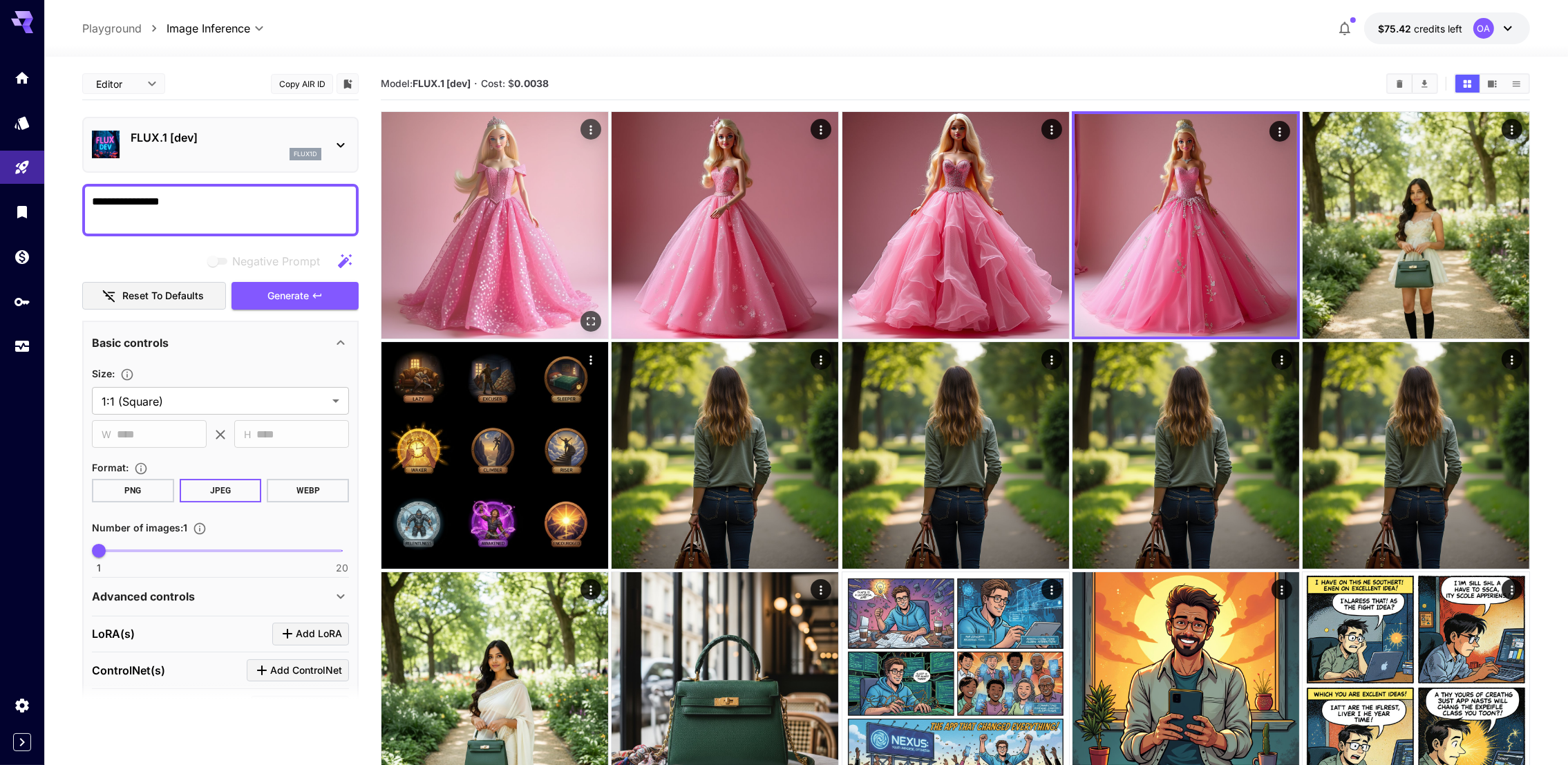
click at [571, 250] on img at bounding box center [495, 225] width 226 height 226
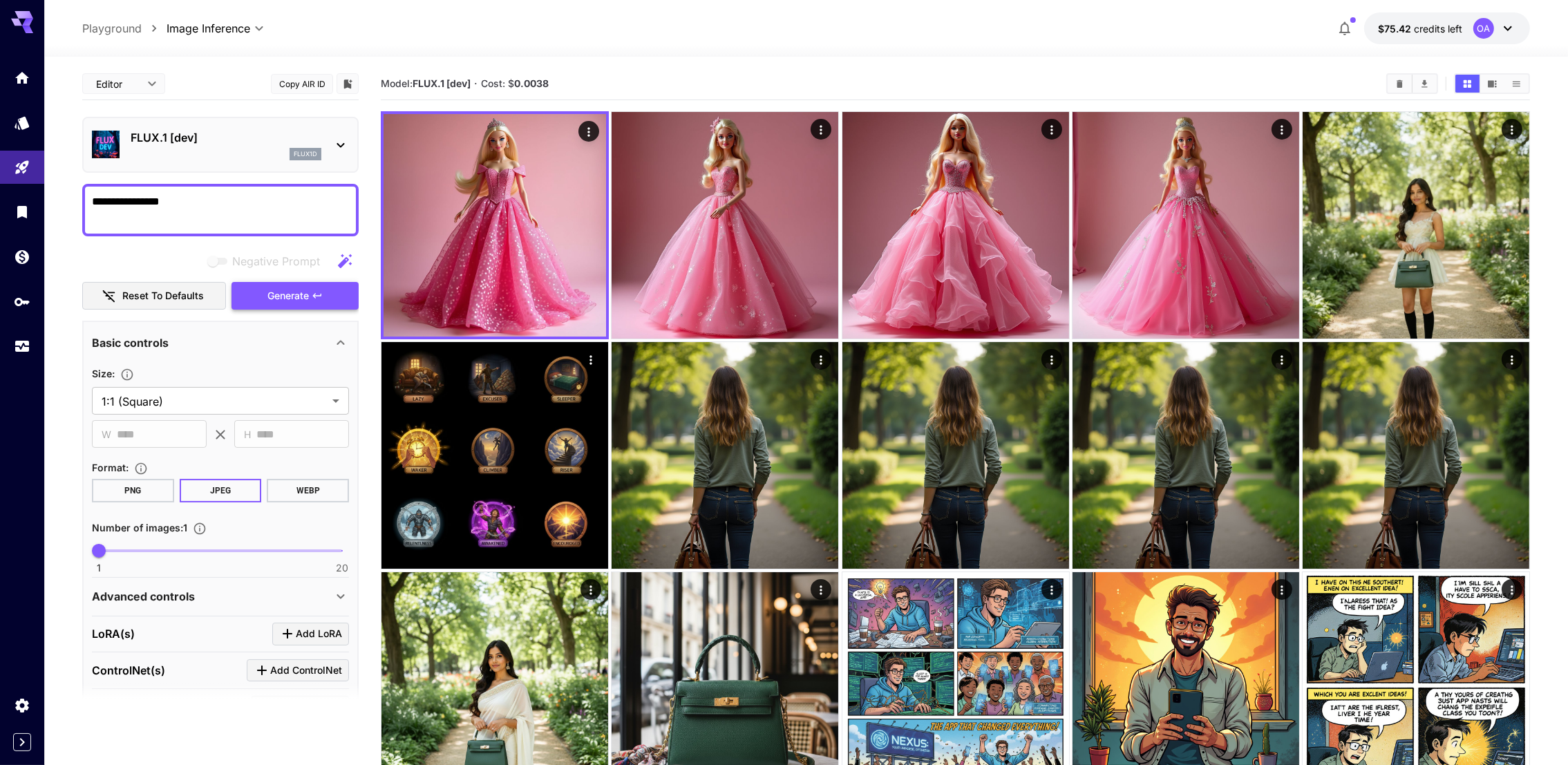
click at [299, 283] on button "Generate" at bounding box center [295, 296] width 127 height 29
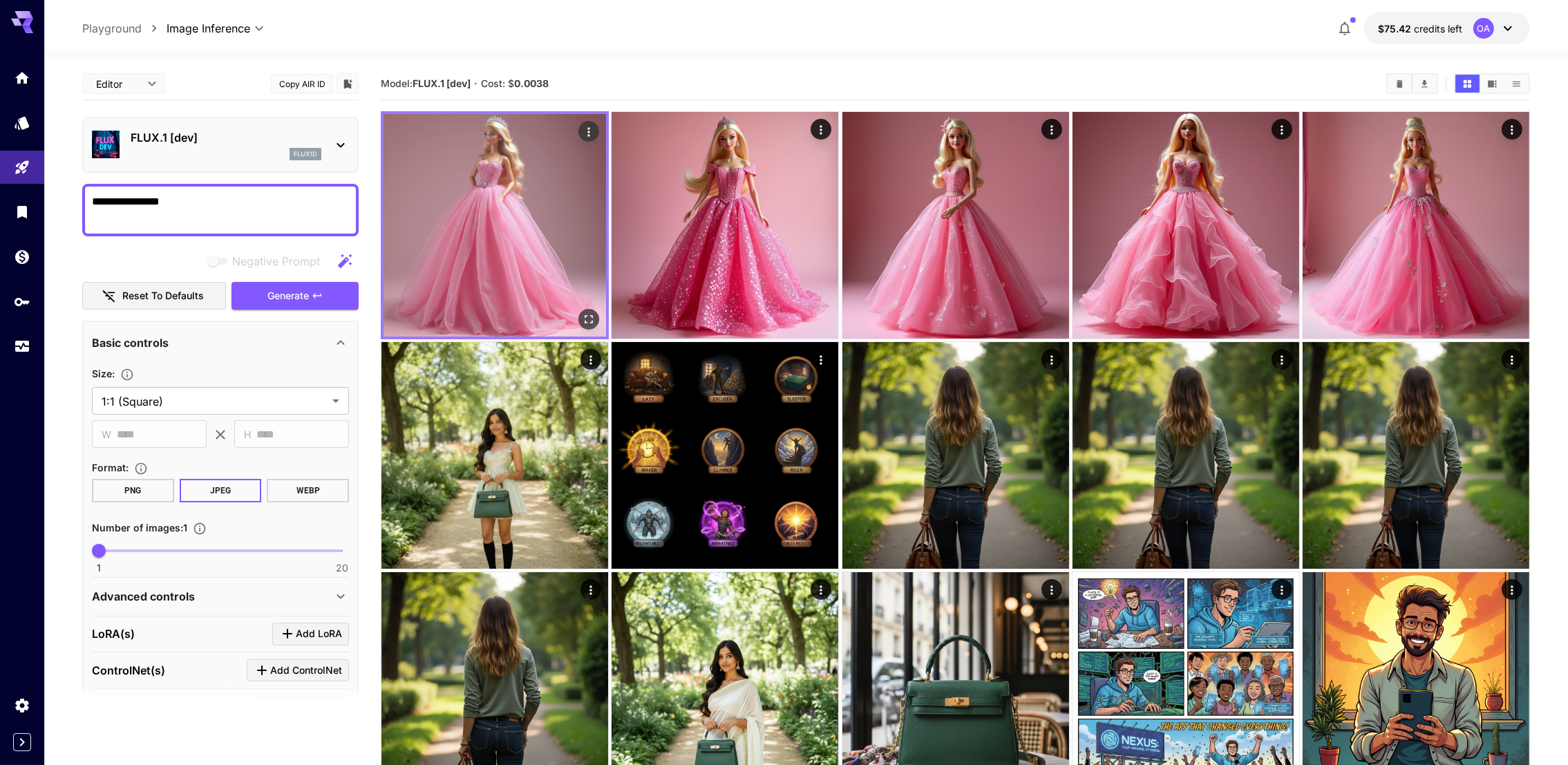
click at [517, 196] on img at bounding box center [495, 225] width 223 height 223
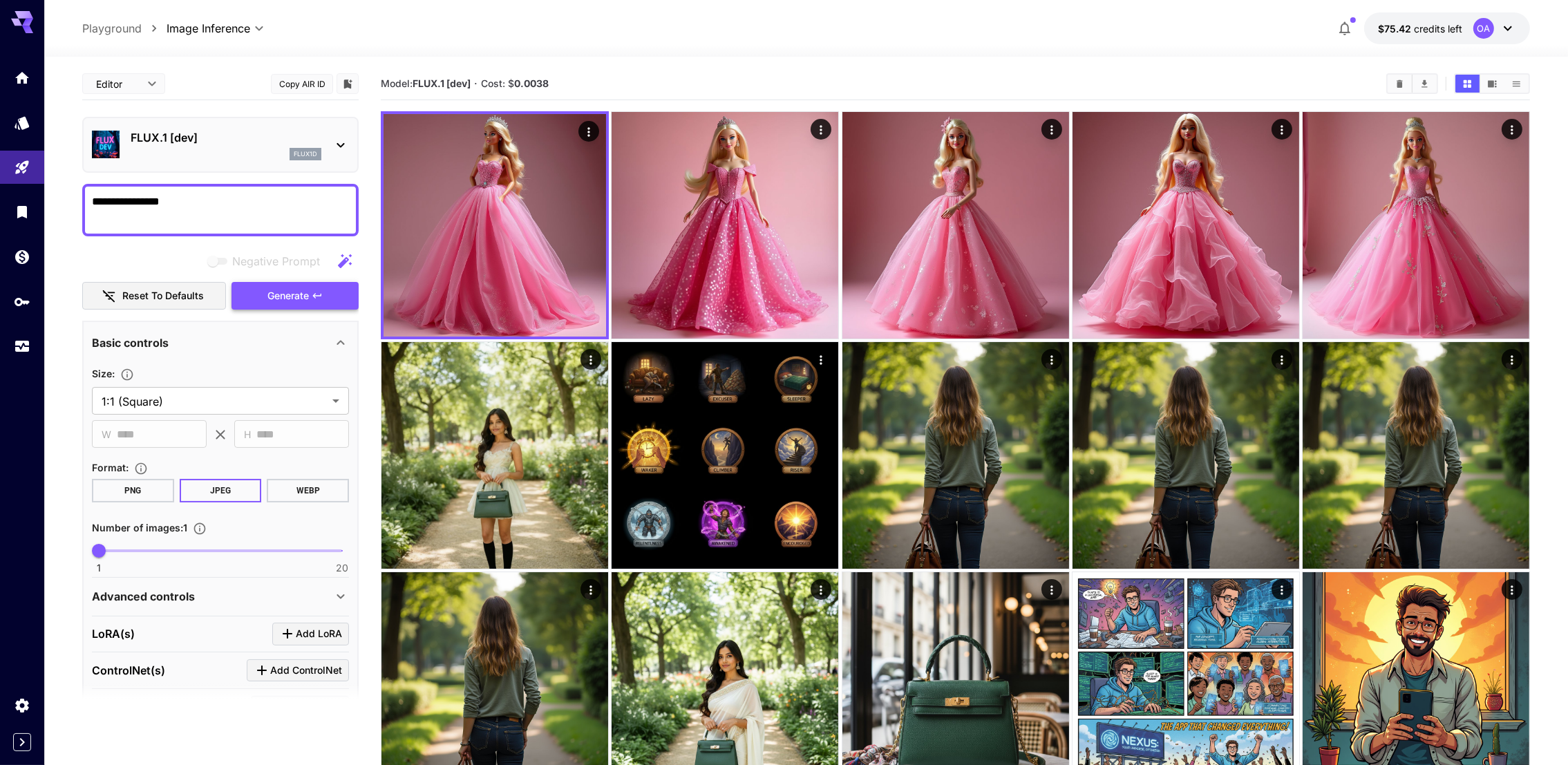
click at [310, 292] on button "Generate" at bounding box center [295, 296] width 127 height 29
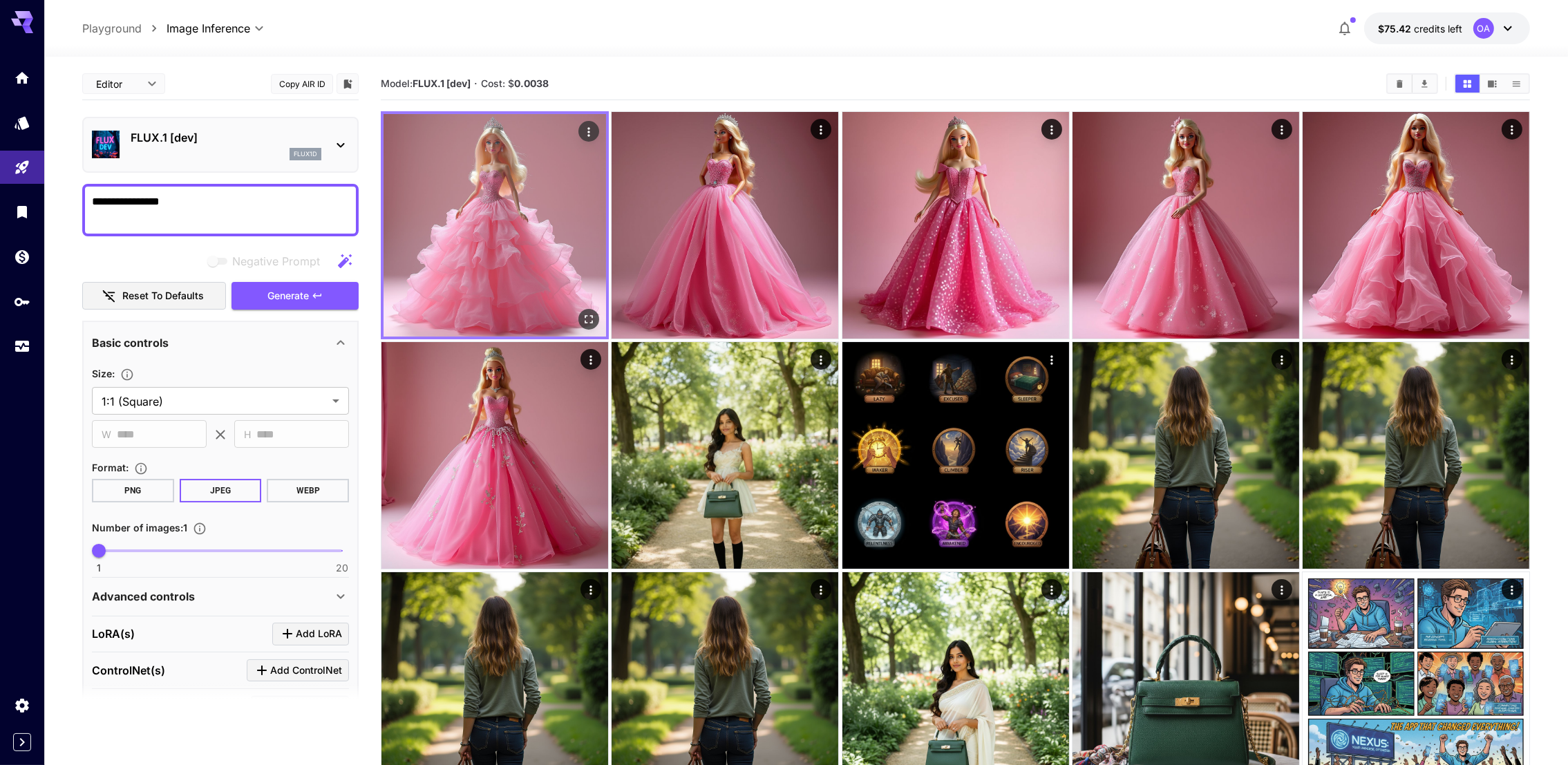
click at [593, 276] on img at bounding box center [495, 225] width 223 height 223
click at [557, 268] on img at bounding box center [495, 225] width 223 height 223
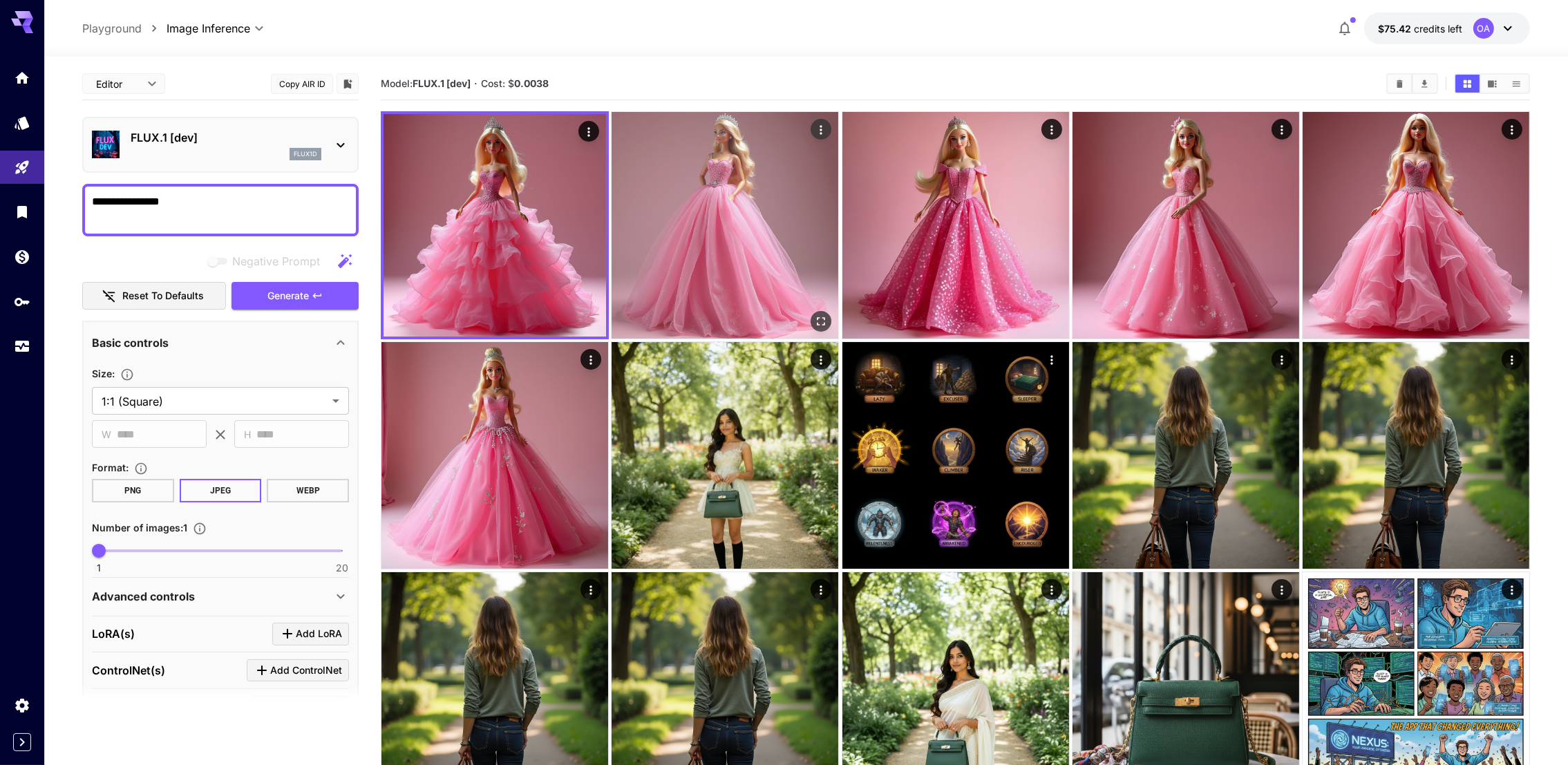
click at [703, 261] on img at bounding box center [724, 225] width 226 height 226
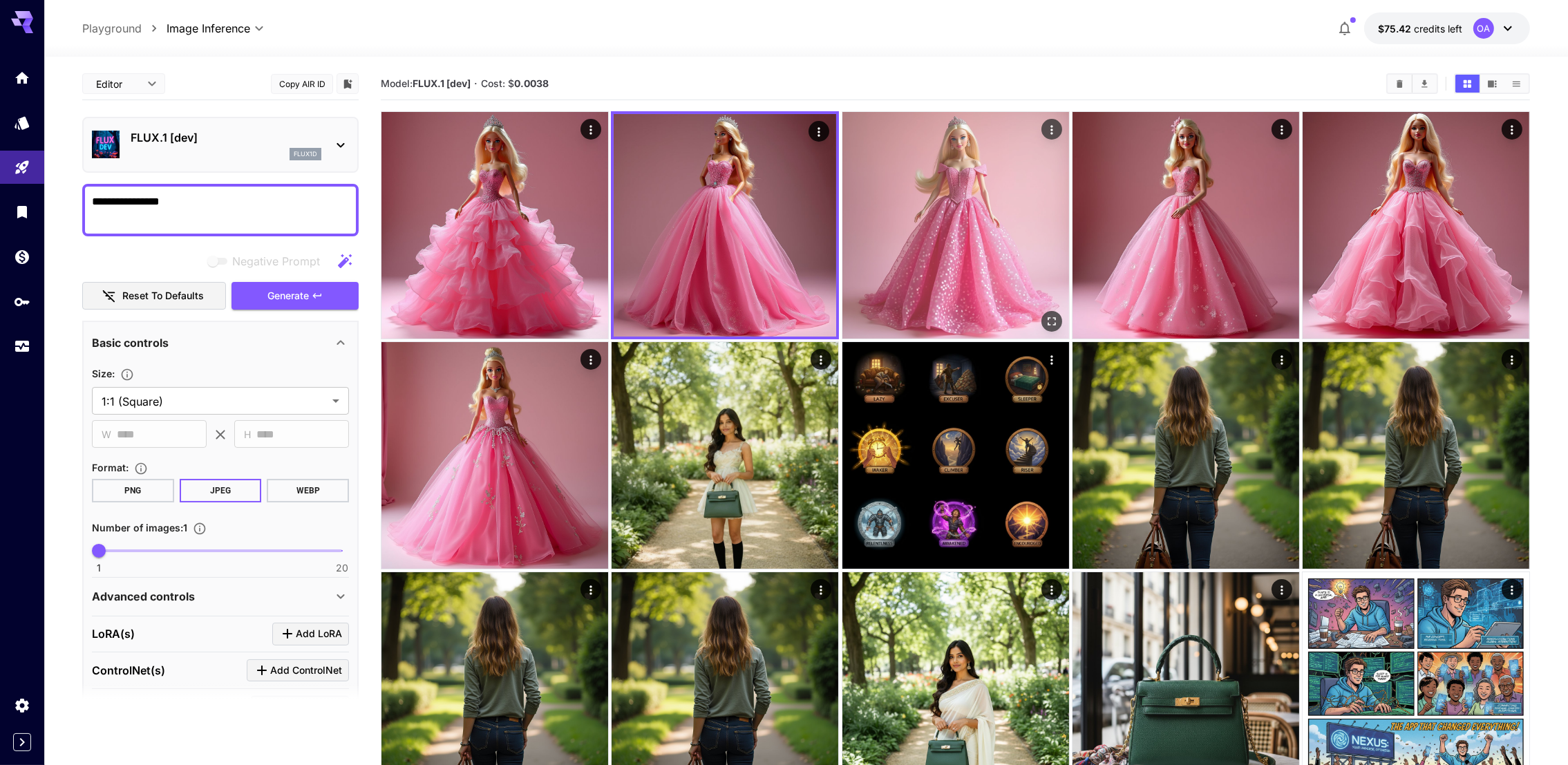
click at [938, 252] on img at bounding box center [955, 225] width 226 height 226
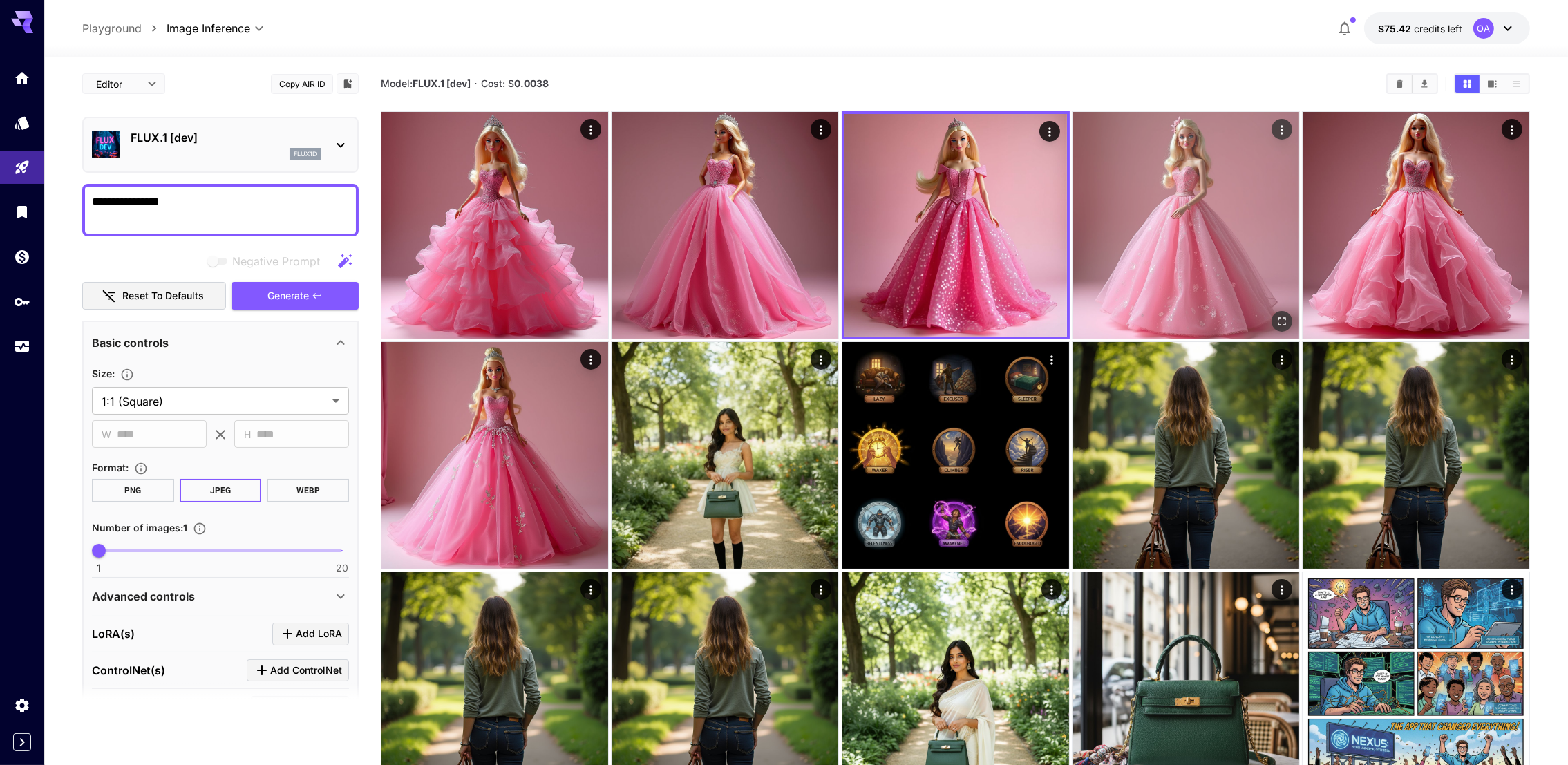
click at [1214, 221] on img at bounding box center [1186, 225] width 226 height 226
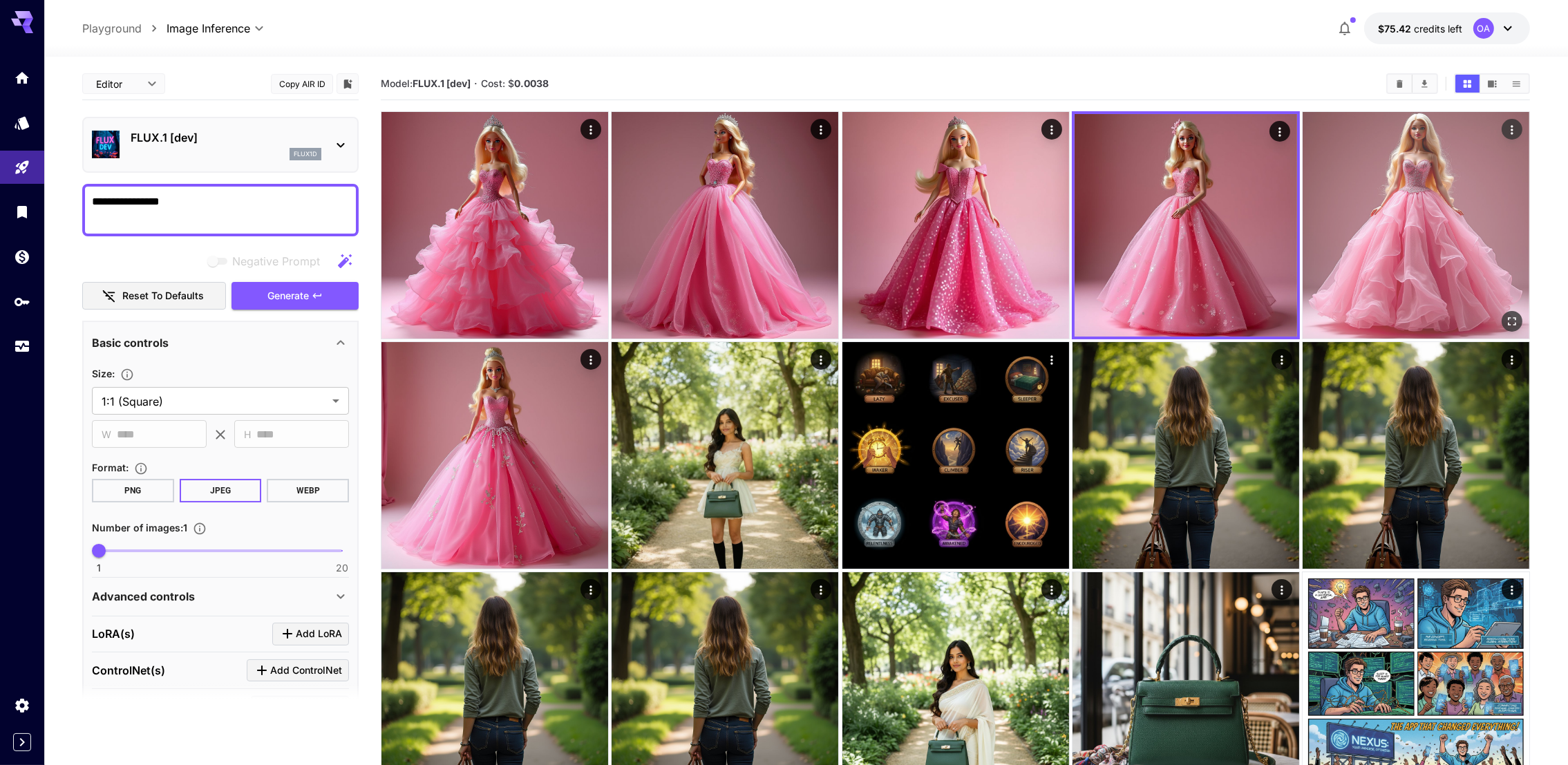
click at [1361, 214] on img at bounding box center [1416, 225] width 226 height 226
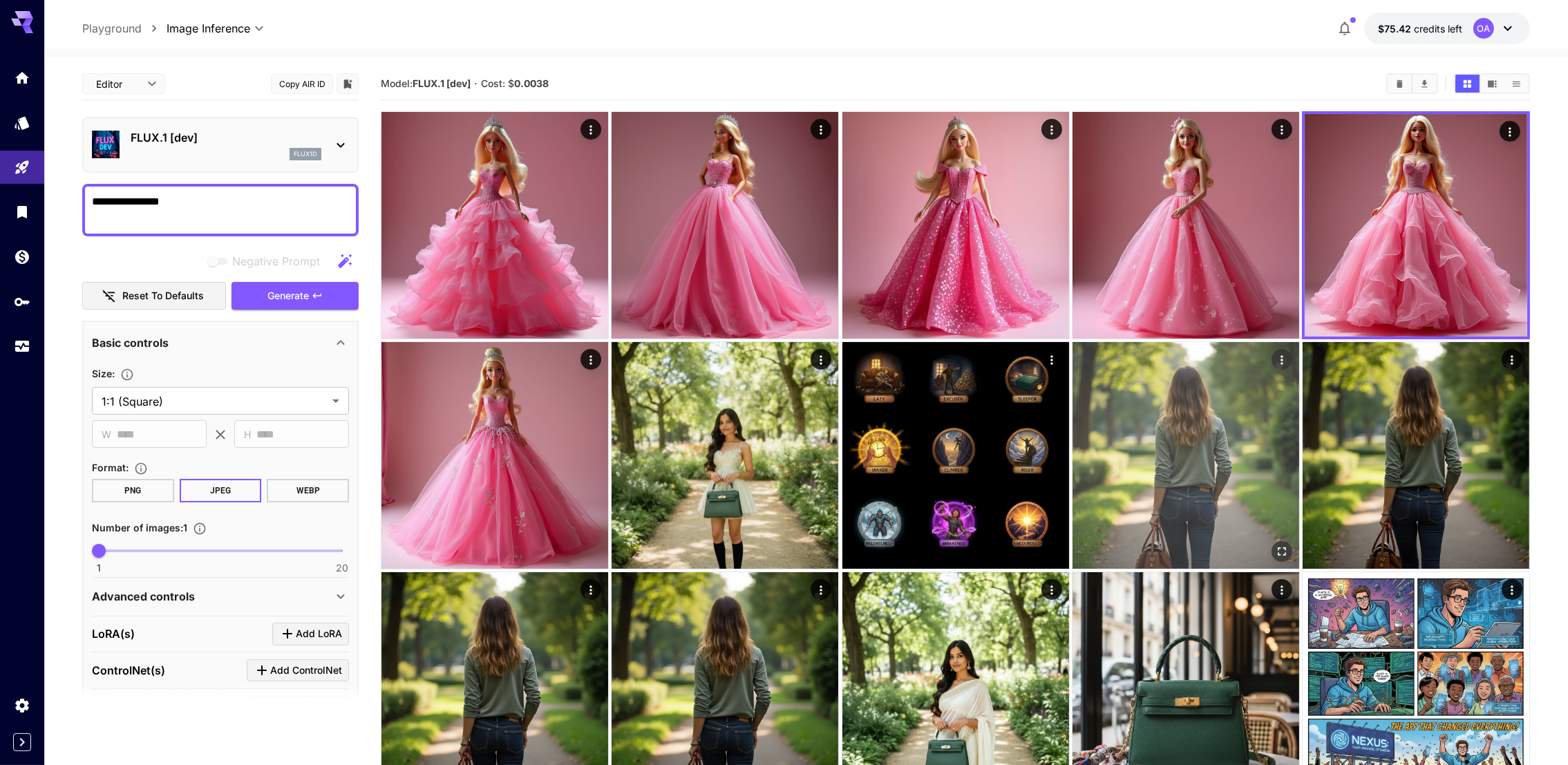
click at [1211, 406] on img at bounding box center [1186, 455] width 226 height 226
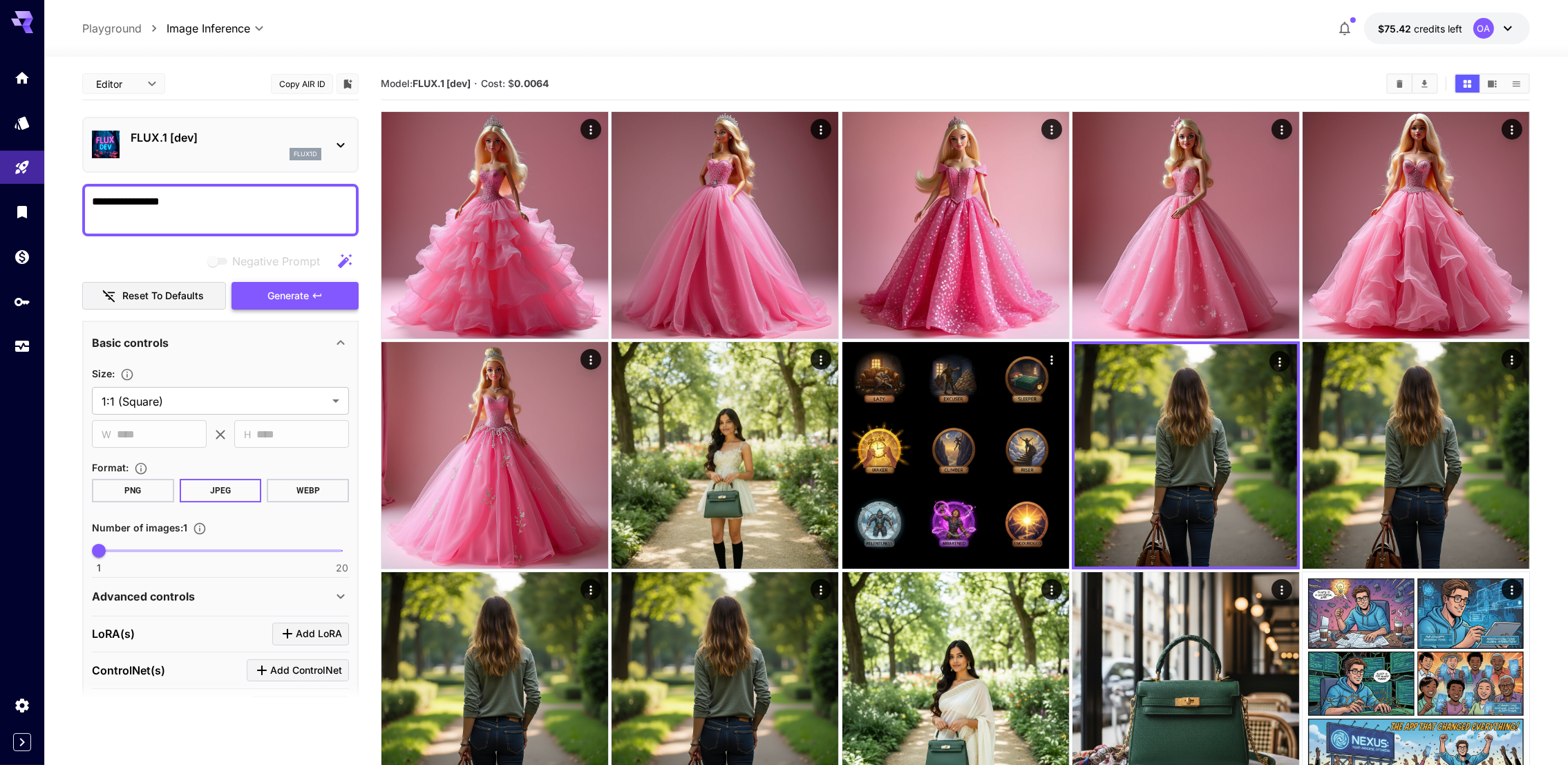
click at [281, 293] on span "Generate" at bounding box center [288, 296] width 42 height 17
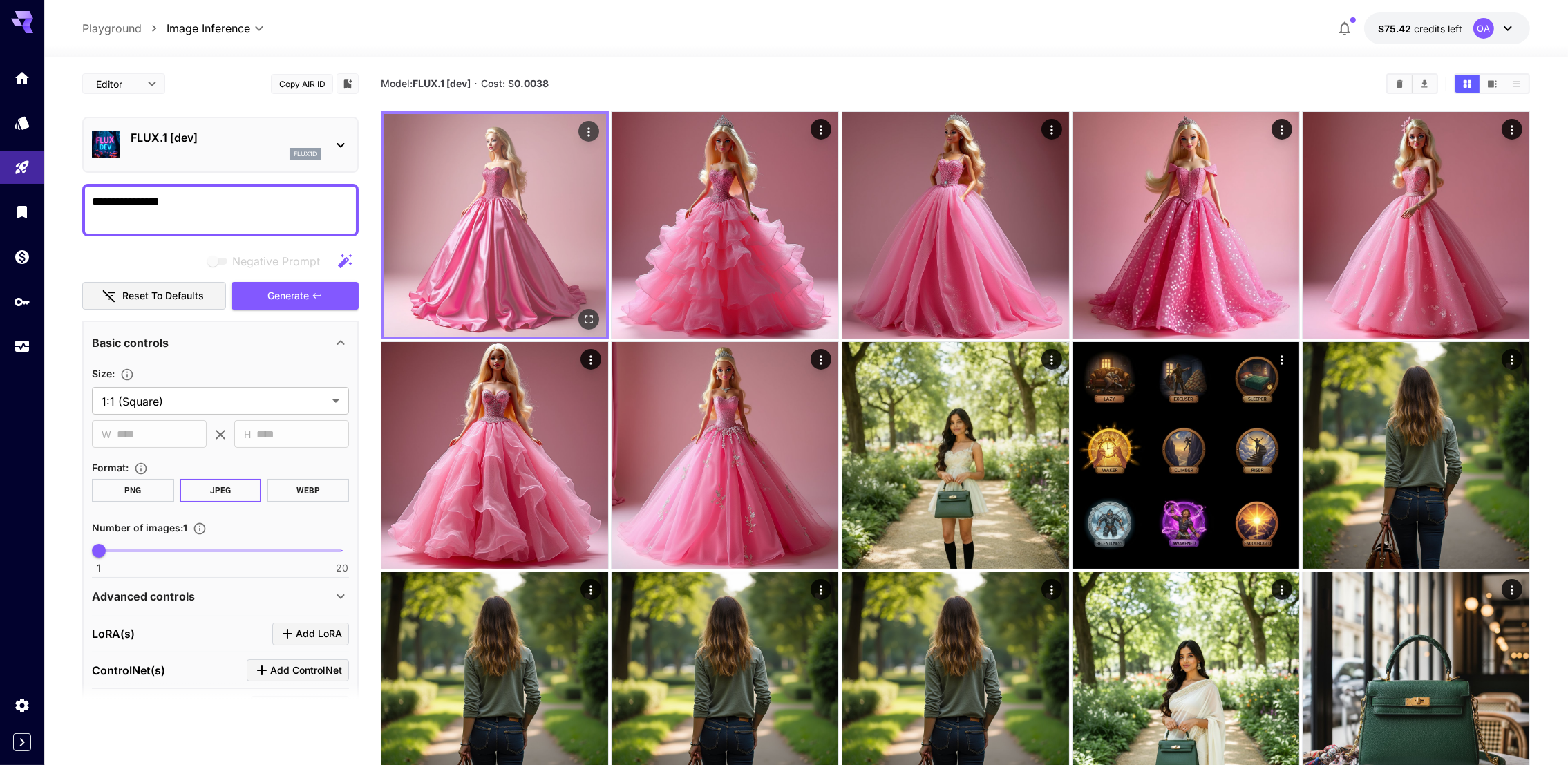
click at [580, 219] on img at bounding box center [495, 225] width 223 height 223
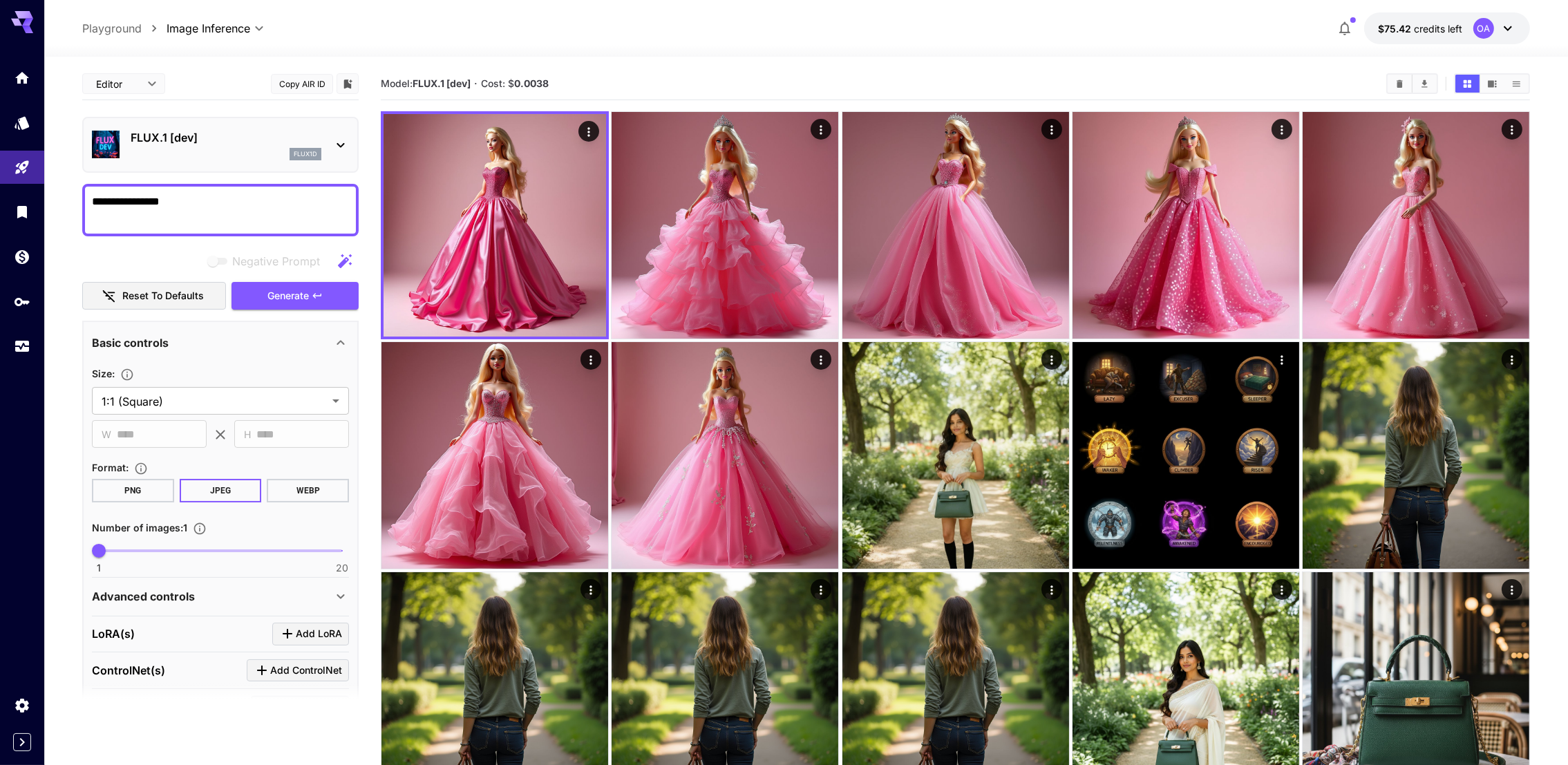
click at [252, 215] on textarea "**********" at bounding box center [221, 210] width 258 height 33
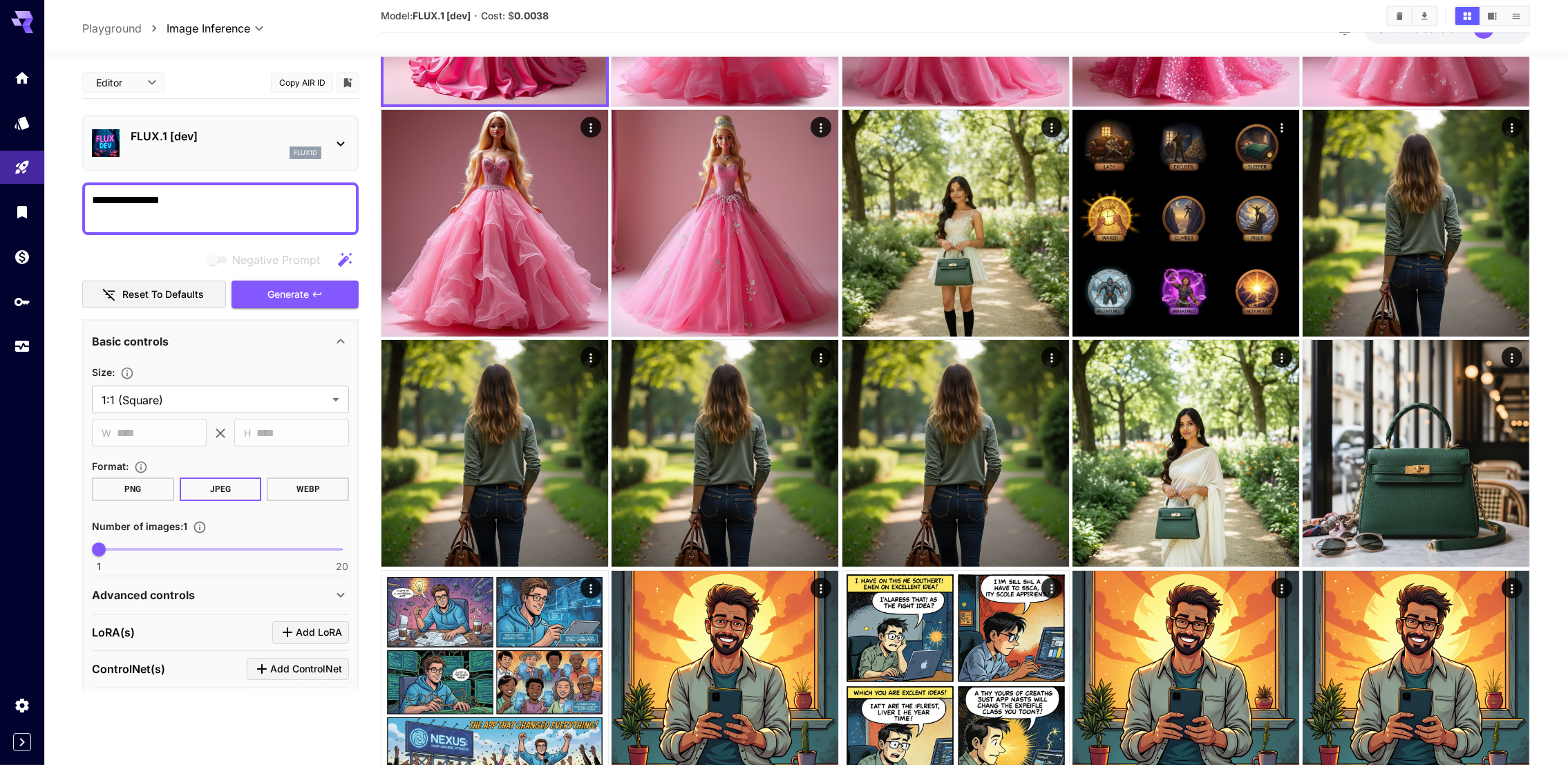
scroll to position [207, 0]
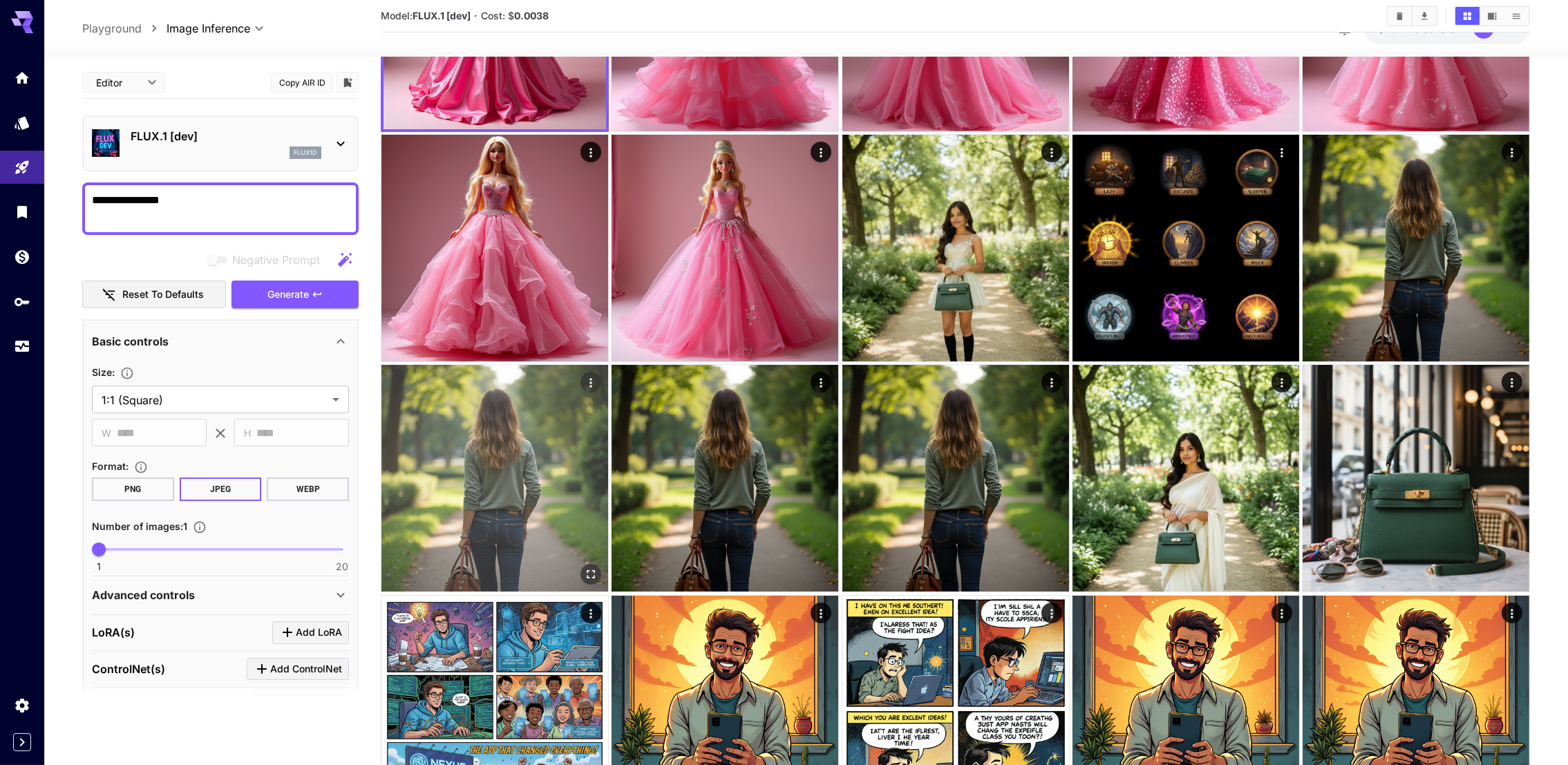
click at [501, 417] on img at bounding box center [495, 478] width 226 height 226
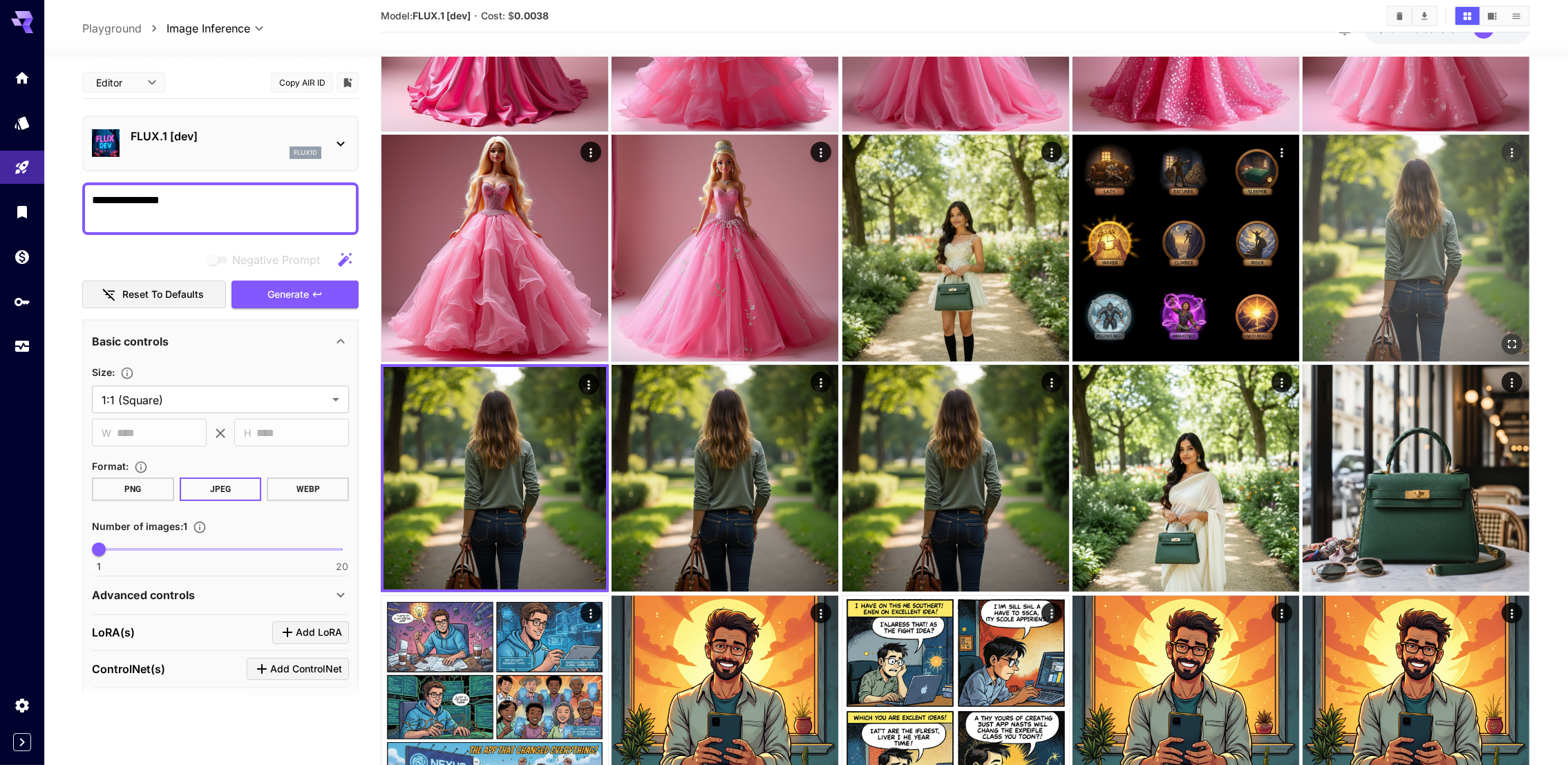
click at [1390, 245] on img at bounding box center [1416, 248] width 226 height 226
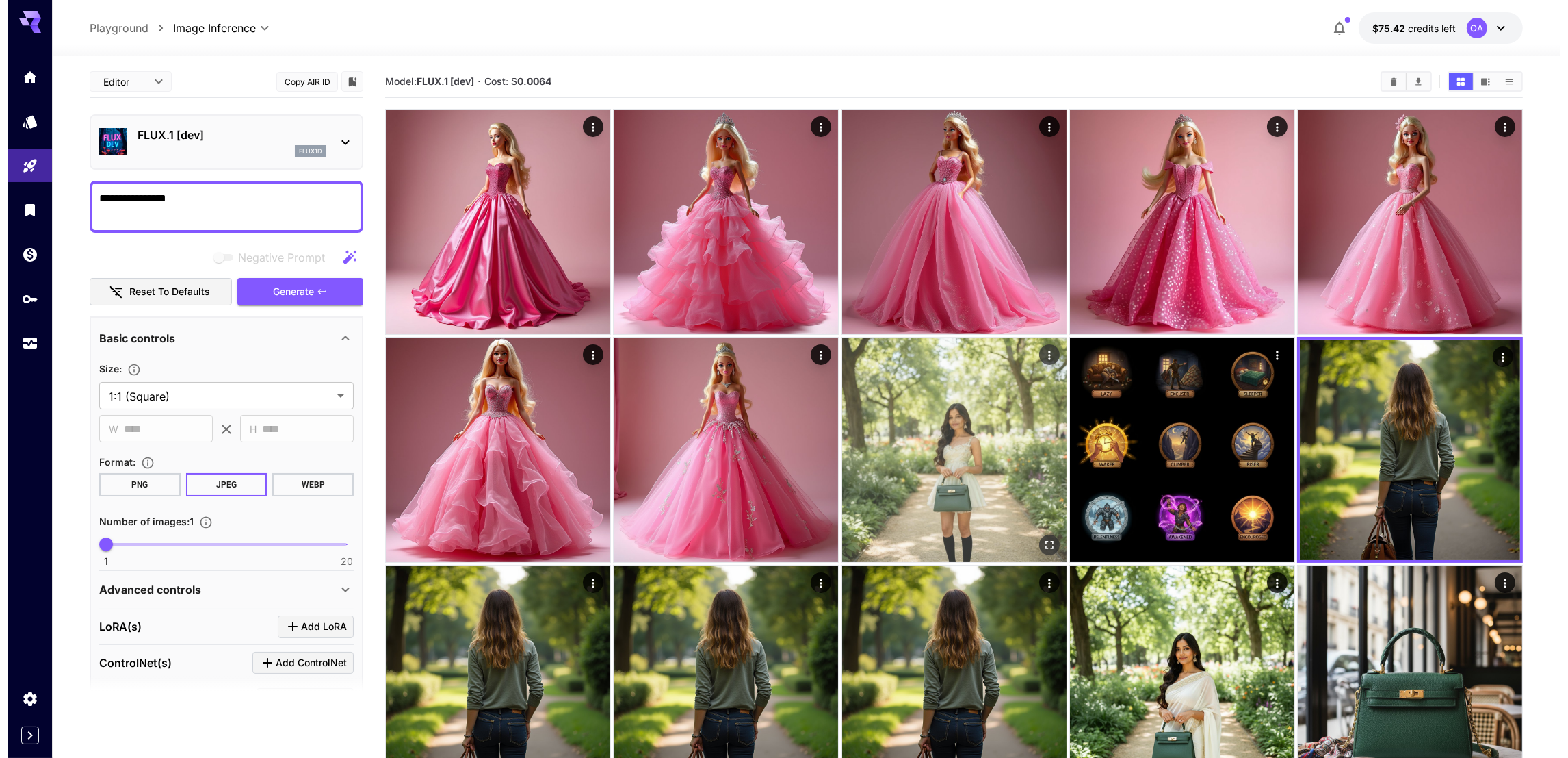
scroll to position [0, 0]
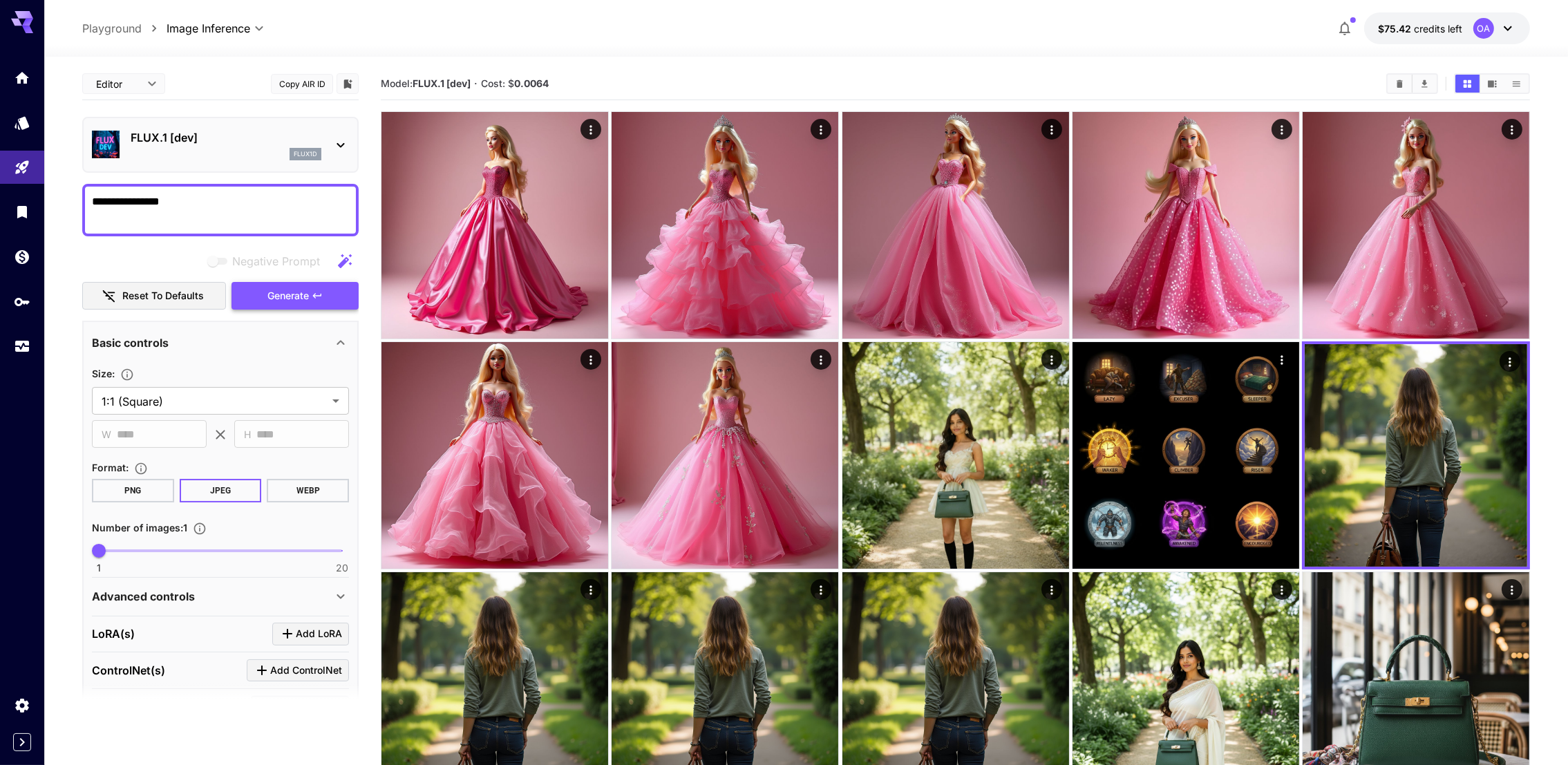
click at [338, 303] on button "Generate" at bounding box center [295, 296] width 127 height 29
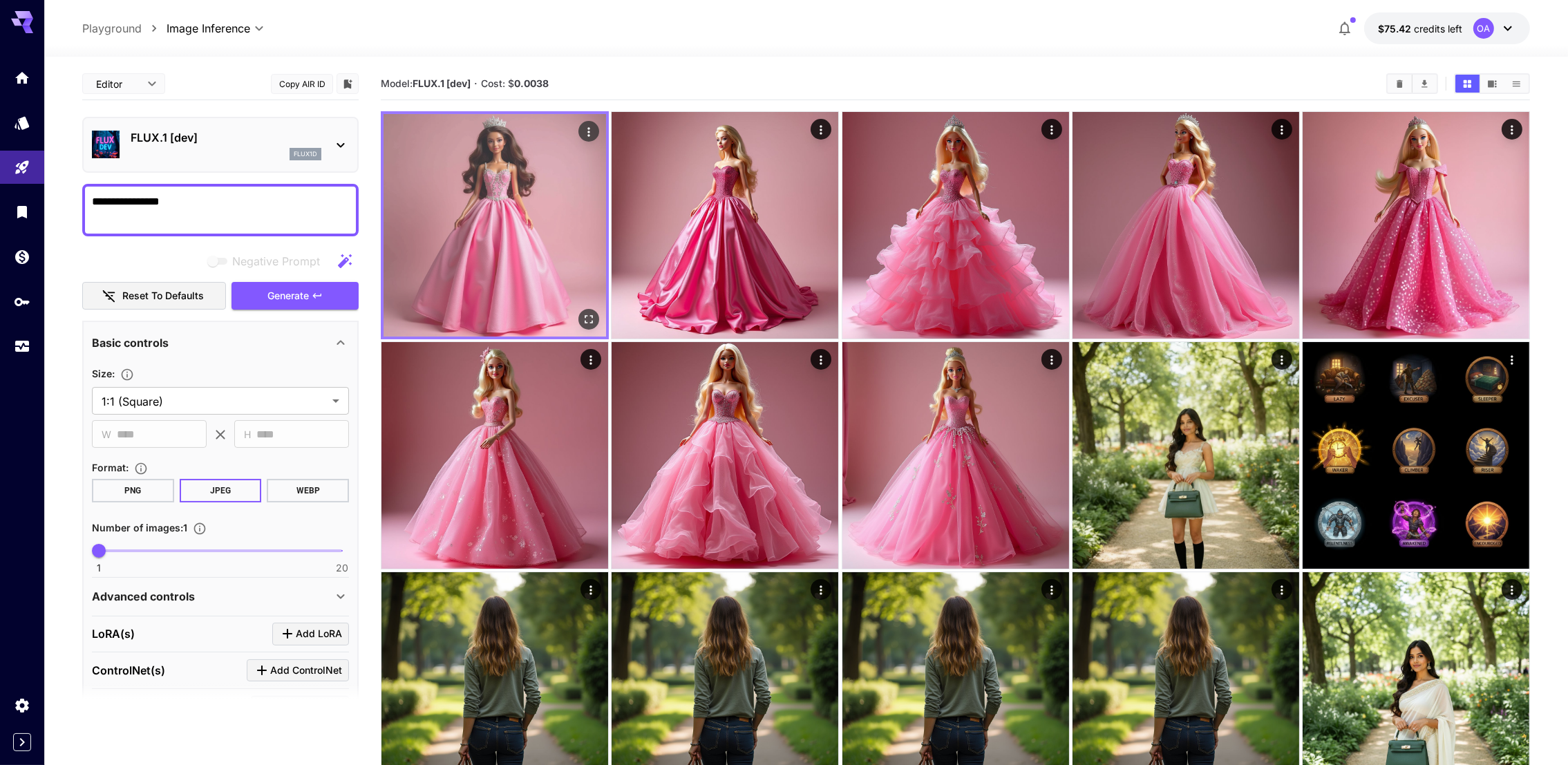
click at [553, 219] on img at bounding box center [495, 225] width 223 height 223
click at [597, 321] on button "Open in fullscreen" at bounding box center [589, 319] width 21 height 21
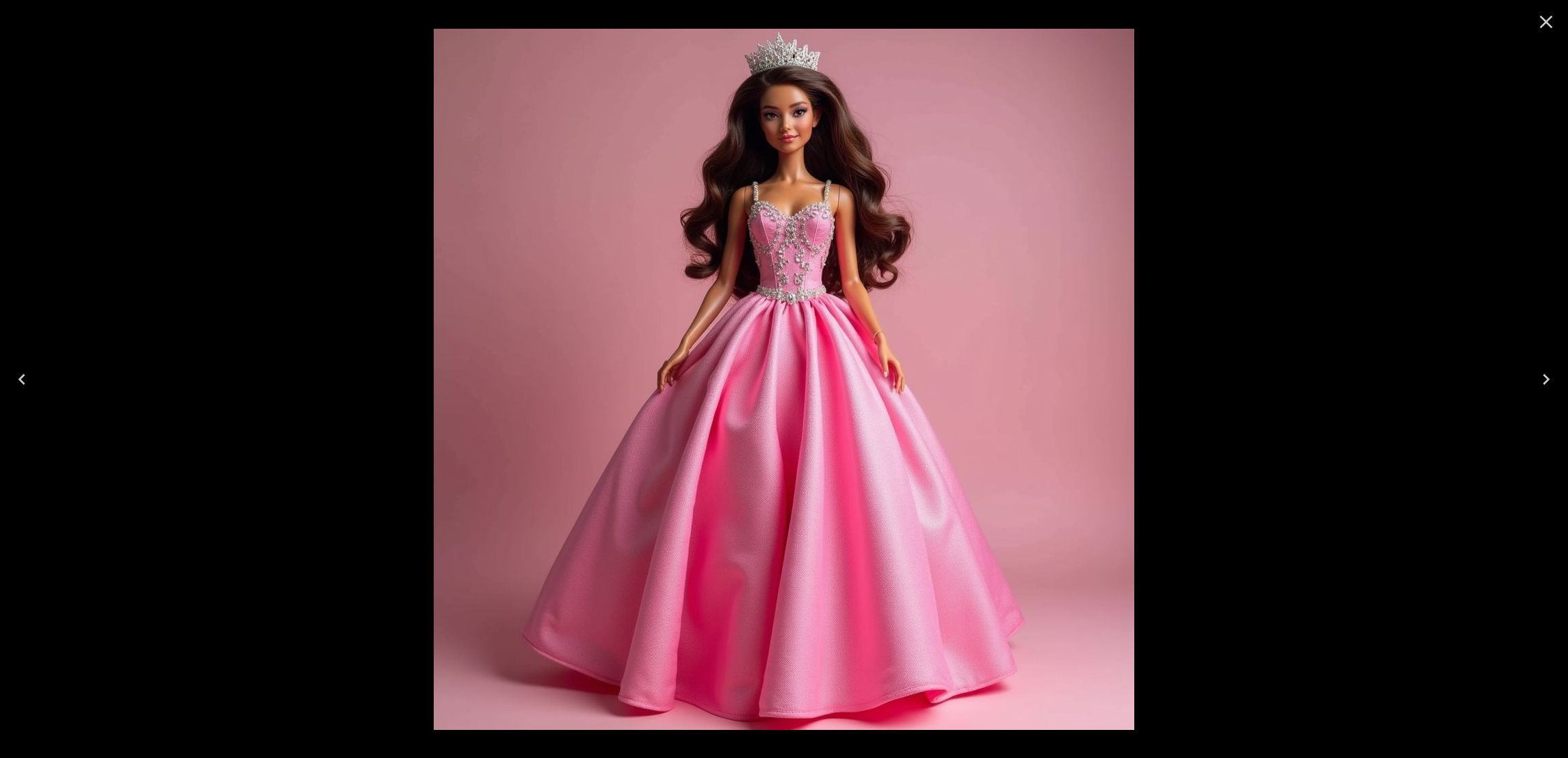
click at [1537, 22] on icon "Close" at bounding box center [1546, 22] width 22 height 22
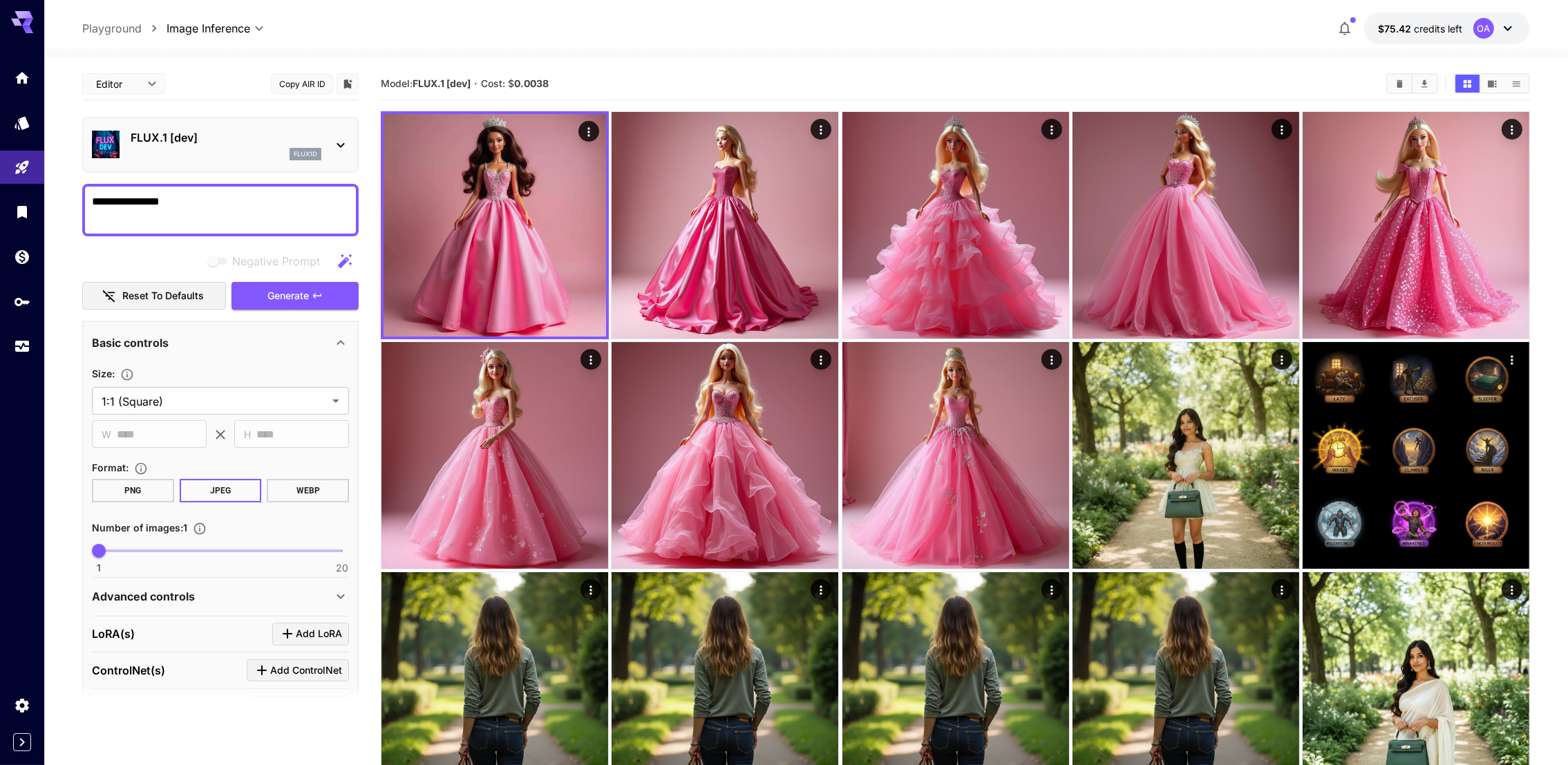
click at [300, 85] on button "Copy AIR ID" at bounding box center [301, 84] width 62 height 20
click at [280, 215] on textarea "**********" at bounding box center [221, 210] width 258 height 33
paste textarea "**********"
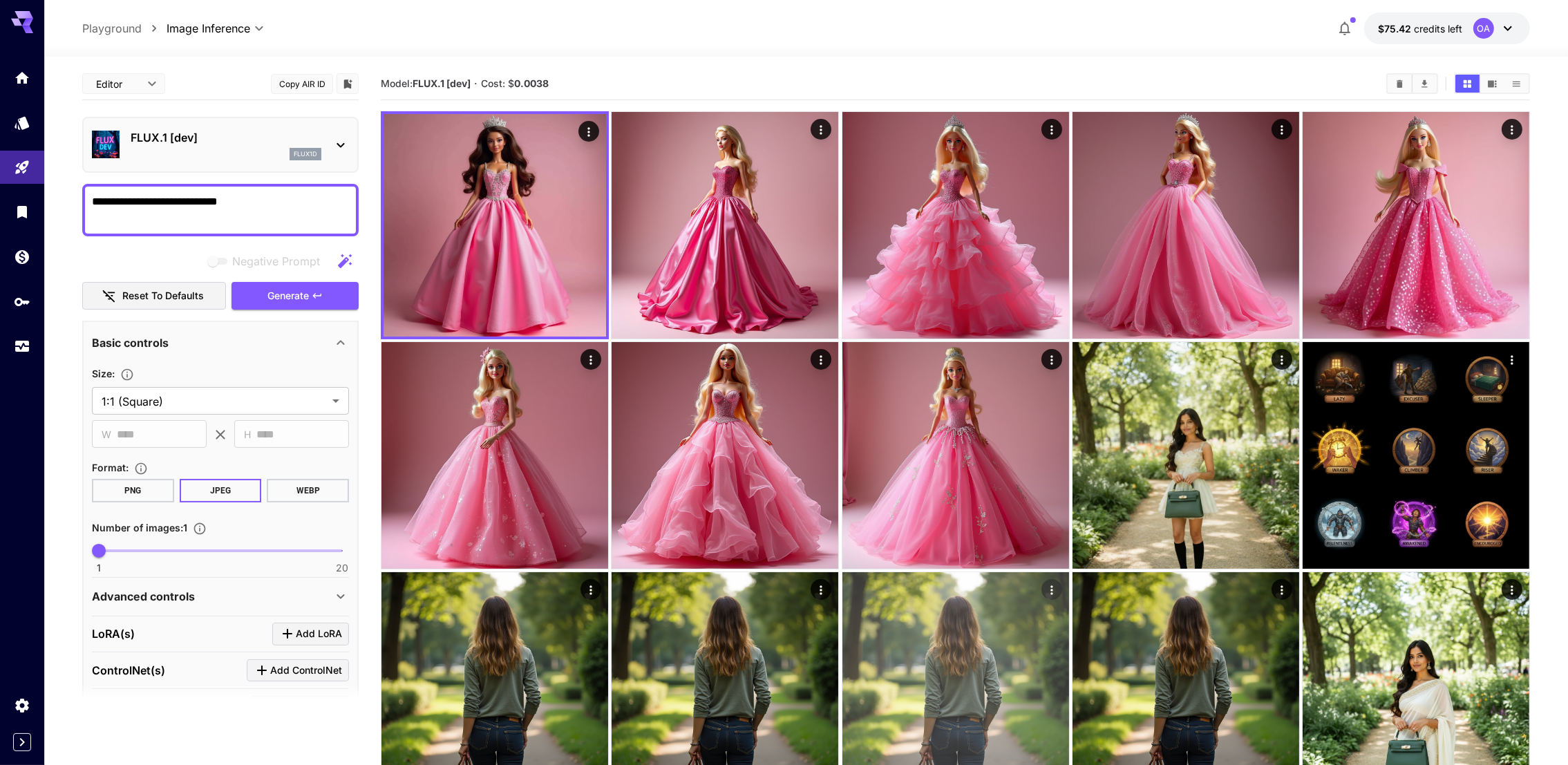
type textarea "**********"
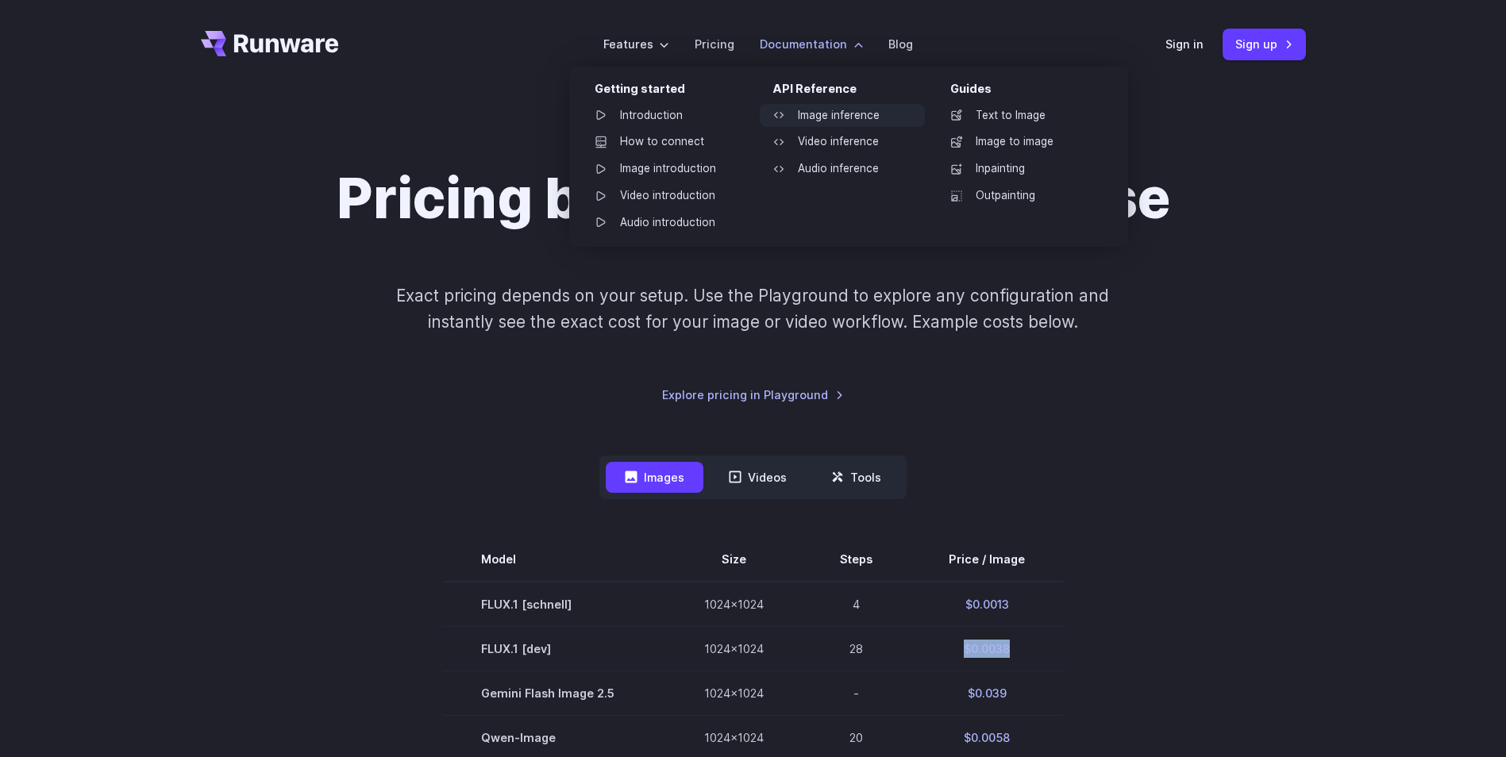
click at [833, 120] on link "Image inference" at bounding box center [842, 116] width 165 height 24
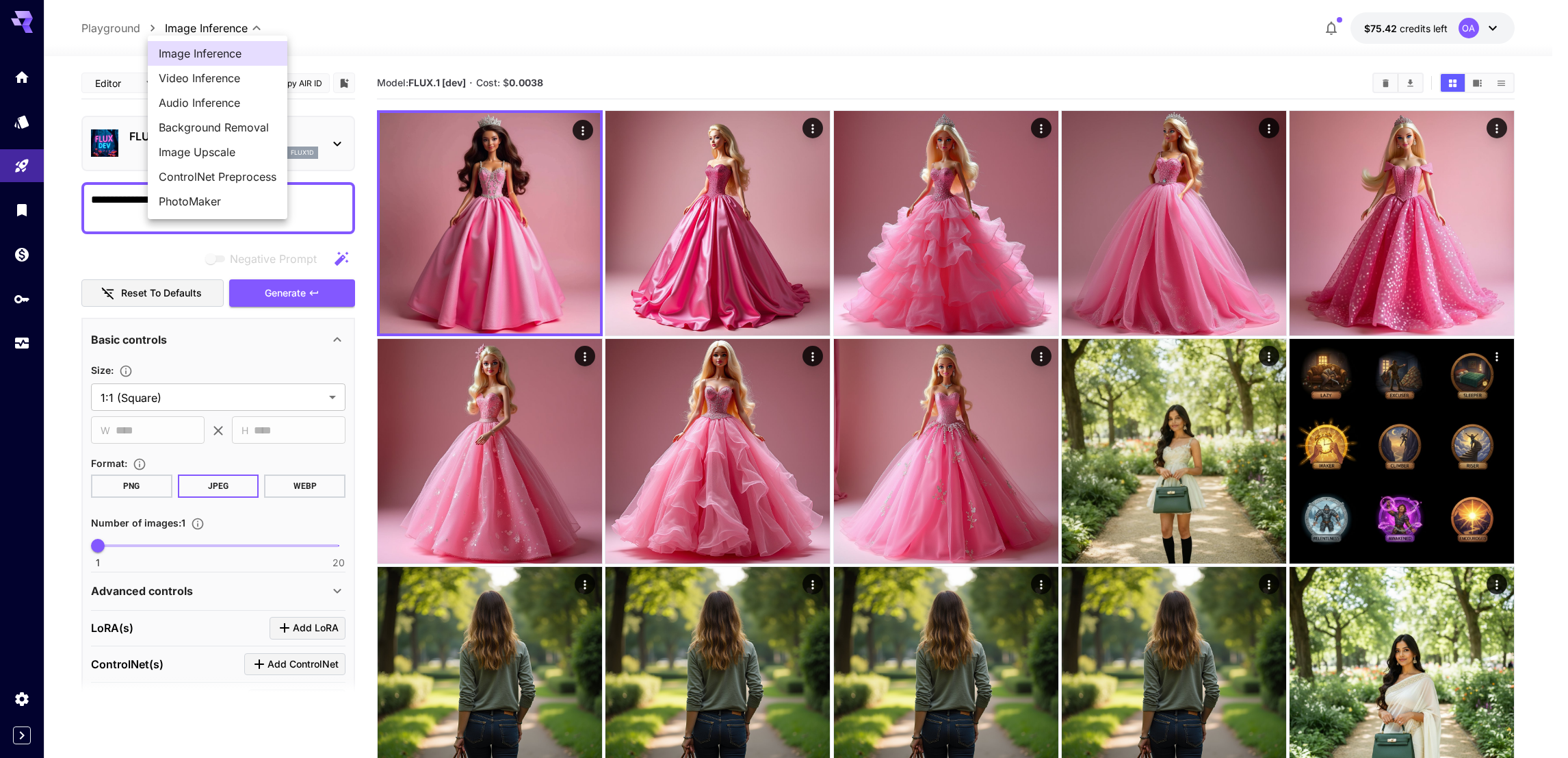
click at [210, 81] on span "Video Inference" at bounding box center [217, 78] width 118 height 16
type input "**********"
